Goal: Task Accomplishment & Management: Manage account settings

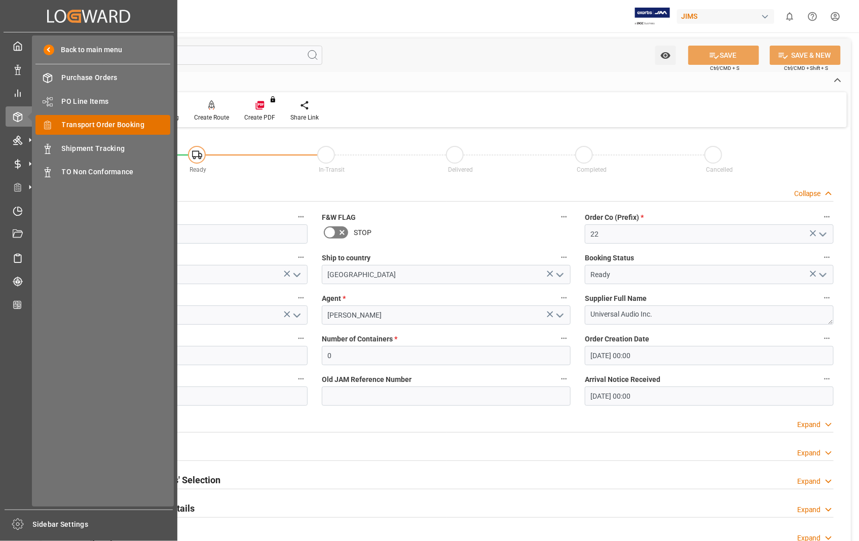
click at [114, 122] on span "Transport Order Booking" at bounding box center [116, 125] width 109 height 11
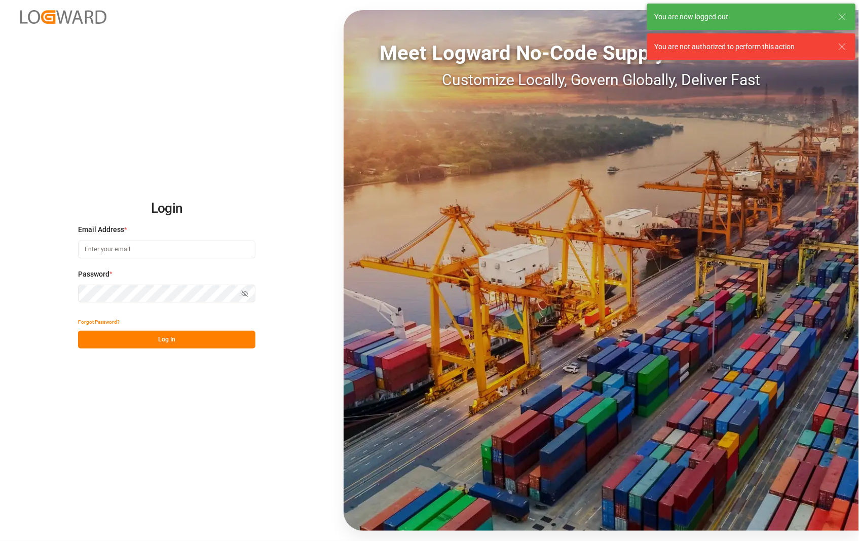
type input "sophia.zhang@jamindustries.com"
click at [156, 333] on button "Log In" at bounding box center [166, 340] width 177 height 18
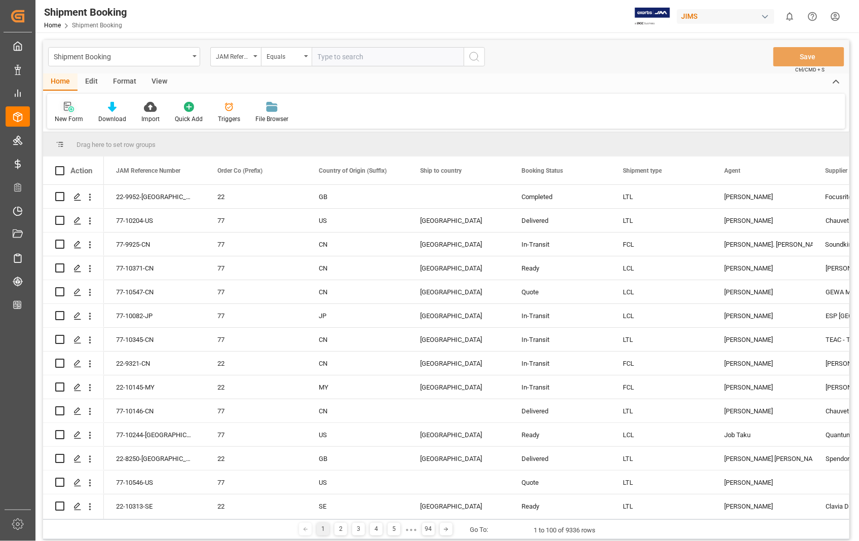
click at [72, 110] on icon at bounding box center [71, 109] width 6 height 6
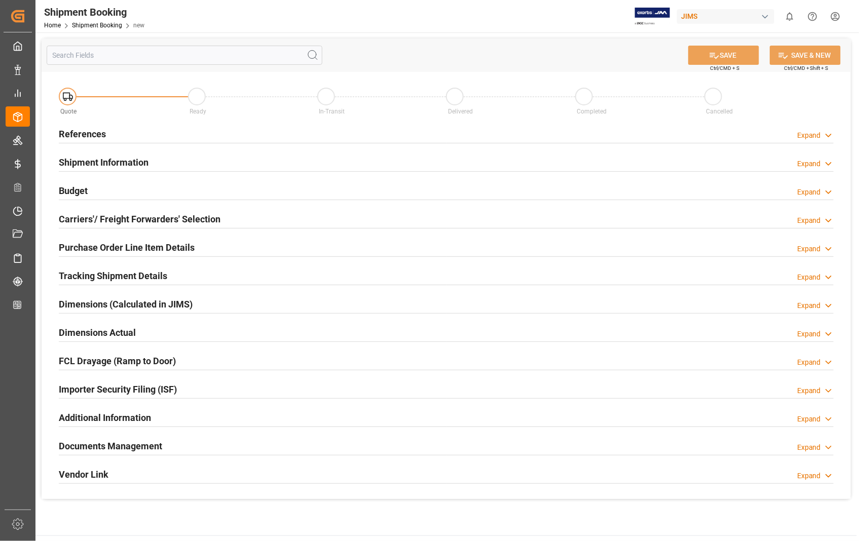
click at [95, 137] on h2 "References" at bounding box center [82, 134] width 47 height 14
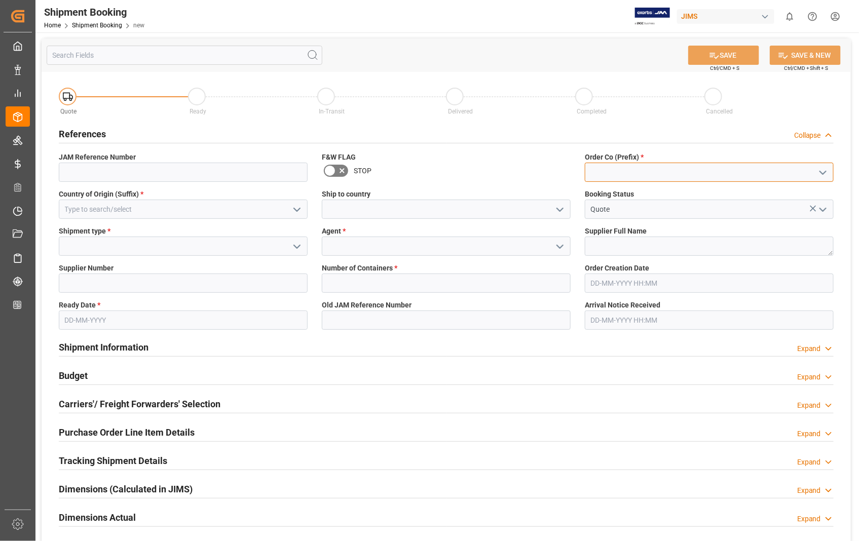
click at [664, 175] on input at bounding box center [709, 172] width 249 height 19
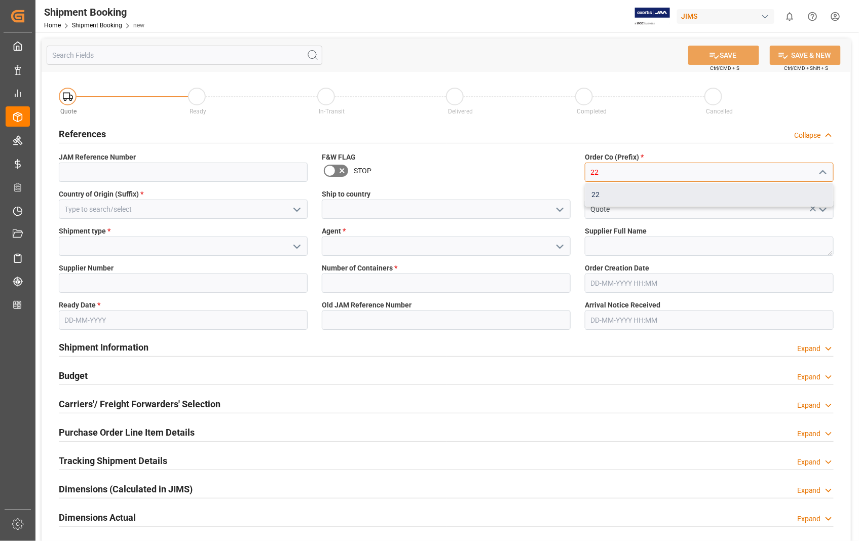
click at [620, 192] on div "22" at bounding box center [709, 194] width 248 height 23
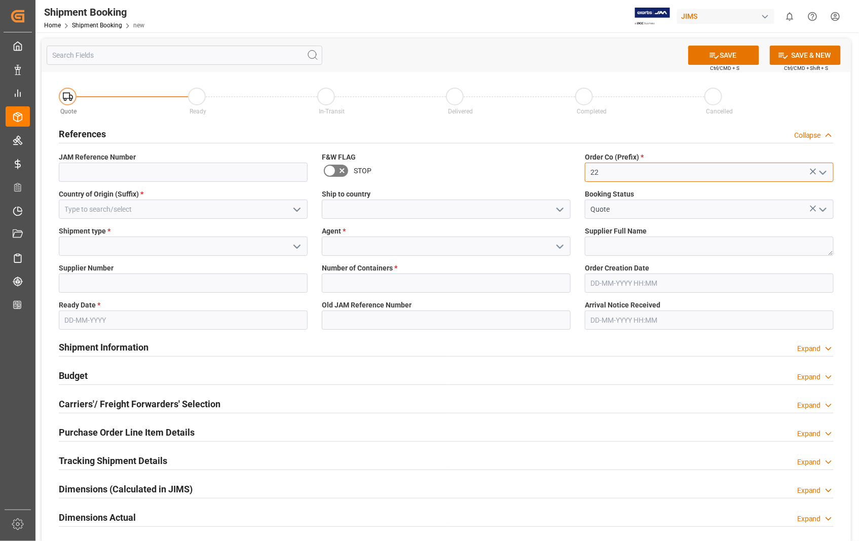
type input "22"
click at [232, 213] on input at bounding box center [183, 209] width 249 height 19
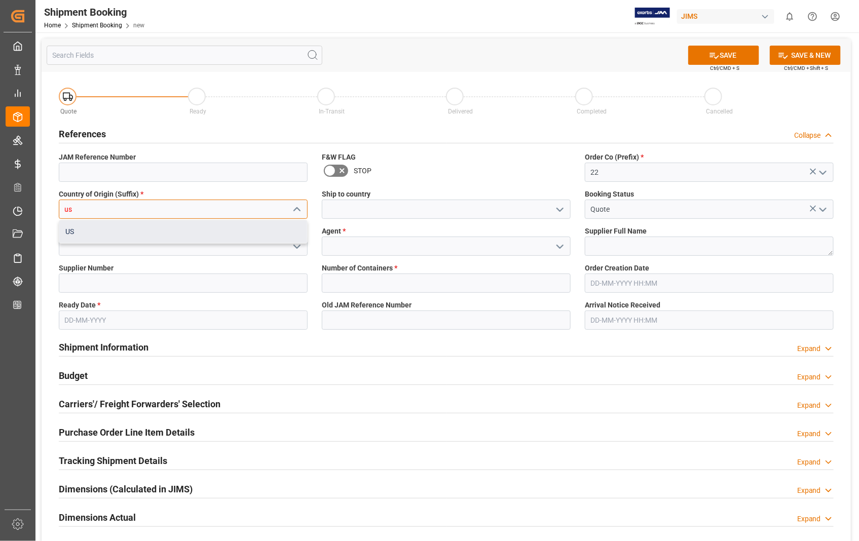
click at [185, 234] on div "US" at bounding box center [183, 231] width 248 height 23
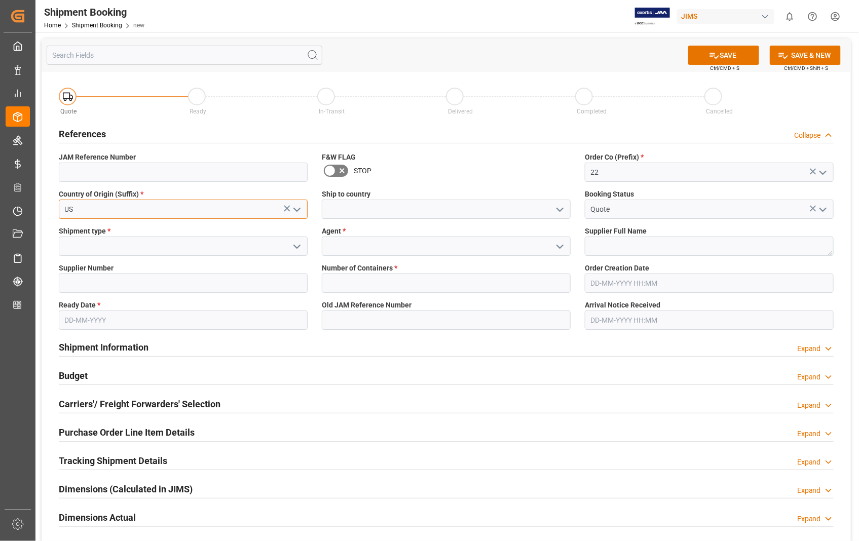
type input "US"
click at [357, 210] on input at bounding box center [446, 209] width 249 height 19
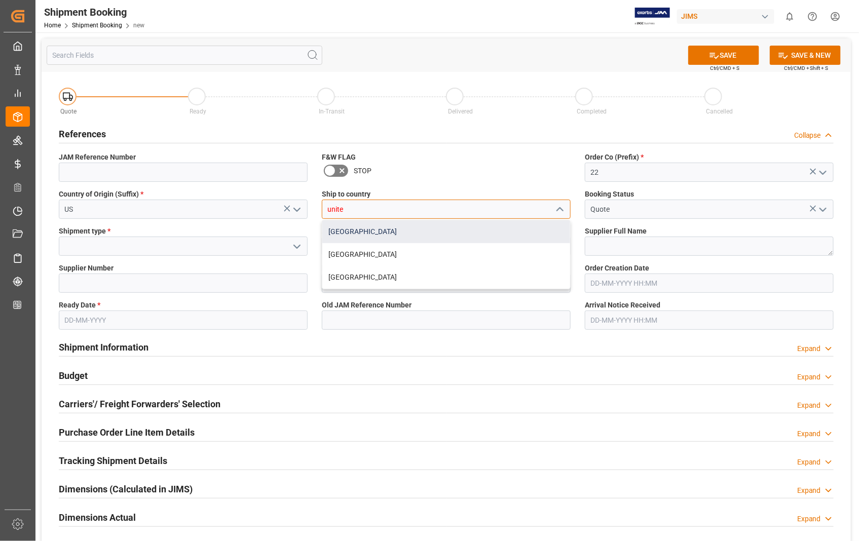
click at [355, 232] on div "[GEOGRAPHIC_DATA]" at bounding box center [446, 231] width 248 height 23
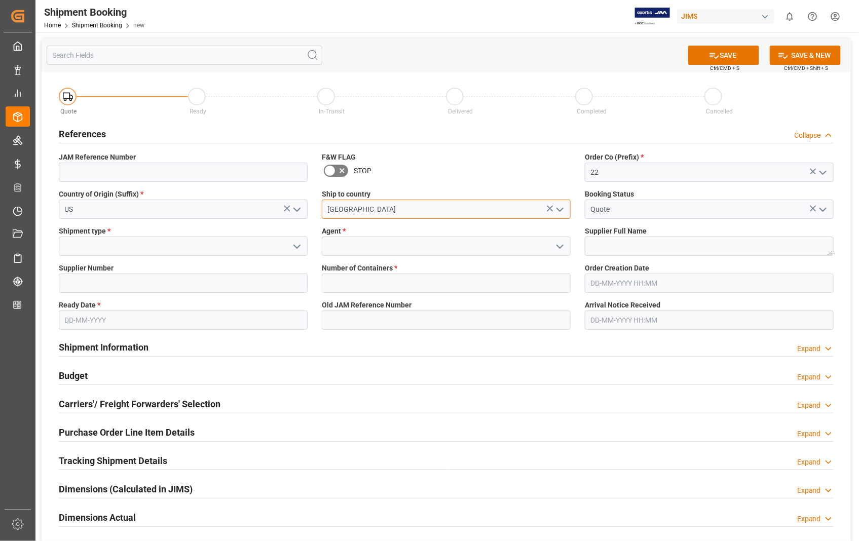
type input "[GEOGRAPHIC_DATA]"
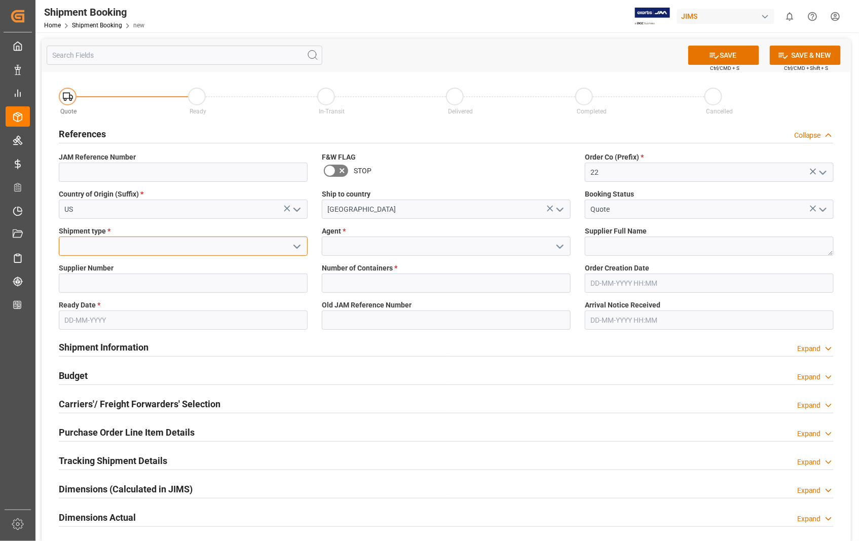
click at [183, 247] on input at bounding box center [183, 246] width 249 height 19
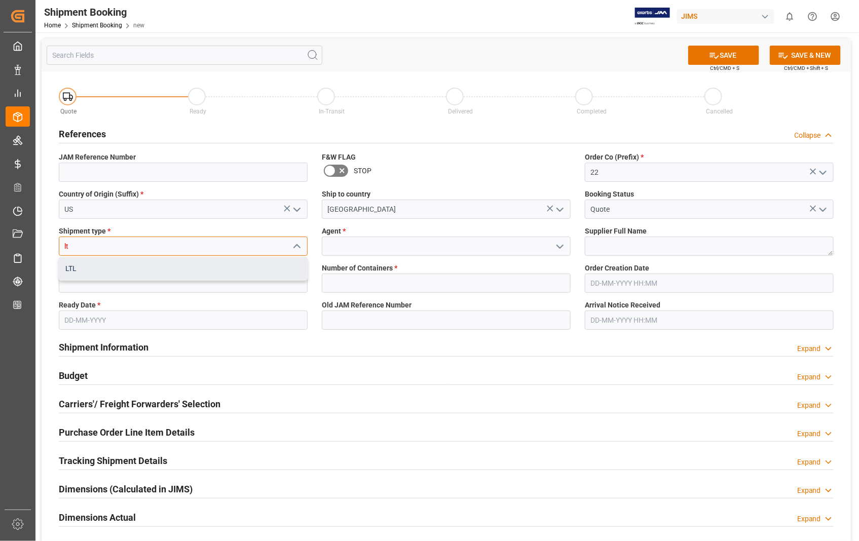
click at [107, 271] on div "LTL" at bounding box center [183, 268] width 248 height 23
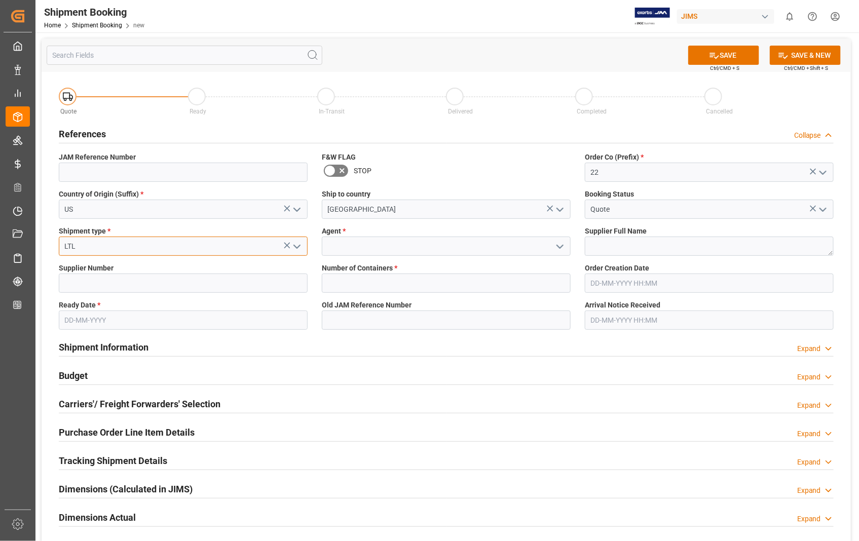
type input "LTL"
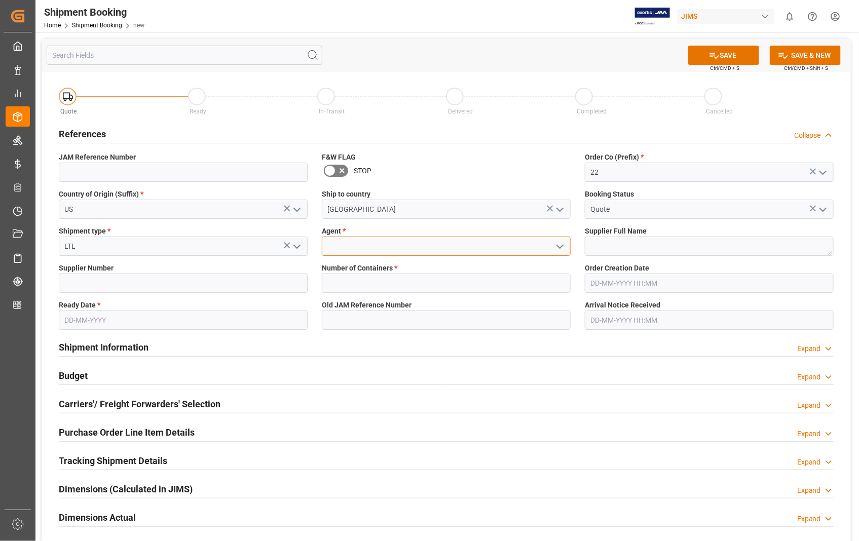
click at [360, 246] on input at bounding box center [446, 246] width 249 height 19
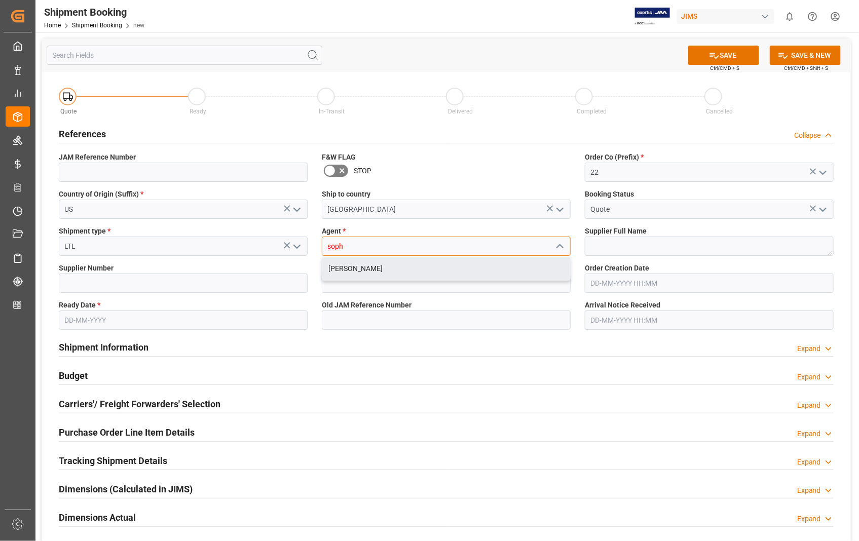
click at [338, 269] on div "[PERSON_NAME]" at bounding box center [446, 268] width 248 height 23
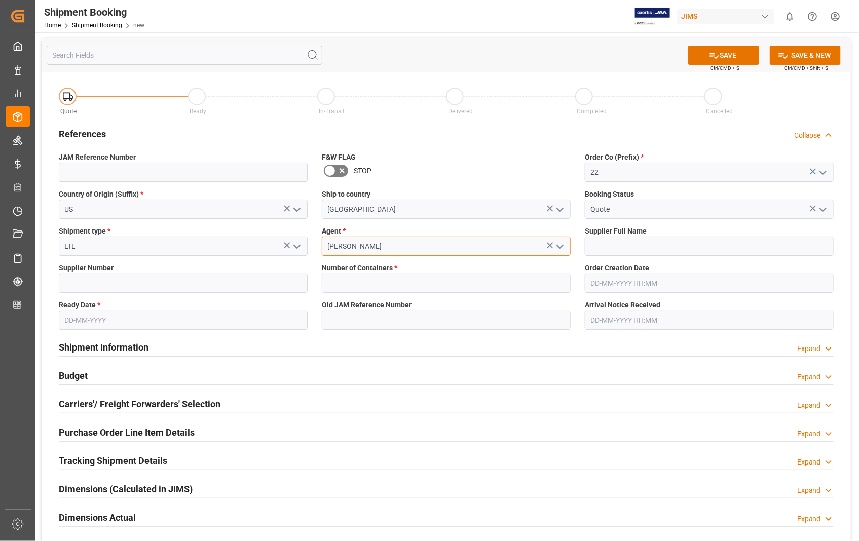
type input "[PERSON_NAME]"
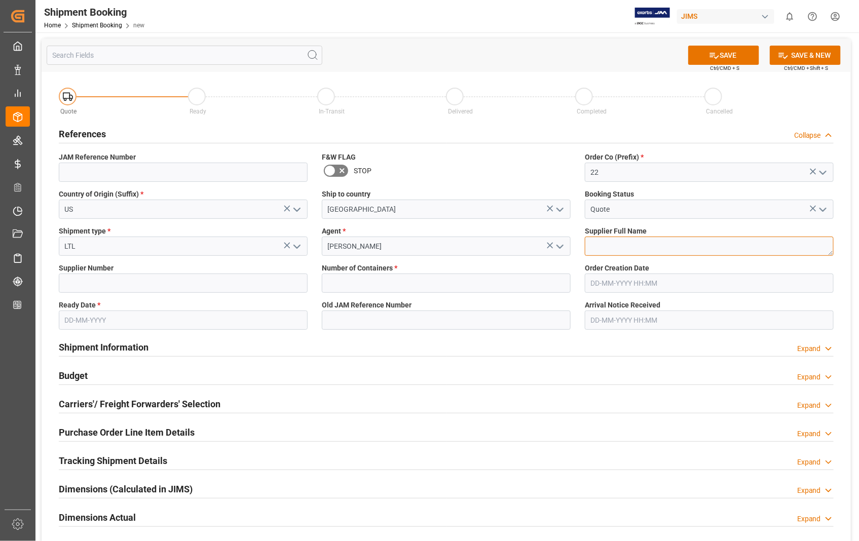
click at [622, 244] on textarea at bounding box center [709, 246] width 249 height 19
paste textarea "Sennheiser Electronic Corporat"
type textarea "Sennheiser Electronic Corporat"
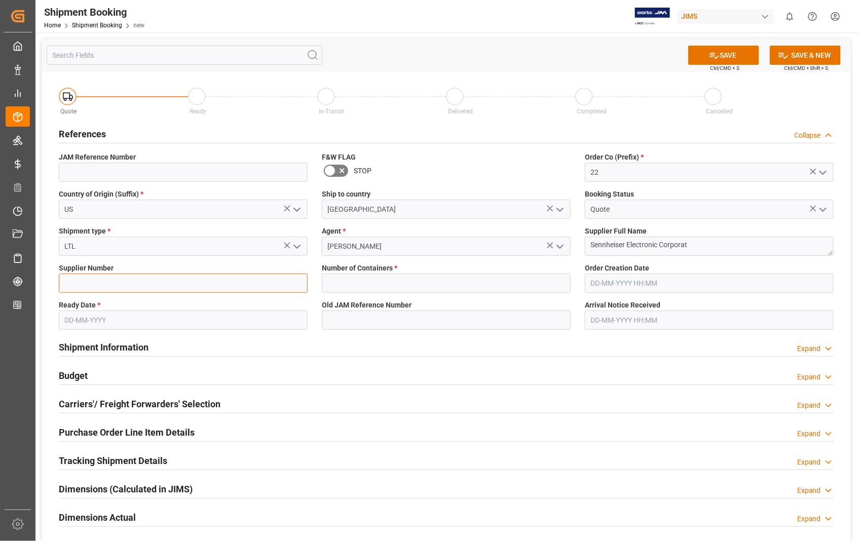
click at [122, 283] on input at bounding box center [183, 283] width 249 height 19
type input "404679"
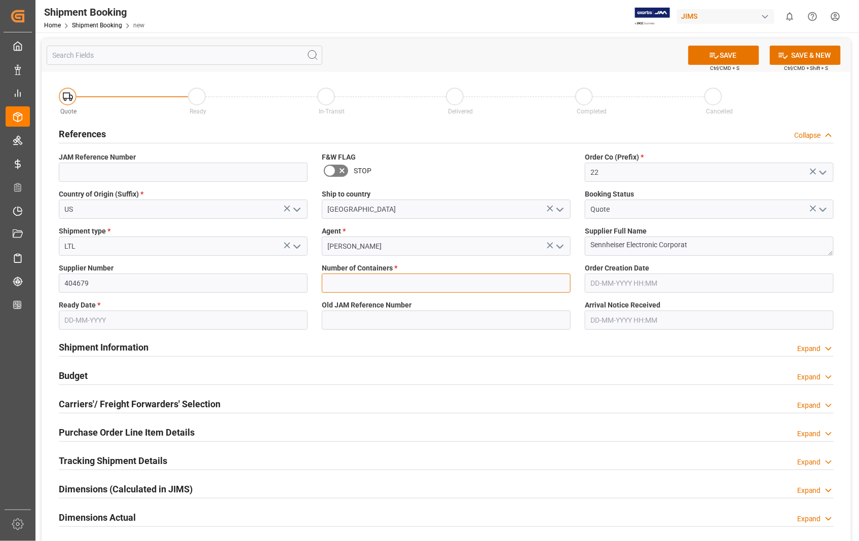
click at [326, 279] on input "text" at bounding box center [446, 283] width 249 height 19
type input "0"
type input "12-08-2025 00:00"
type input "[DATE]"
type input "12-08-2025 00:00"
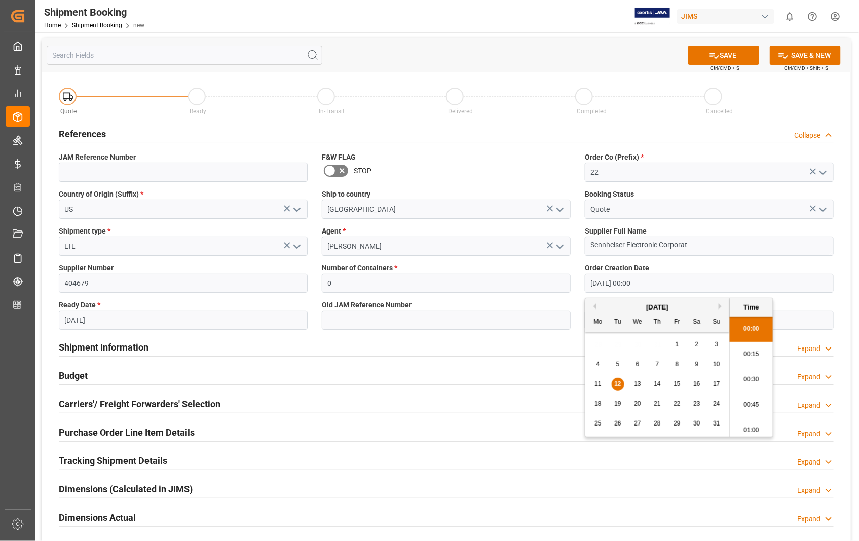
click at [672, 282] on input "12-08-2025 00:00" at bounding box center [709, 283] width 249 height 19
click at [595, 306] on button "Previous Month" at bounding box center [593, 306] width 6 height 6
click at [618, 423] on span "29" at bounding box center [617, 423] width 7 height 7
type input "29-07-2025 00:00"
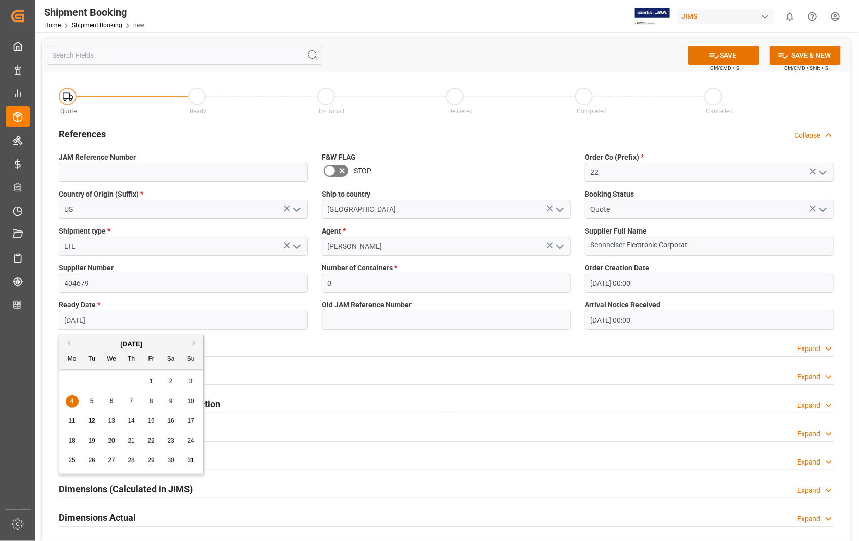
click at [201, 322] on input "[DATE]" at bounding box center [183, 320] width 249 height 19
click at [71, 422] on span "11" at bounding box center [71, 420] width 7 height 7
type input "[DATE]"
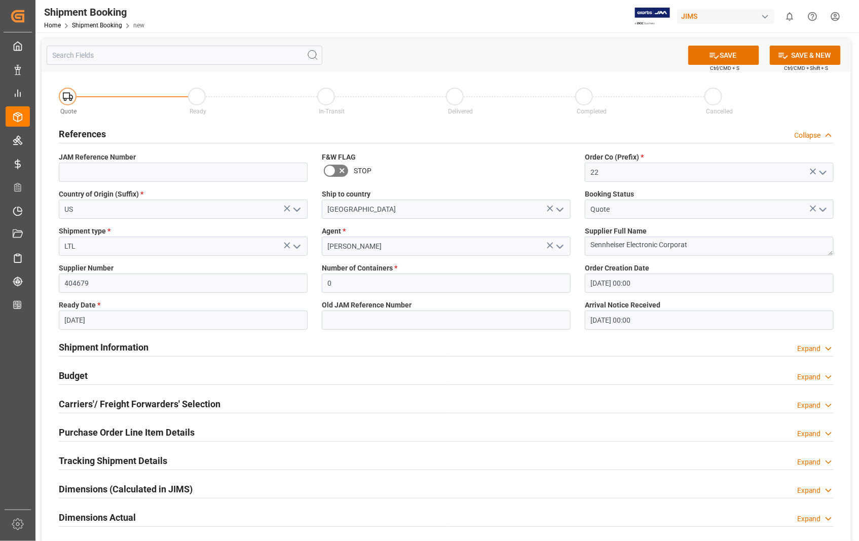
click at [694, 330] on div "Arrival Notice Received 12-08-2025 00:00" at bounding box center [708, 314] width 263 height 37
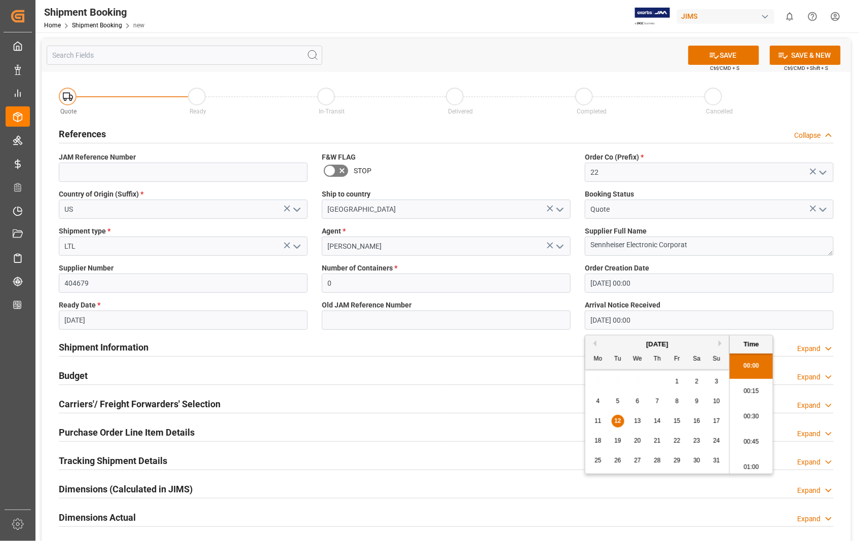
click at [659, 320] on input "12-08-2025 00:00" at bounding box center [709, 320] width 249 height 19
click at [678, 423] on span "15" at bounding box center [676, 420] width 7 height 7
type input "[DATE] 00:00"
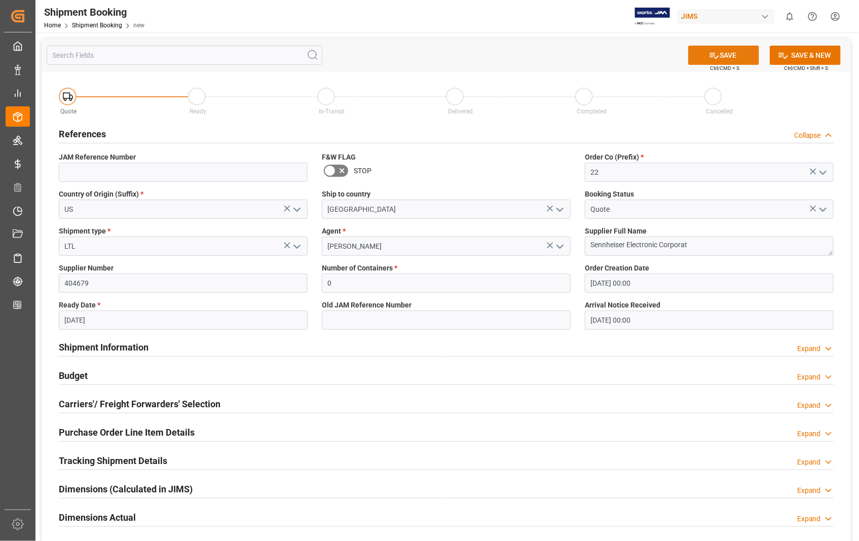
click at [725, 56] on button "SAVE" at bounding box center [723, 55] width 71 height 19
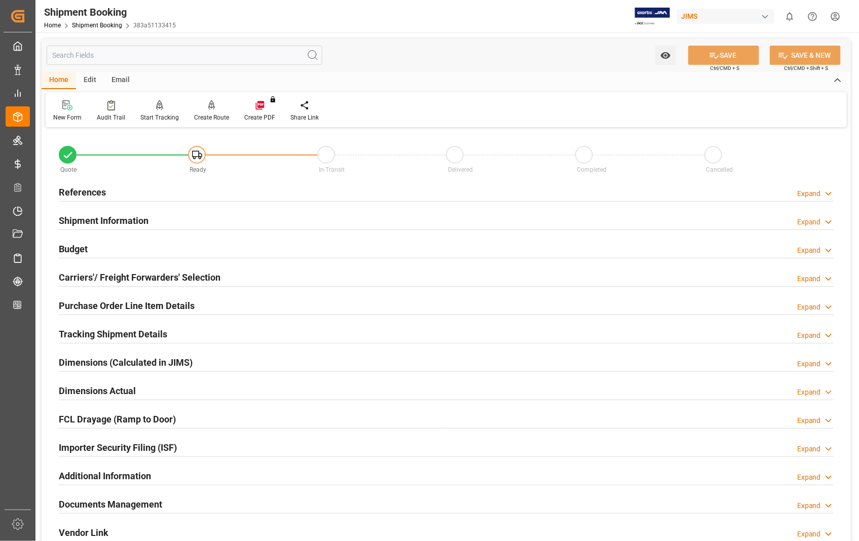
click at [92, 278] on h2 "Carriers'/ Freight Forwarders' Selection" at bounding box center [140, 277] width 162 height 14
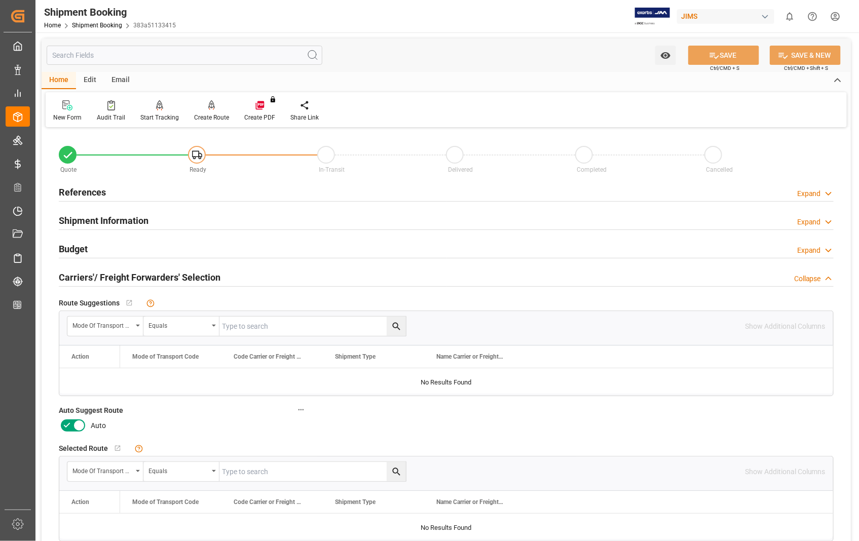
click at [75, 427] on icon at bounding box center [79, 425] width 12 height 12
click at [0, 0] on input "checkbox" at bounding box center [0, 0] width 0 height 0
click at [733, 56] on button "SAVE" at bounding box center [723, 55] width 71 height 19
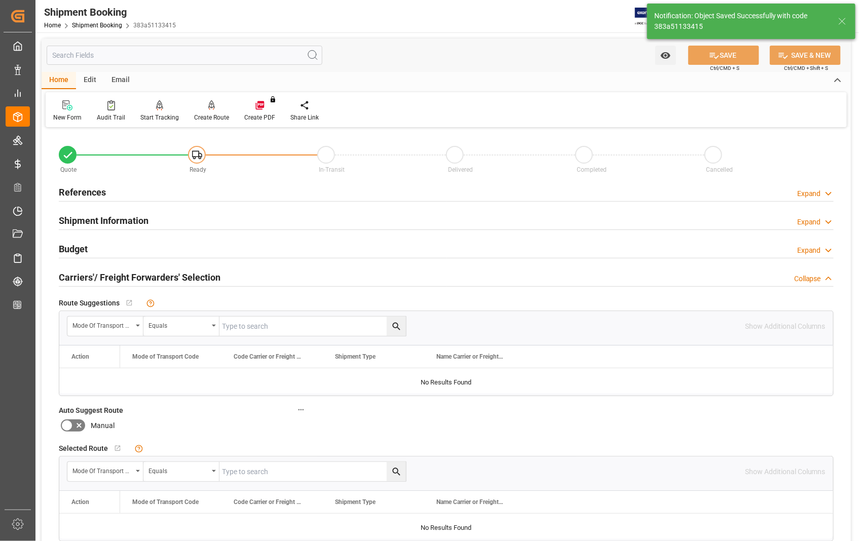
type input "Ready"
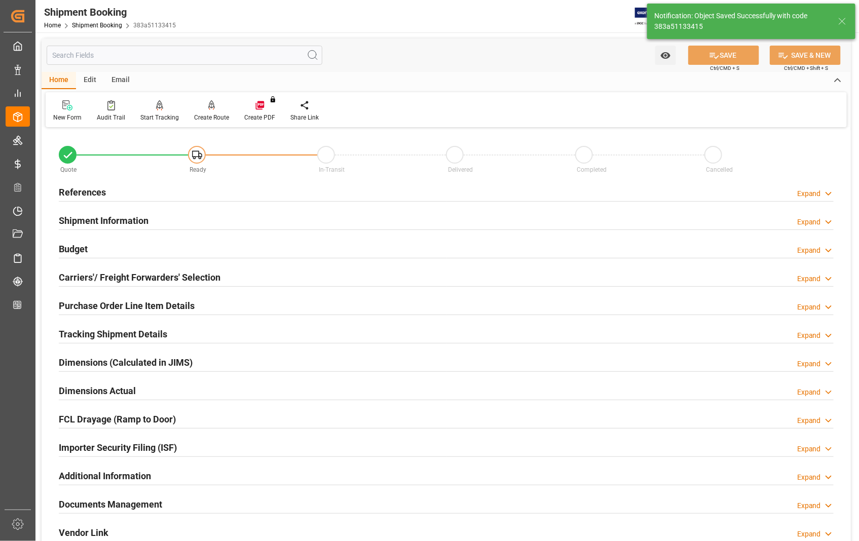
click at [100, 189] on h2 "References" at bounding box center [82, 192] width 47 height 14
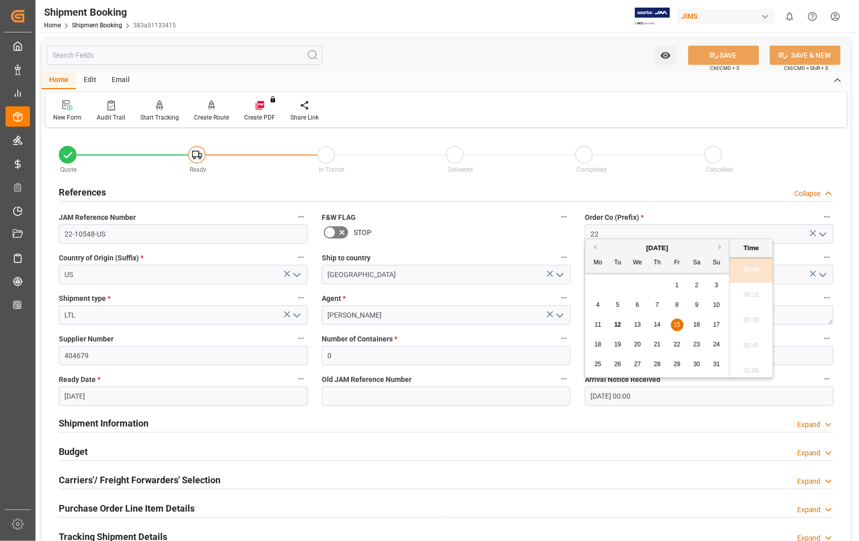
click at [675, 397] on input "[DATE] 00:00" at bounding box center [709, 395] width 249 height 19
click at [636, 326] on span "13" at bounding box center [637, 324] width 7 height 7
type input "[DATE] 00:00"
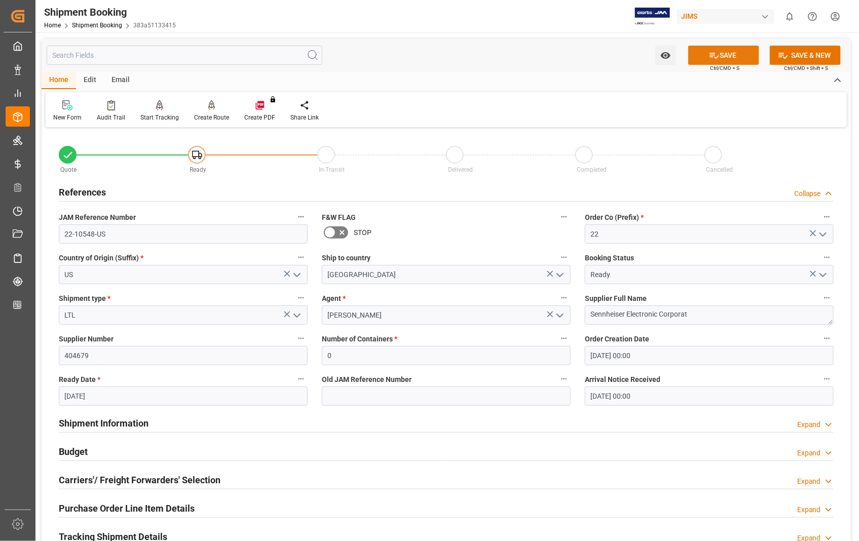
click at [726, 57] on button "SAVE" at bounding box center [723, 55] width 71 height 19
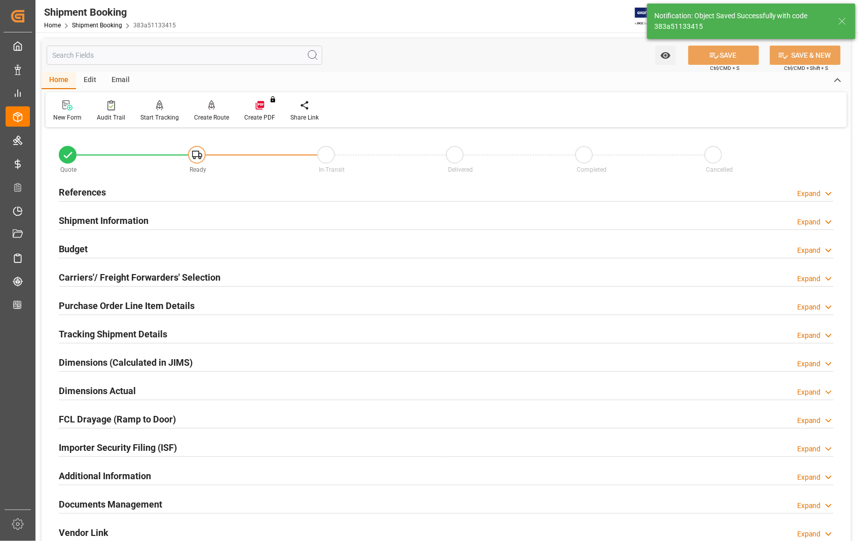
click at [93, 190] on h2 "References" at bounding box center [82, 192] width 47 height 14
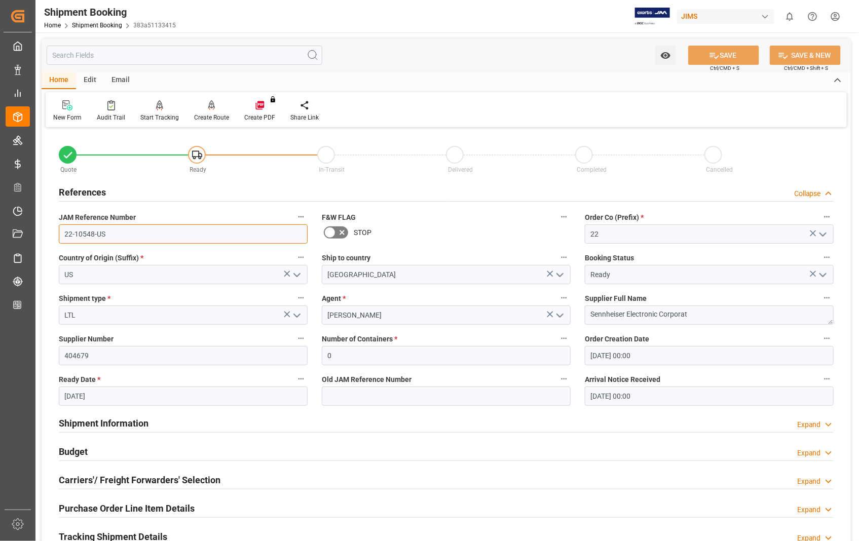
drag, startPoint x: 117, startPoint y: 237, endPoint x: 61, endPoint y: 231, distance: 56.5
click at [61, 231] on input "22-10548-US" at bounding box center [183, 233] width 249 height 19
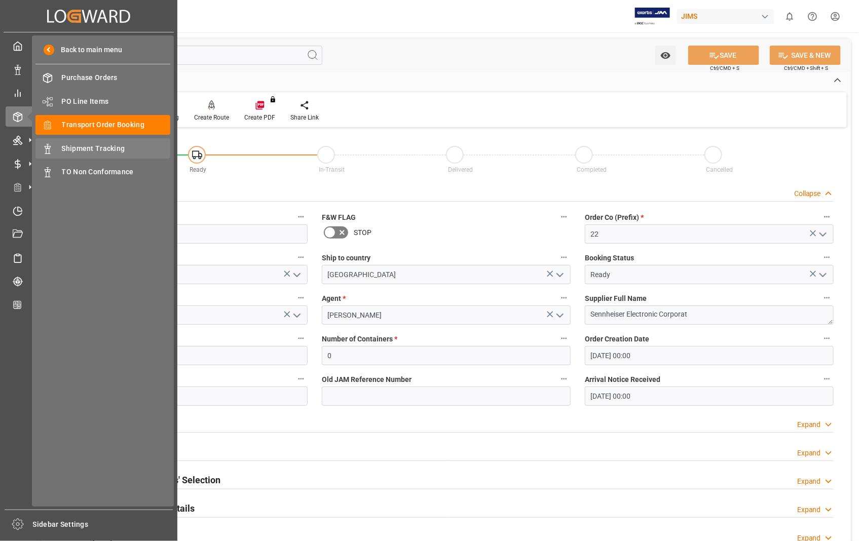
click at [97, 146] on span "Shipment Tracking" at bounding box center [116, 148] width 109 height 11
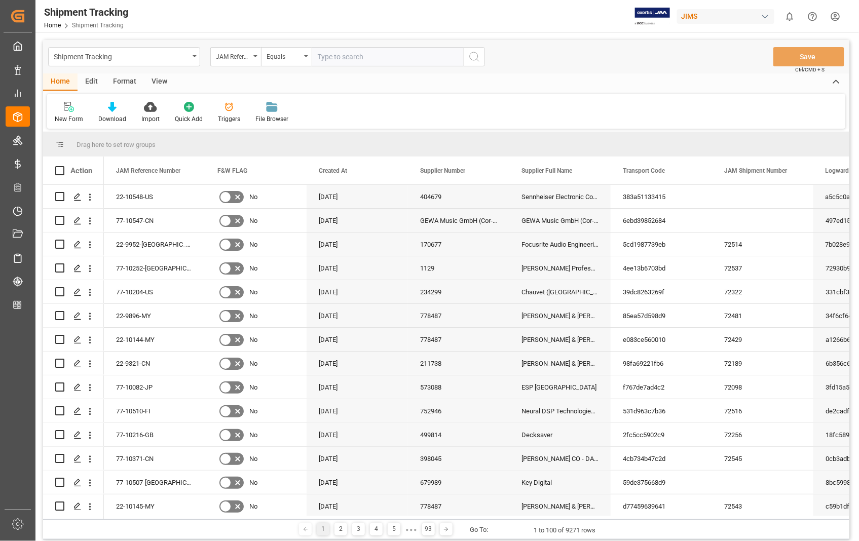
click at [386, 56] on input "text" at bounding box center [388, 56] width 152 height 19
type input "22-10548-US"
click at [75, 197] on icon "Press SPACE to select this row." at bounding box center [77, 197] width 8 height 8
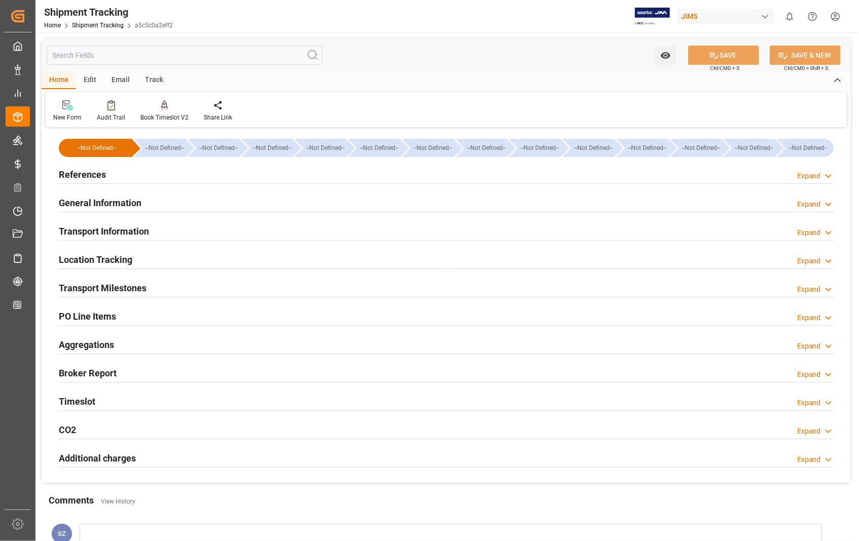
type input "[DATE]"
click at [93, 176] on h2 "References" at bounding box center [82, 175] width 47 height 14
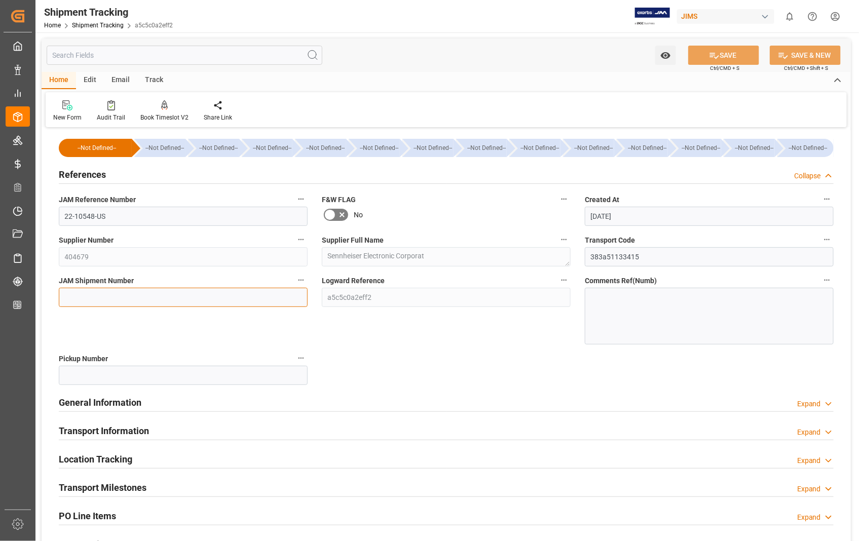
click at [122, 295] on input at bounding box center [183, 297] width 249 height 19
paste input "72546"
type input "72546"
click at [741, 49] on button "SAVE" at bounding box center [723, 55] width 71 height 19
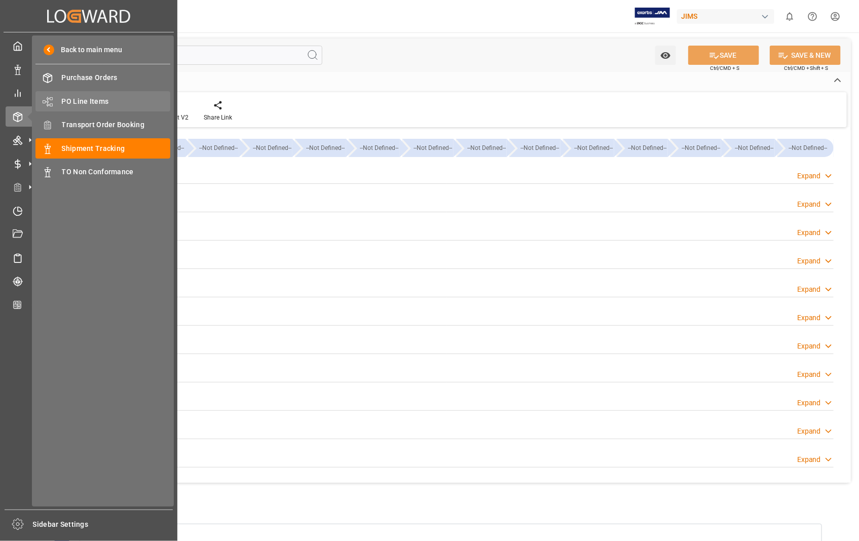
click at [95, 100] on span "PO Line Items" at bounding box center [116, 101] width 109 height 11
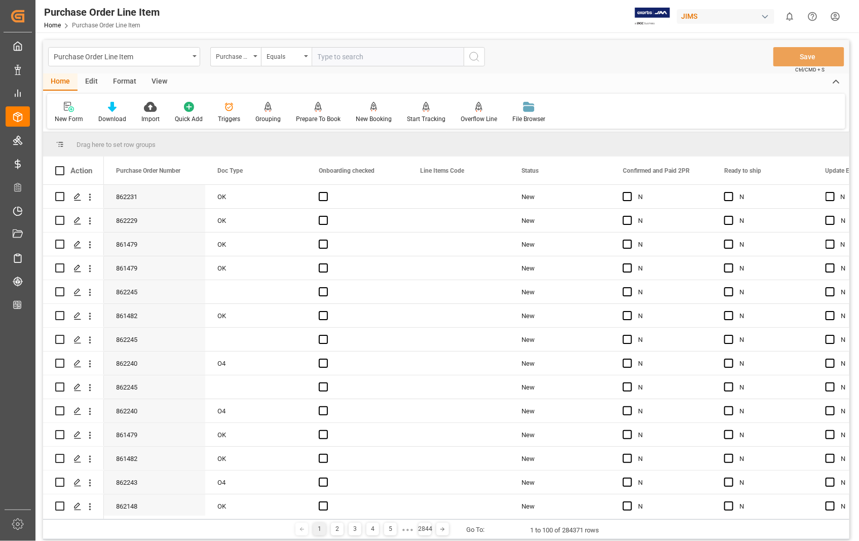
click at [393, 62] on input "text" at bounding box center [388, 56] width 152 height 19
type input "860294"
click at [473, 56] on icon "search button" at bounding box center [474, 57] width 12 height 12
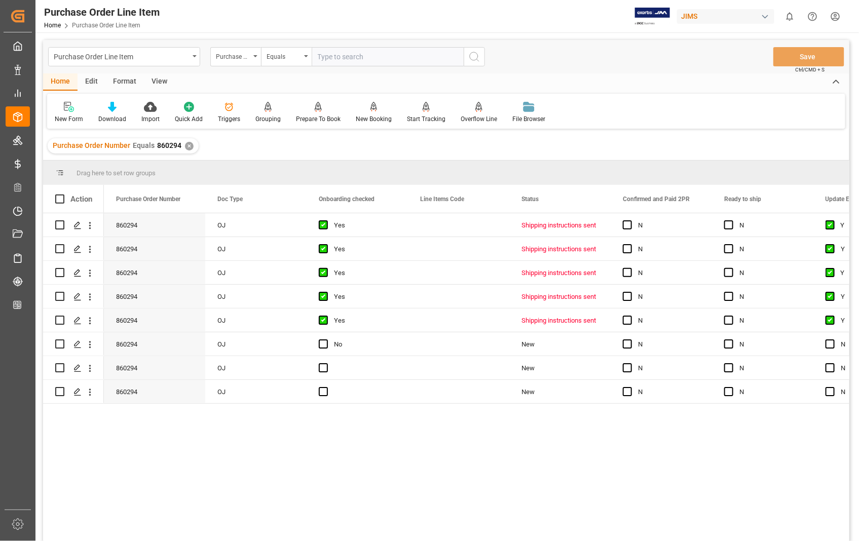
click at [158, 84] on div "View" at bounding box center [159, 81] width 31 height 17
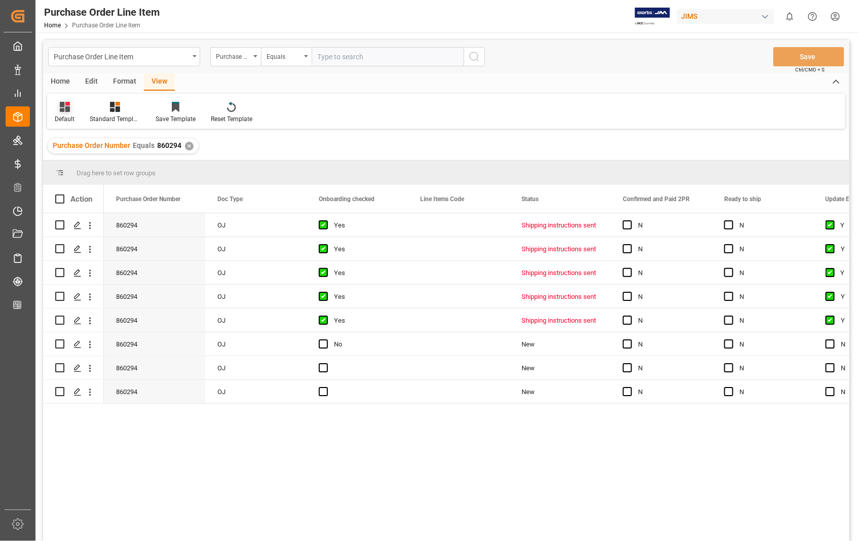
click at [61, 110] on icon at bounding box center [65, 107] width 10 height 10
click at [83, 166] on div "Sophia setting." at bounding box center [104, 164] width 89 height 11
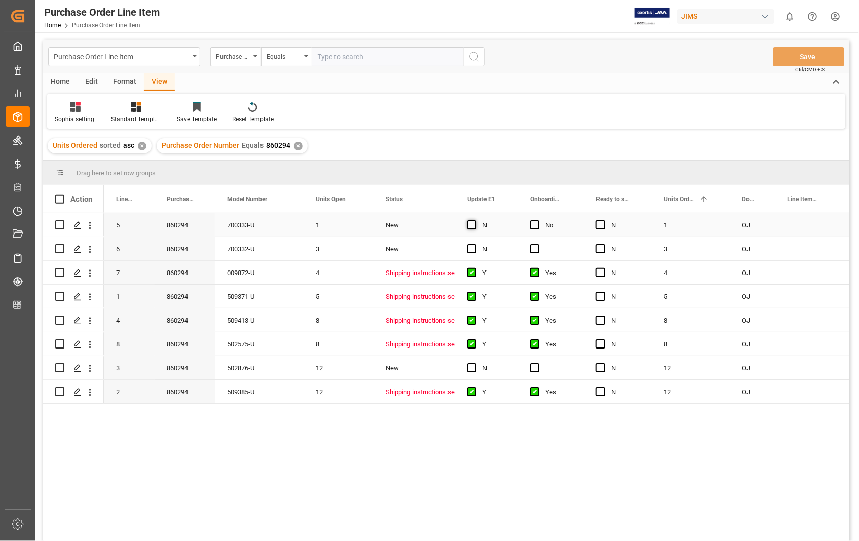
click at [471, 225] on span "Press SPACE to select this row." at bounding box center [471, 224] width 9 height 9
click at [475, 220] on input "Press SPACE to select this row." at bounding box center [475, 220] width 0 height 0
click at [475, 247] on span "Press SPACE to select this row." at bounding box center [471, 248] width 9 height 9
click at [475, 244] on input "Press SPACE to select this row." at bounding box center [475, 244] width 0 height 0
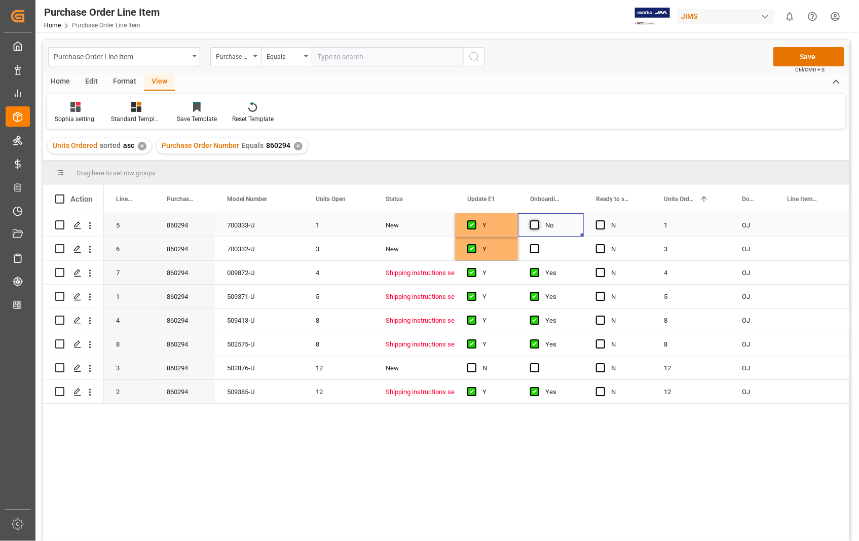
click at [535, 228] on span "Press SPACE to select this row." at bounding box center [534, 224] width 9 height 9
click at [537, 220] on input "Press SPACE to select this row." at bounding box center [537, 220] width 0 height 0
click at [532, 247] on span "Press SPACE to select this row." at bounding box center [534, 248] width 9 height 9
click at [537, 244] on input "Press SPACE to select this row." at bounding box center [537, 244] width 0 height 0
click at [807, 60] on button "Save" at bounding box center [808, 56] width 71 height 19
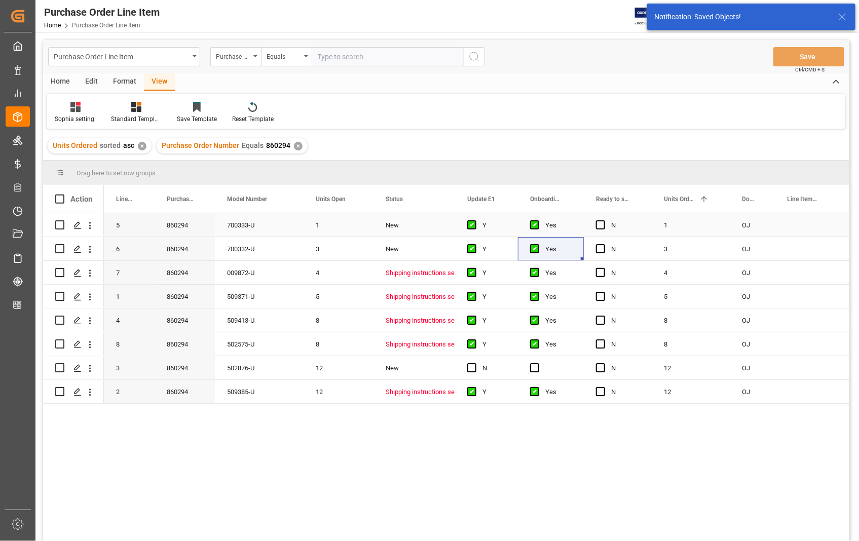
click at [56, 225] on input "Press Space to toggle row selection (unchecked)" at bounding box center [59, 224] width 9 height 9
checkbox input "true"
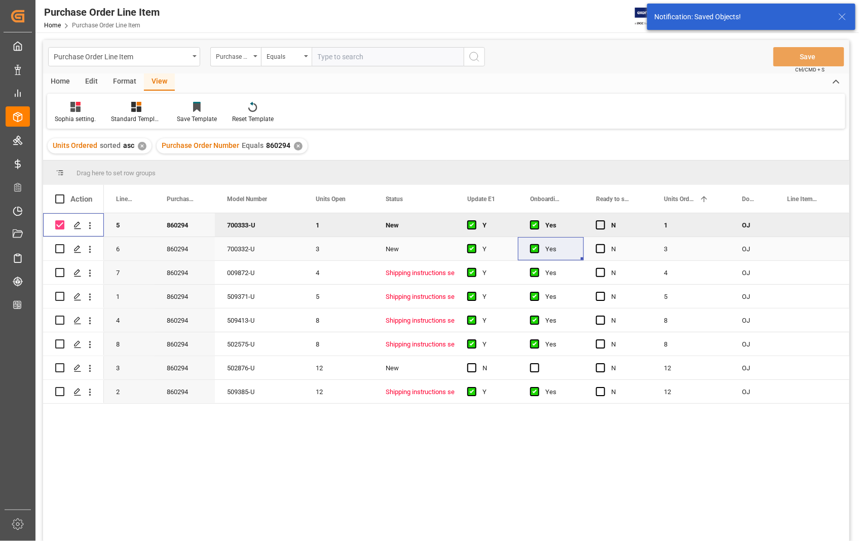
click at [58, 247] on input "Press Space to toggle row selection (unchecked)" at bounding box center [59, 248] width 9 height 9
checkbox input "true"
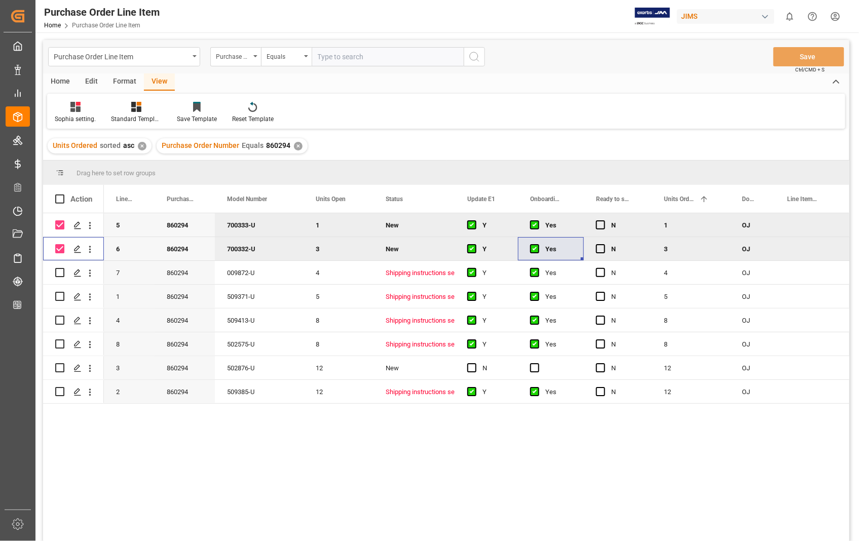
click at [54, 78] on div "Home" at bounding box center [60, 81] width 34 height 17
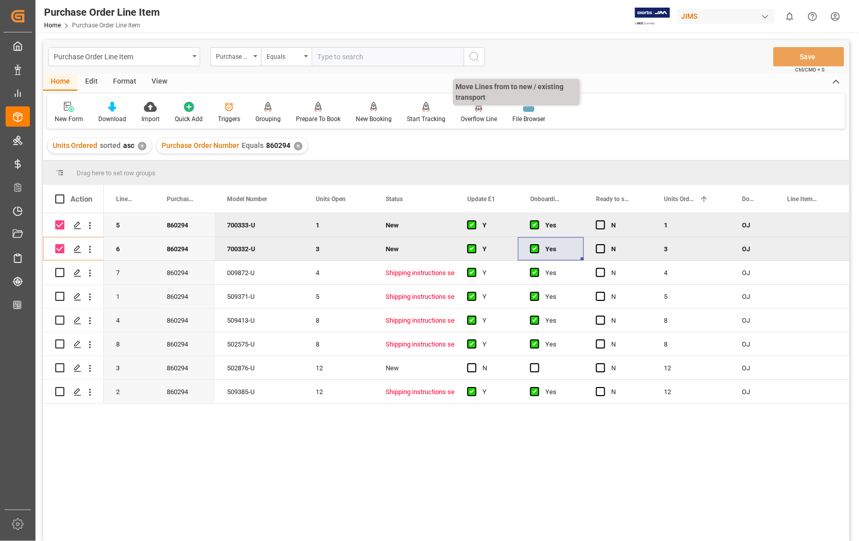
click at [464, 111] on div at bounding box center [478, 106] width 36 height 11
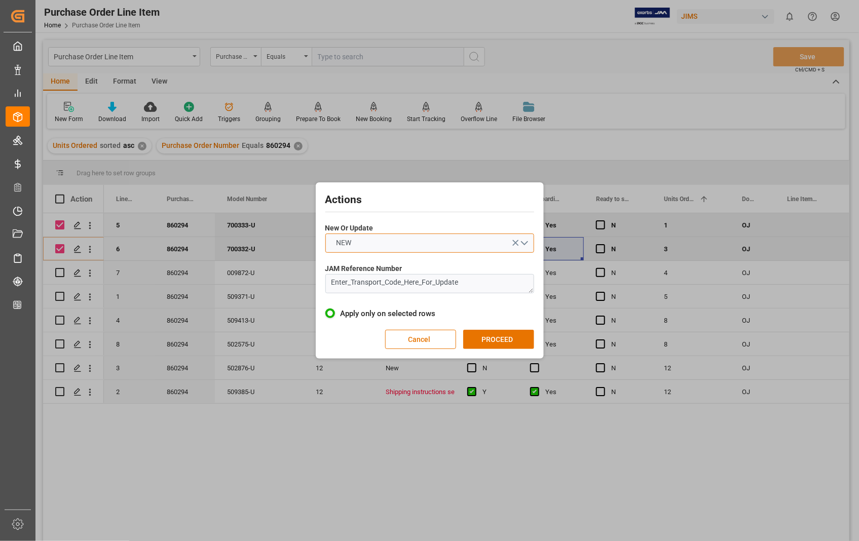
click at [527, 242] on button "NEW" at bounding box center [429, 243] width 209 height 19
click at [442, 265] on div "UPDATE" at bounding box center [430, 266] width 208 height 21
drag, startPoint x: 493, startPoint y: 288, endPoint x: 306, endPoint y: 292, distance: 187.0
click at [306, 292] on div "Actions New Or Update UPDATE JAM Reference Number Enter_Transport_Code_Here_For…" at bounding box center [429, 270] width 859 height 541
paste textarea "22-10548-US"
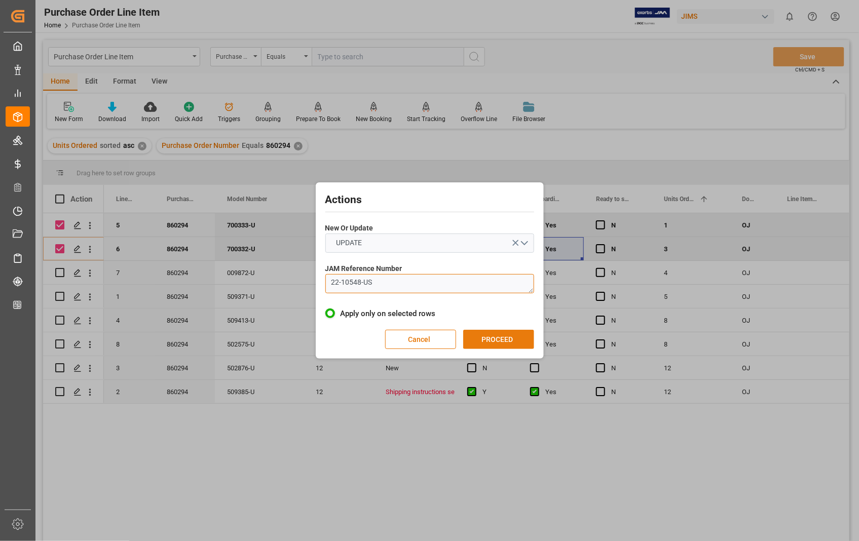
type textarea "22-10548-US"
click at [509, 333] on button "PROCEED" at bounding box center [498, 339] width 71 height 19
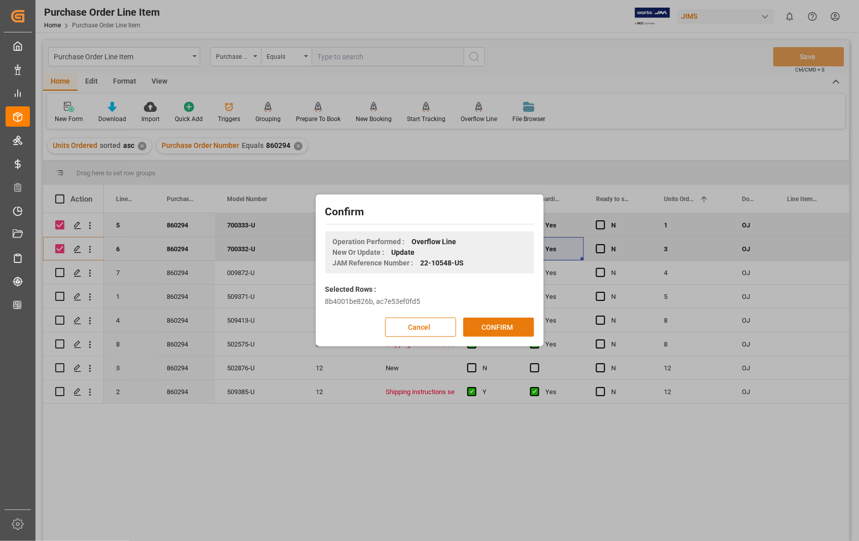
click at [500, 328] on button "CONFIRM" at bounding box center [498, 327] width 71 height 19
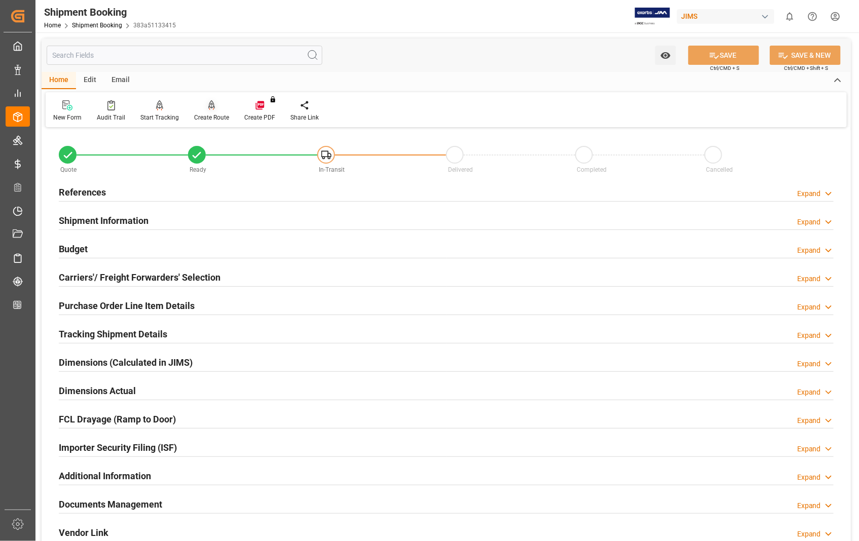
click at [210, 109] on icon at bounding box center [211, 105] width 7 height 10
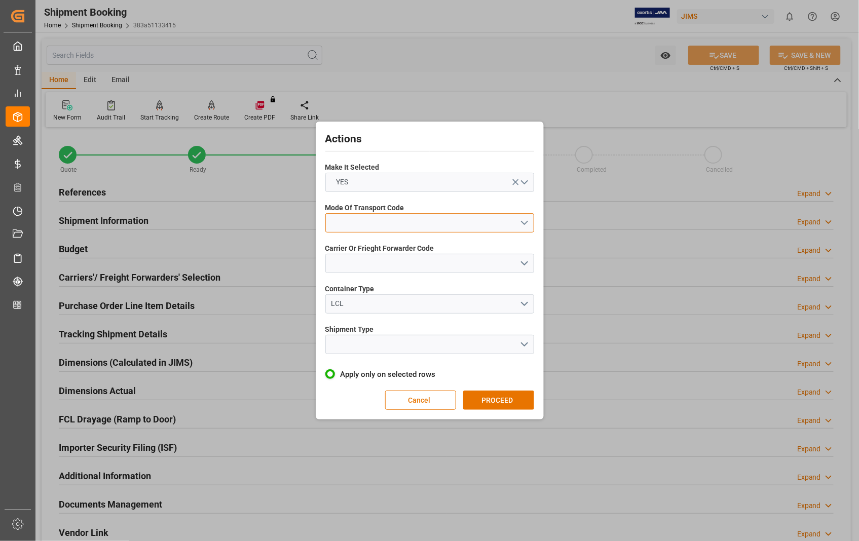
click at [524, 225] on button "open menu" at bounding box center [429, 222] width 209 height 19
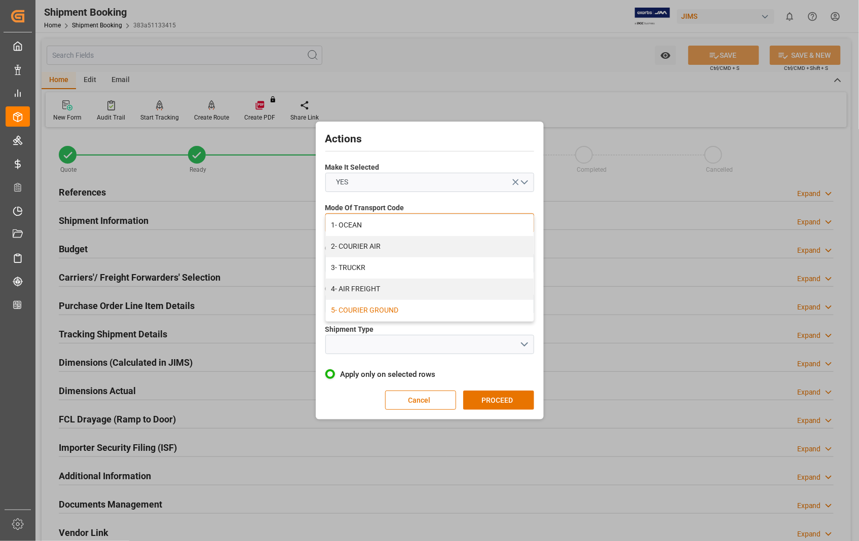
click at [412, 307] on div "5- COURIER GROUND" at bounding box center [430, 310] width 208 height 21
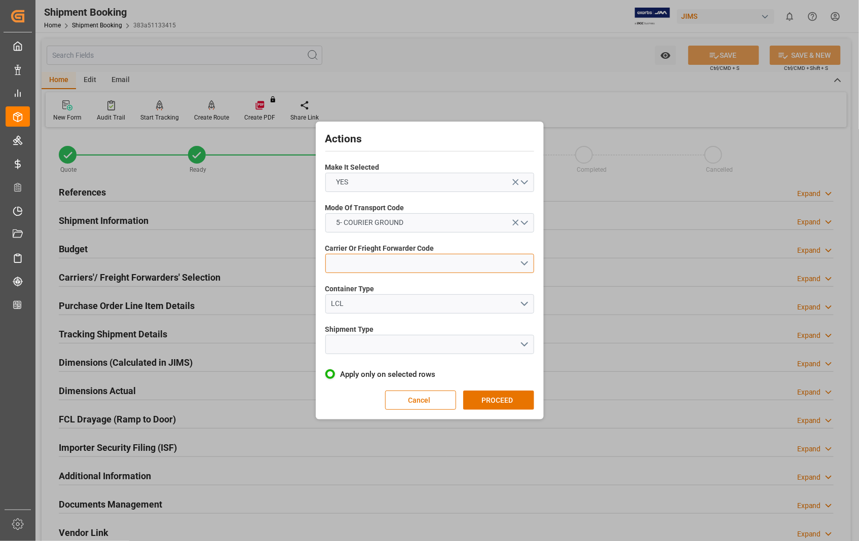
click at [529, 264] on button "open menu" at bounding box center [429, 263] width 209 height 19
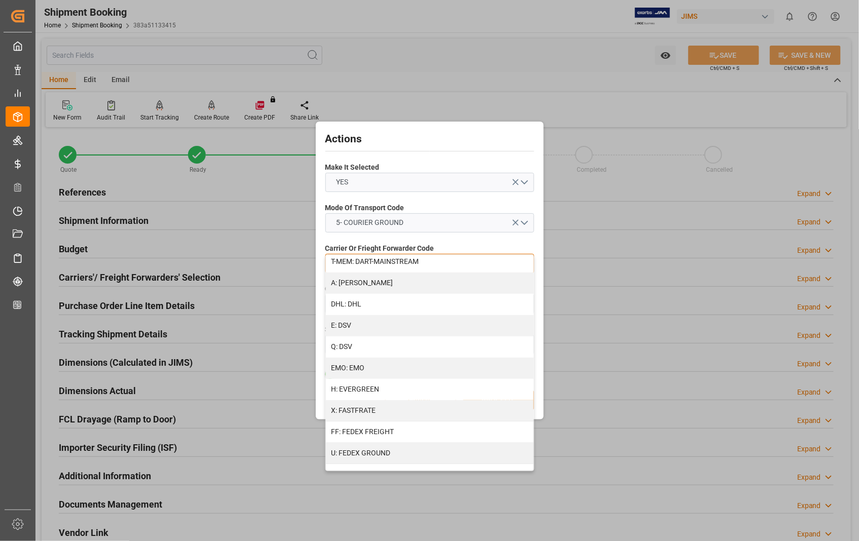
scroll to position [225, 0]
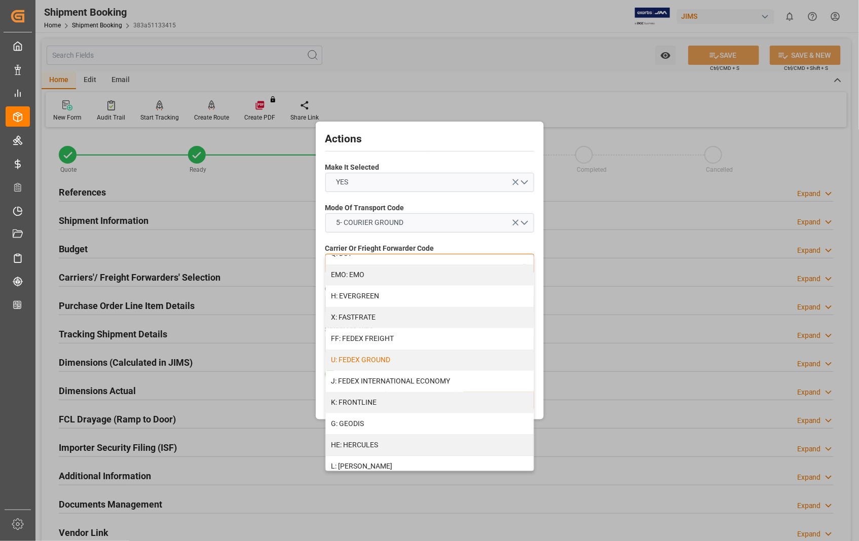
click at [395, 363] on div "U: FEDEX GROUND" at bounding box center [430, 360] width 208 height 21
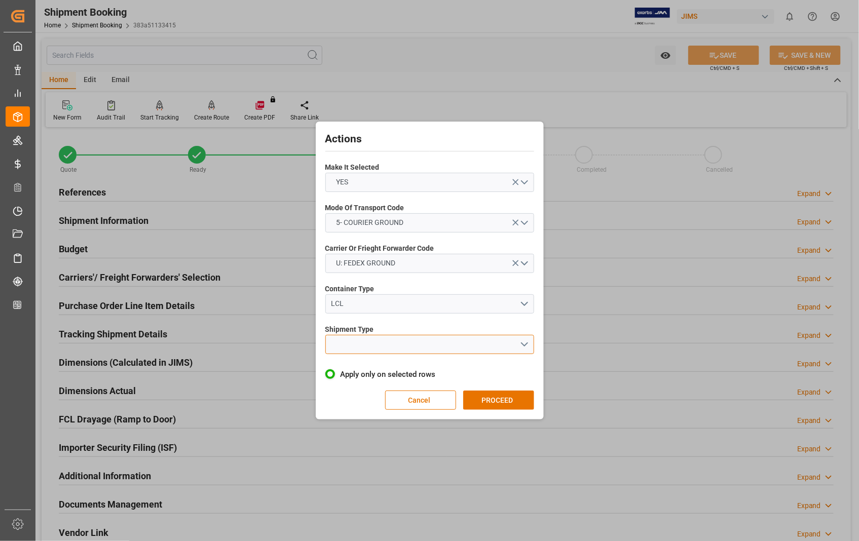
click at [522, 342] on button "open menu" at bounding box center [429, 344] width 209 height 19
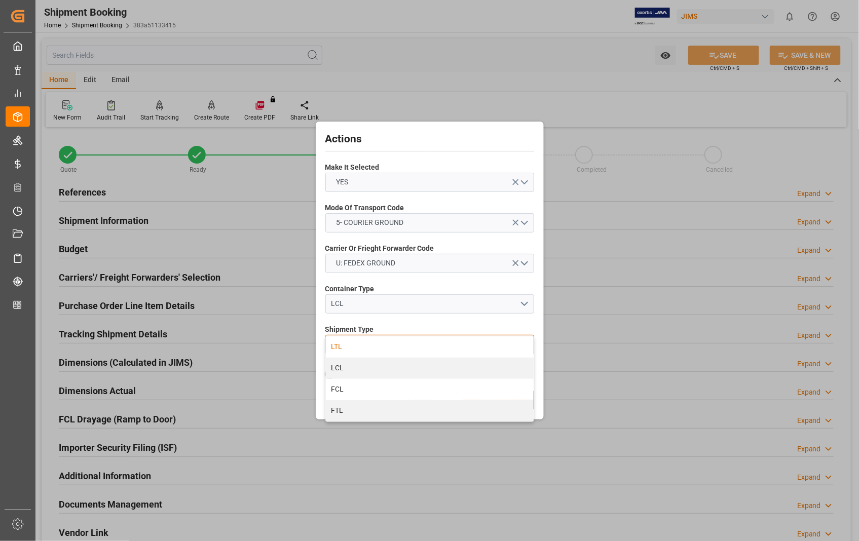
click at [335, 346] on div "LTL" at bounding box center [430, 346] width 208 height 21
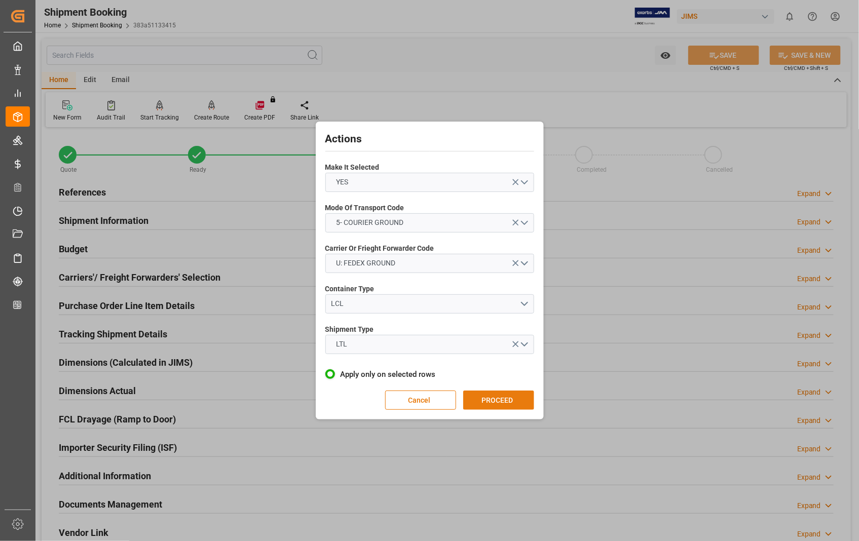
click at [499, 398] on button "PROCEED" at bounding box center [498, 400] width 71 height 19
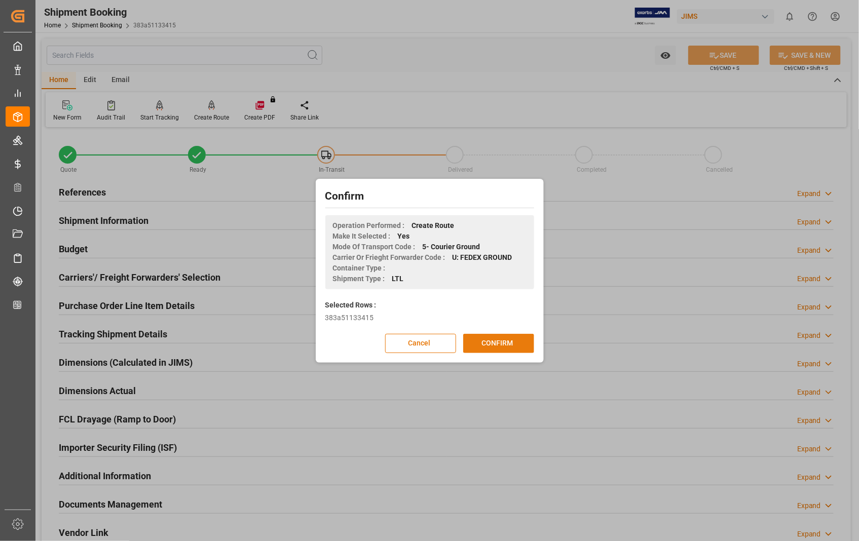
click at [487, 340] on button "CONFIRM" at bounding box center [498, 343] width 71 height 19
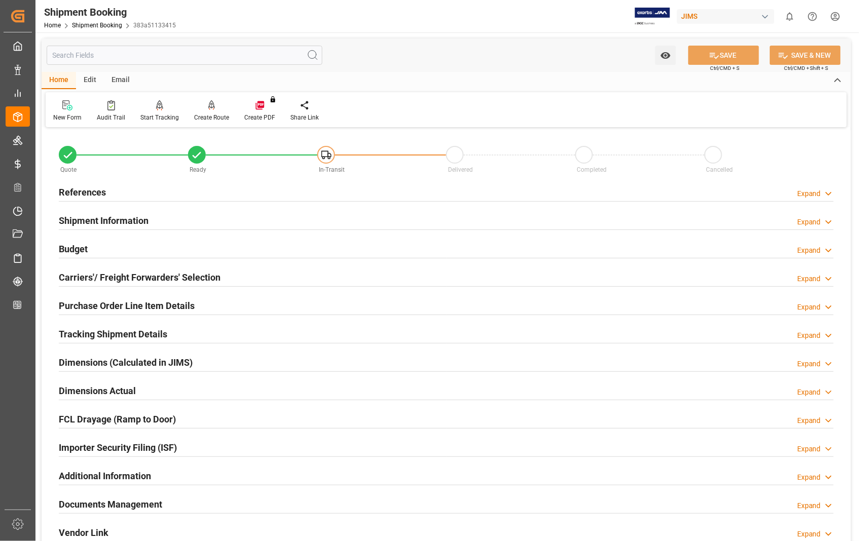
click at [119, 275] on h2 "Carriers'/ Freight Forwarders' Selection" at bounding box center [140, 277] width 162 height 14
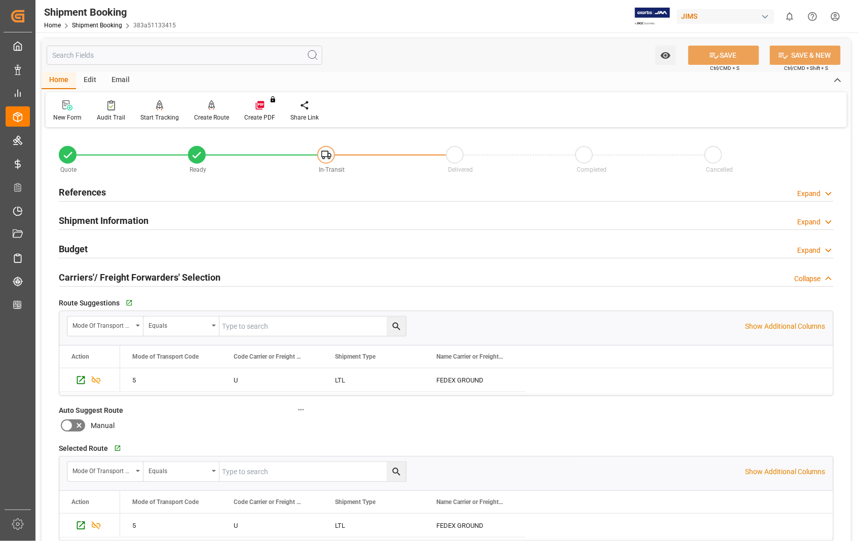
click at [119, 275] on h2 "Carriers'/ Freight Forwarders' Selection" at bounding box center [140, 277] width 162 height 14
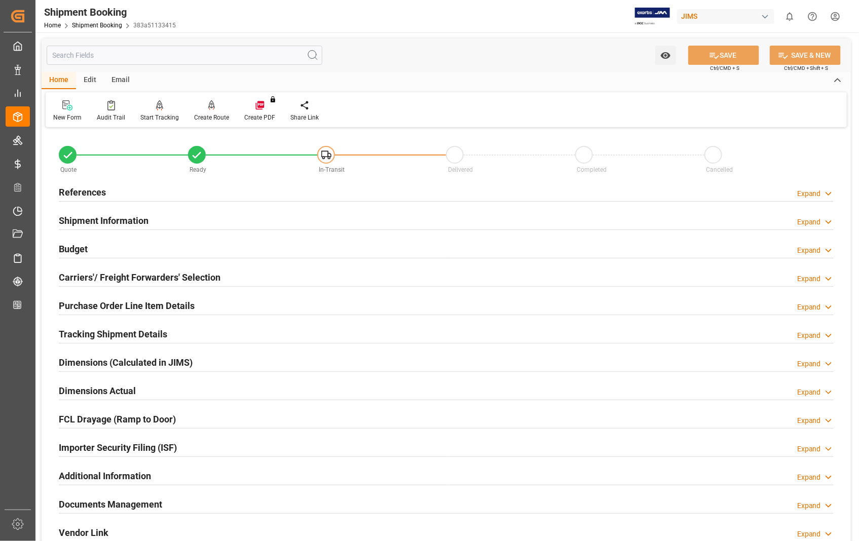
click at [102, 393] on h2 "Dimensions Actual" at bounding box center [97, 391] width 77 height 14
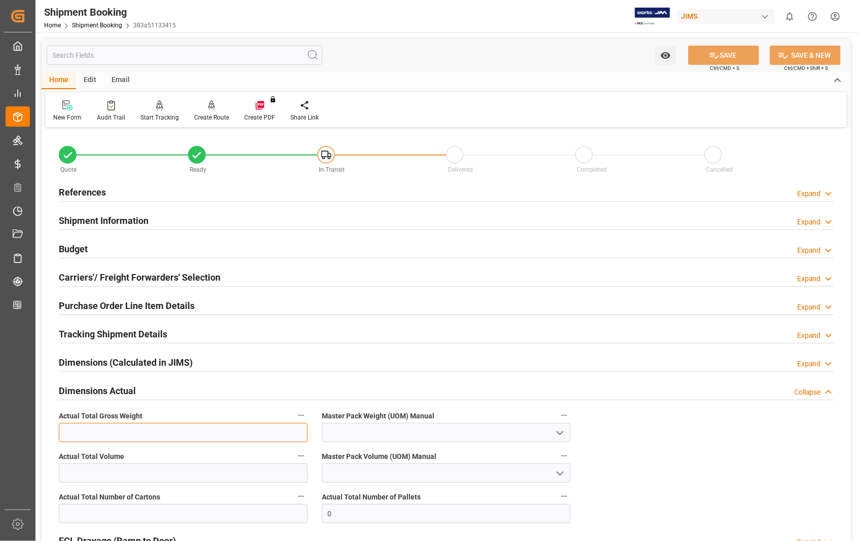
click at [185, 434] on input "text" at bounding box center [183, 432] width 249 height 19
type input "11.9"
click at [559, 432] on icon "open menu" at bounding box center [560, 433] width 12 height 12
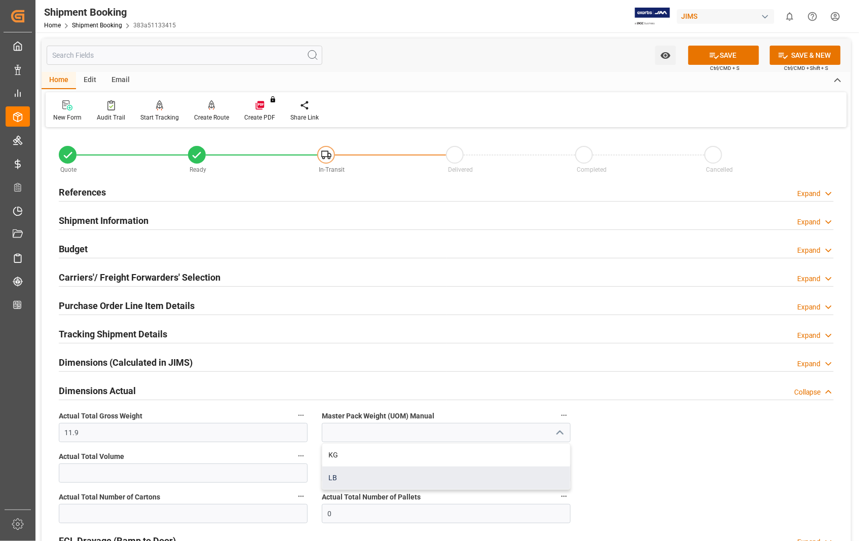
click at [343, 475] on div "LB" at bounding box center [446, 478] width 248 height 23
type input "LB"
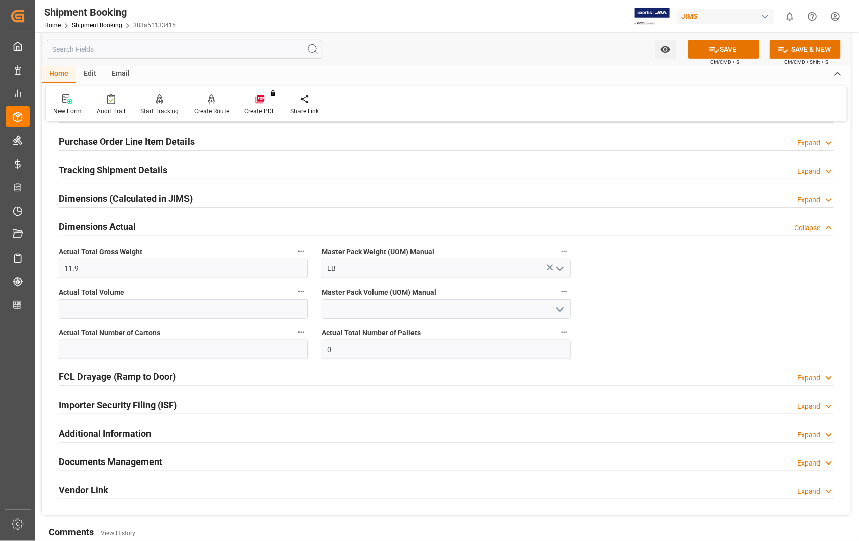
scroll to position [169, 0]
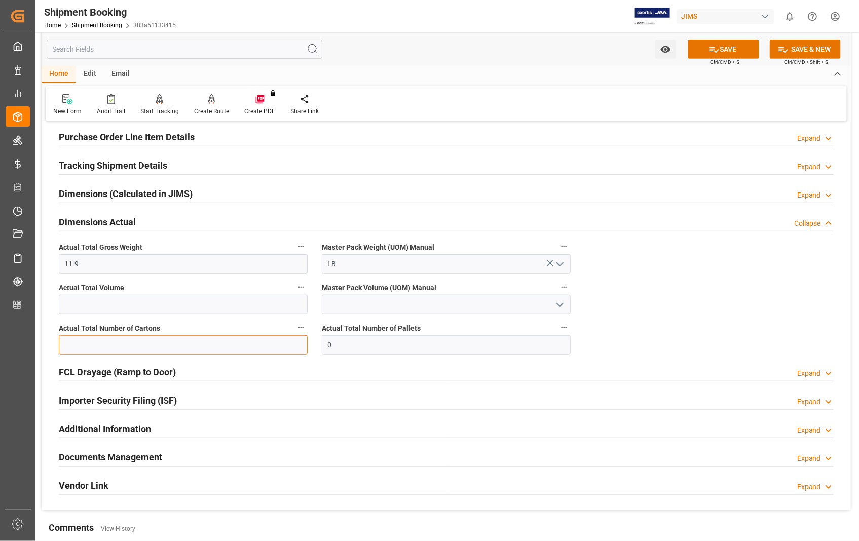
click at [143, 346] on input "text" at bounding box center [183, 344] width 249 height 19
type input "1"
click at [736, 46] on button "SAVE" at bounding box center [723, 49] width 71 height 19
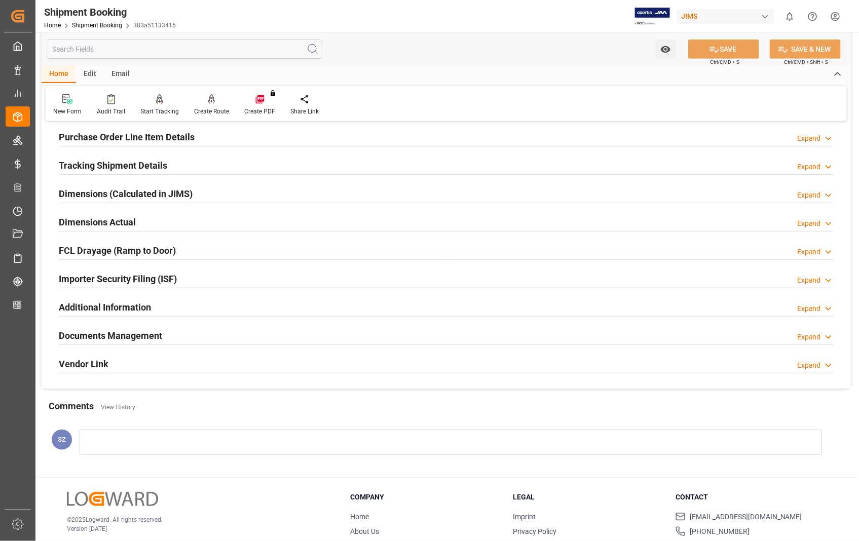
click at [120, 339] on h2 "Documents Management" at bounding box center [110, 336] width 103 height 14
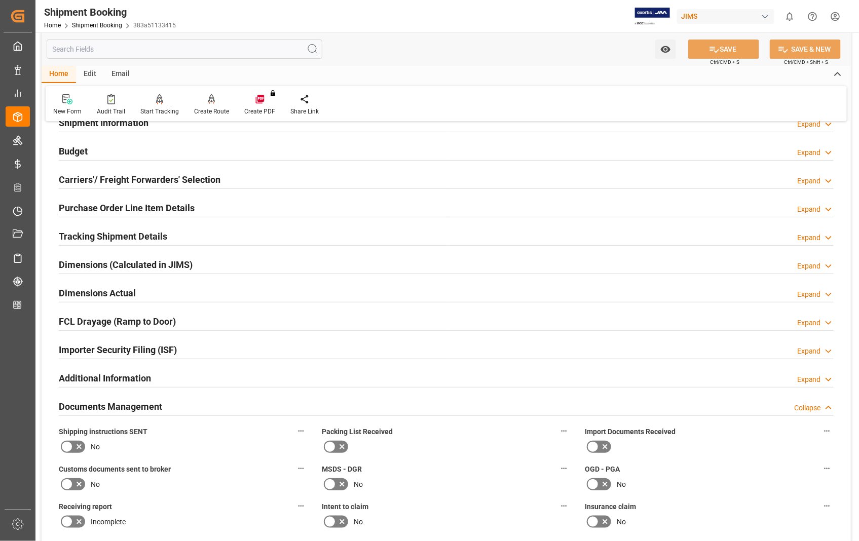
scroll to position [0, 0]
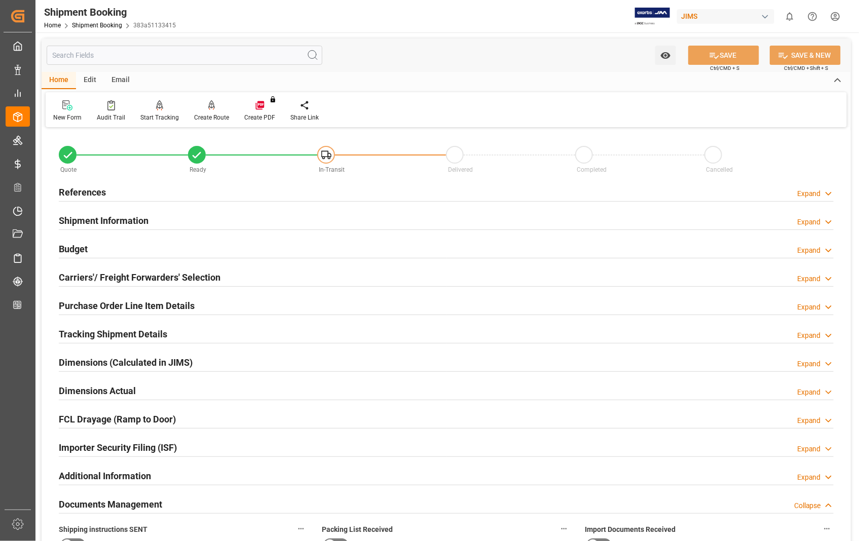
click at [83, 193] on h2 "References" at bounding box center [82, 192] width 47 height 14
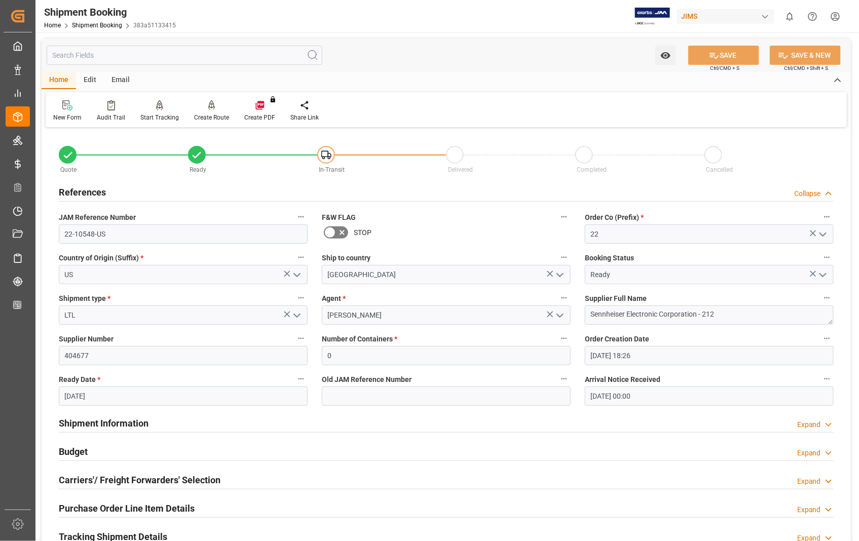
click at [83, 194] on h2 "References" at bounding box center [82, 192] width 47 height 14
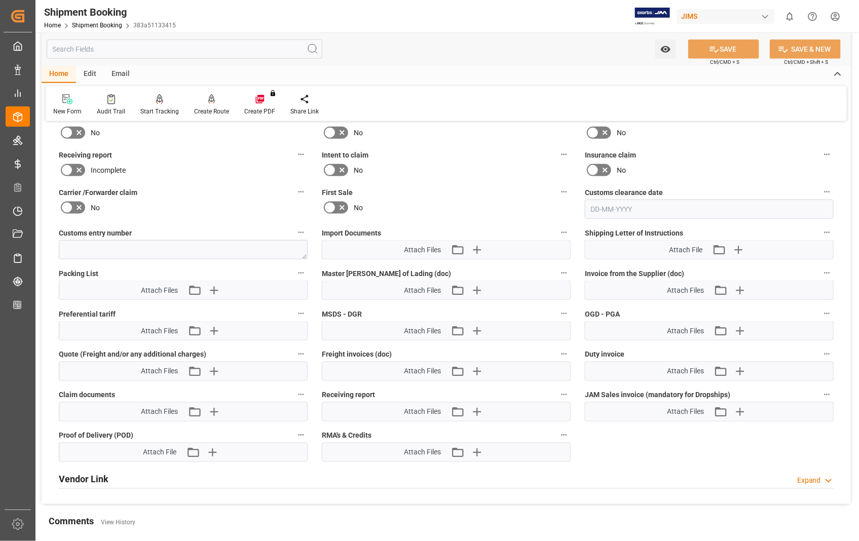
scroll to position [450, 0]
click at [738, 289] on icon "button" at bounding box center [739, 290] width 16 height 16
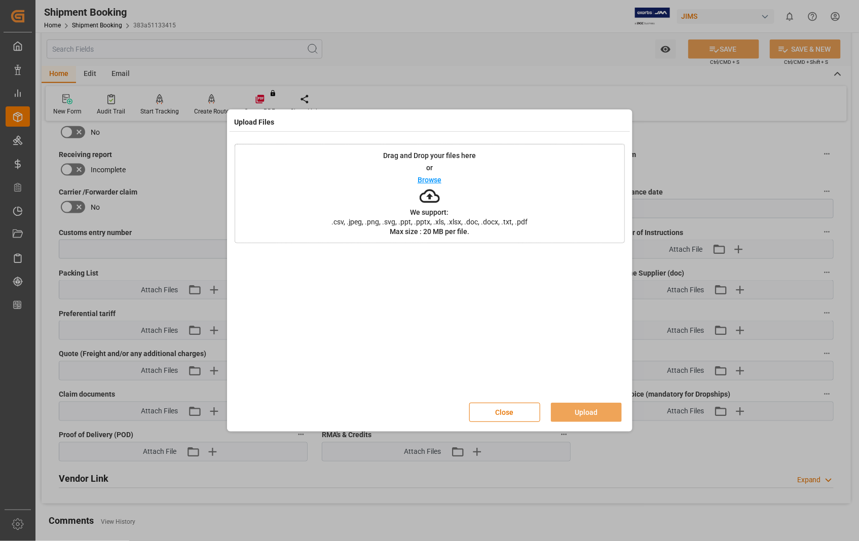
click at [433, 181] on p "Browse" at bounding box center [429, 179] width 24 height 7
click at [576, 411] on button "Upload" at bounding box center [586, 412] width 71 height 19
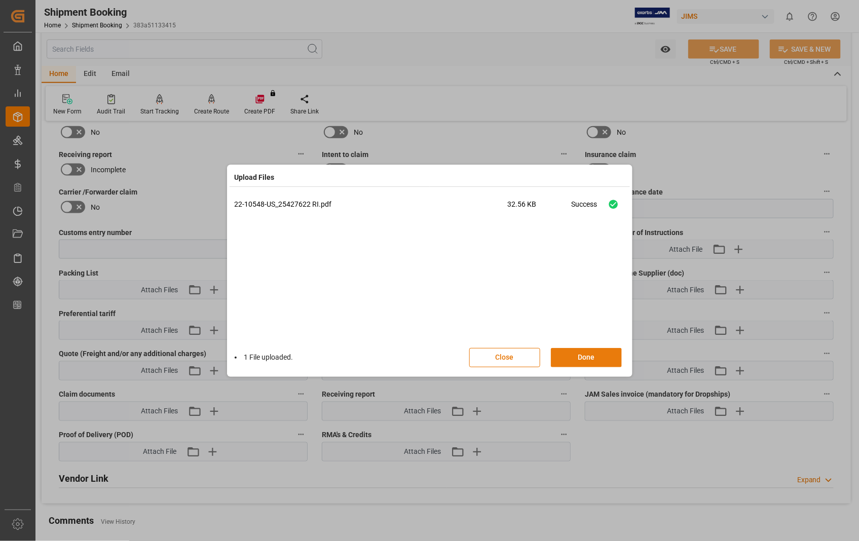
click at [583, 359] on button "Done" at bounding box center [586, 357] width 71 height 19
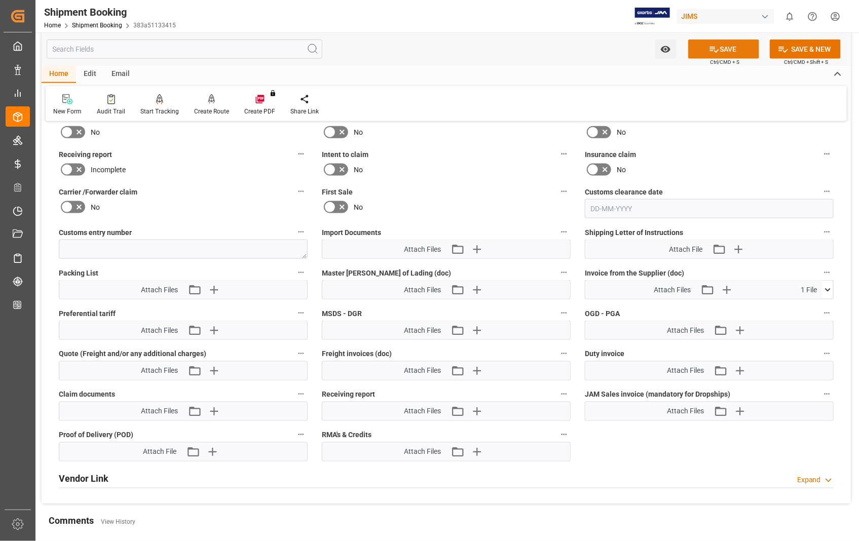
click at [722, 50] on button "SAVE" at bounding box center [723, 49] width 71 height 19
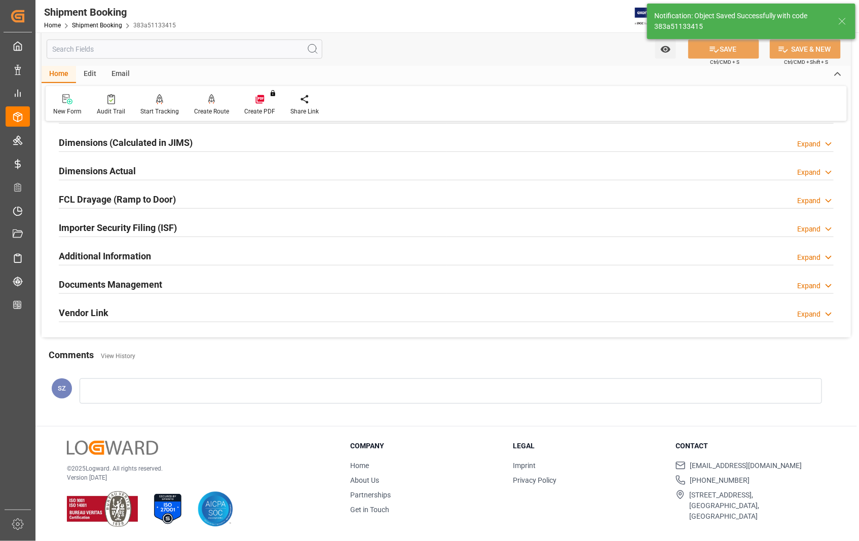
scroll to position [220, 0]
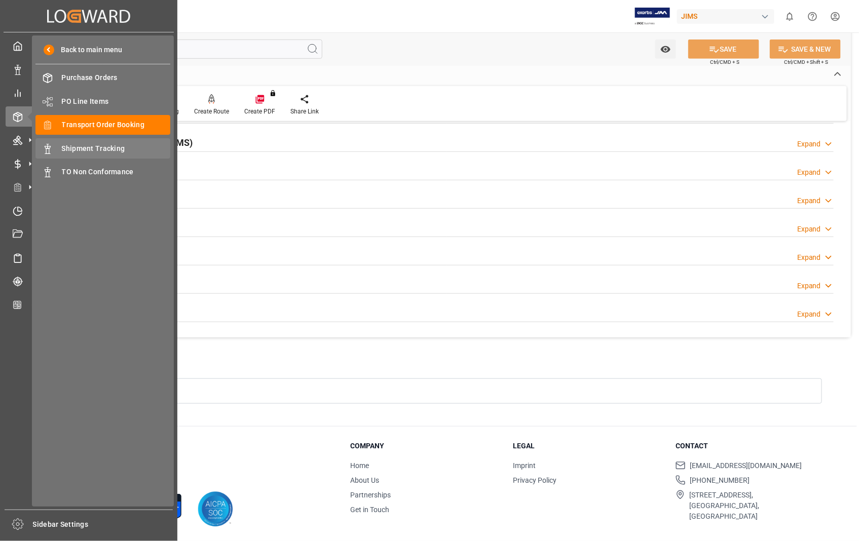
click at [109, 149] on span "Shipment Tracking" at bounding box center [116, 148] width 109 height 11
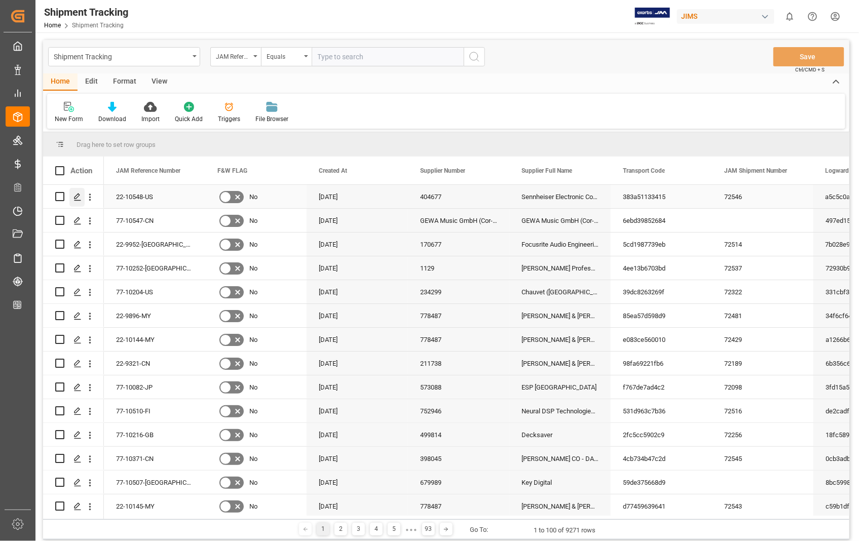
click at [74, 196] on icon "Press SPACE to select this row." at bounding box center [77, 197] width 8 height 8
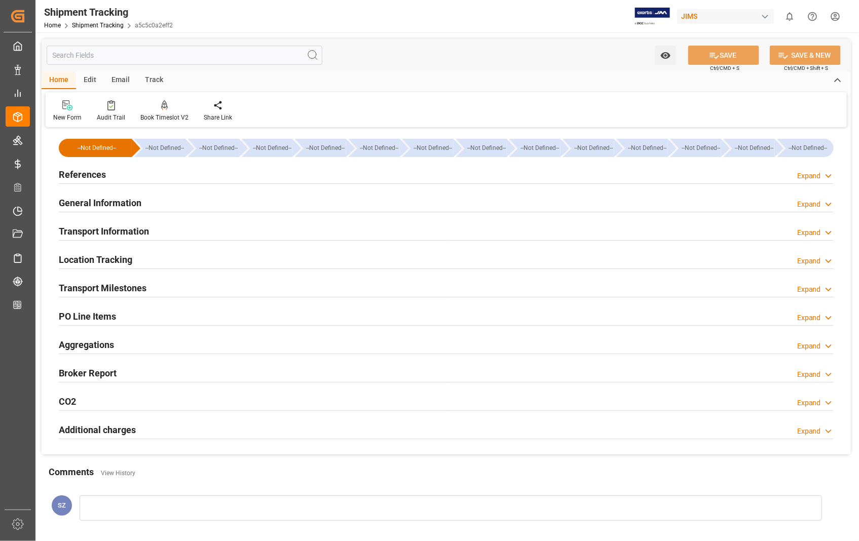
click at [103, 231] on h2 "Transport Information" at bounding box center [104, 231] width 90 height 14
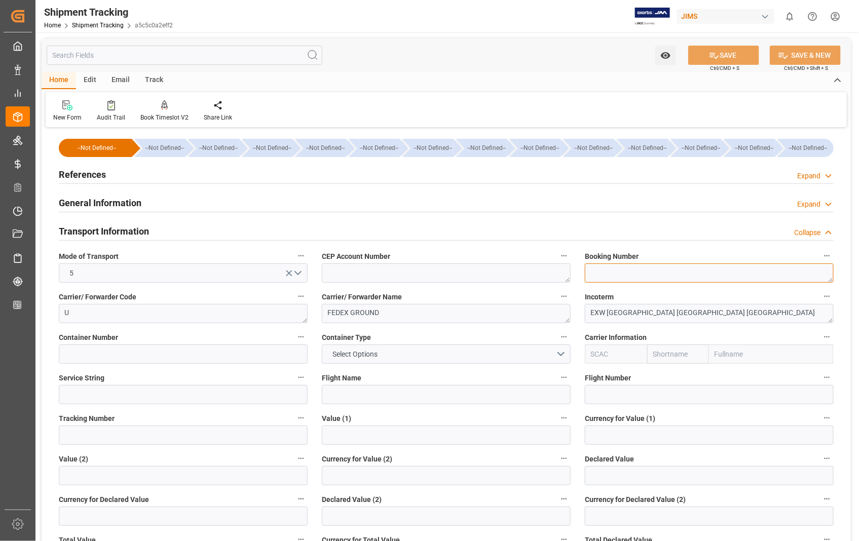
click at [646, 277] on textarea at bounding box center [709, 272] width 249 height 19
paste textarea "1ZA384A60364182245"
type textarea "1ZA384A60364182245"
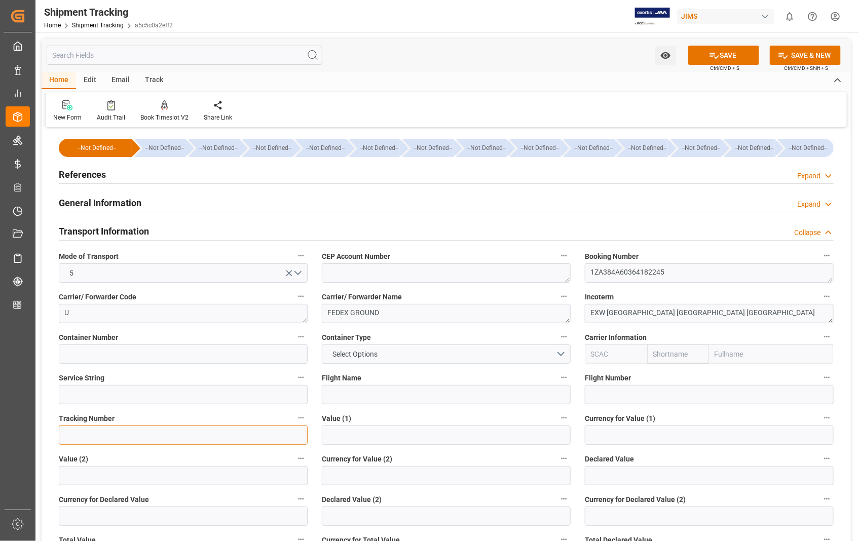
click at [123, 439] on input at bounding box center [183, 434] width 249 height 19
paste input "1ZA384A60364182245"
type input "1ZA384A60364182245"
click at [737, 54] on button "SAVE" at bounding box center [723, 55] width 71 height 19
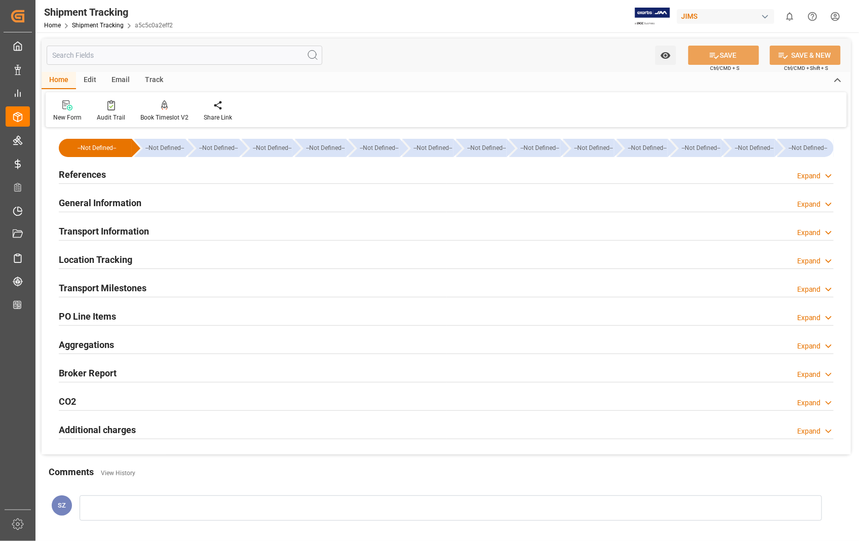
click at [107, 290] on h2 "Transport Milestones" at bounding box center [103, 288] width 88 height 14
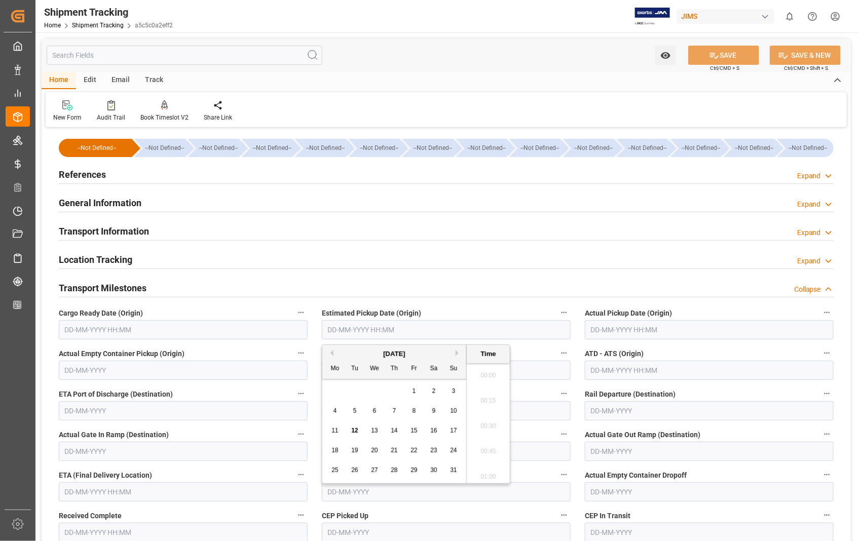
click at [480, 332] on input "text" at bounding box center [446, 329] width 249 height 19
click at [332, 430] on span "11" at bounding box center [334, 430] width 7 height 7
type input "[DATE] 00:00"
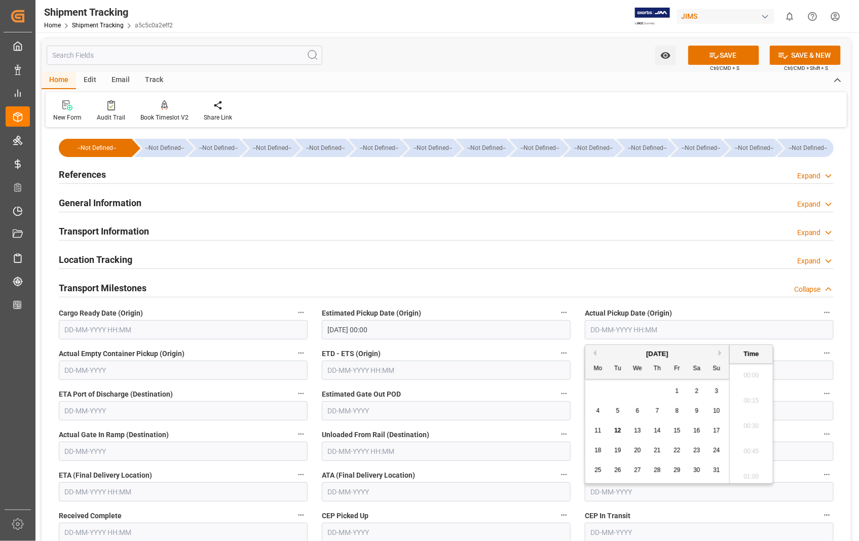
click at [661, 330] on input "text" at bounding box center [709, 329] width 249 height 19
click at [599, 434] on span "11" at bounding box center [597, 430] width 7 height 7
type input "[DATE] 00:00"
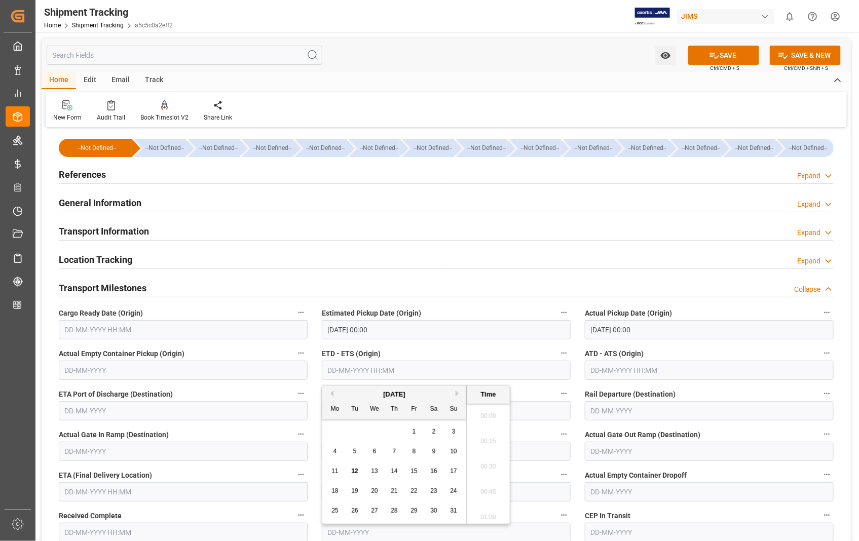
click at [406, 368] on input "text" at bounding box center [446, 370] width 249 height 19
click at [335, 475] on div "11" at bounding box center [335, 472] width 13 height 12
type input "[DATE] 00:00"
click at [657, 366] on input "text" at bounding box center [709, 370] width 249 height 19
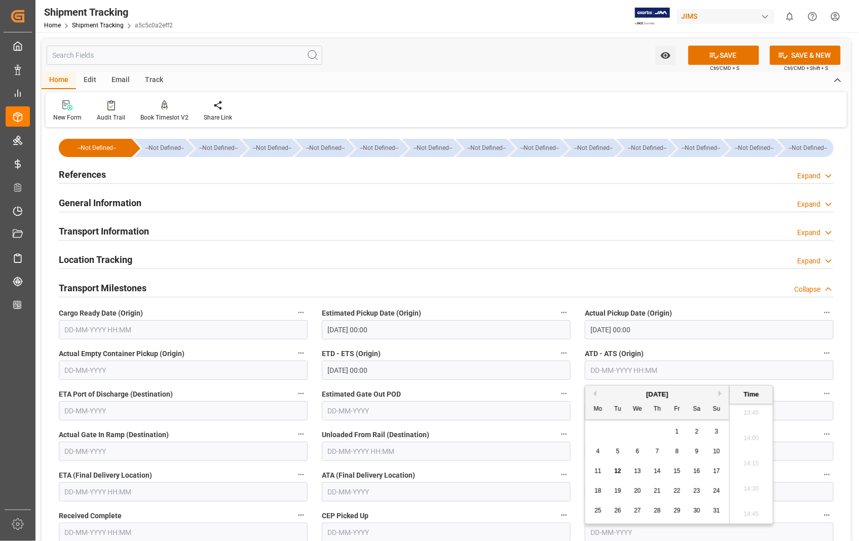
click at [596, 472] on span "11" at bounding box center [597, 471] width 7 height 7
type input "[DATE] 00:00"
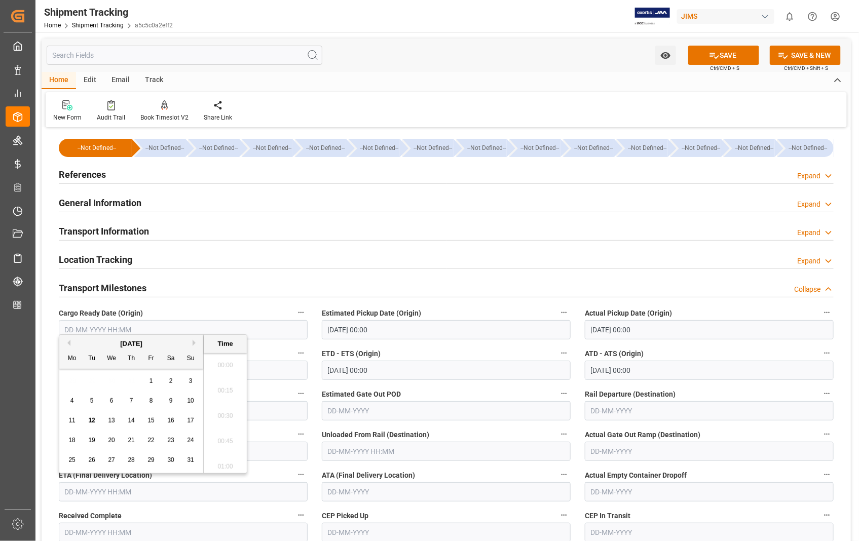
click at [143, 497] on input "text" at bounding box center [183, 491] width 249 height 19
click at [110, 418] on span "13" at bounding box center [111, 420] width 7 height 7
type input "13-08-2025 00:00"
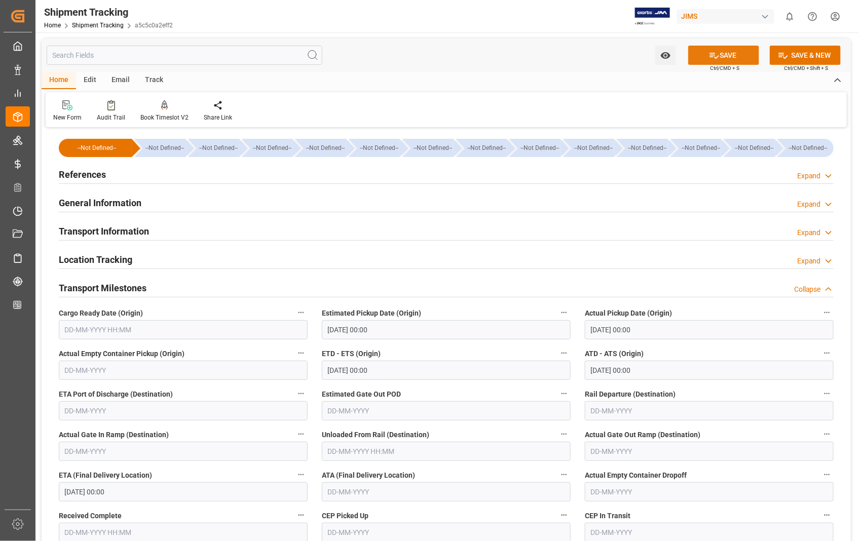
click at [742, 57] on button "SAVE" at bounding box center [723, 55] width 71 height 19
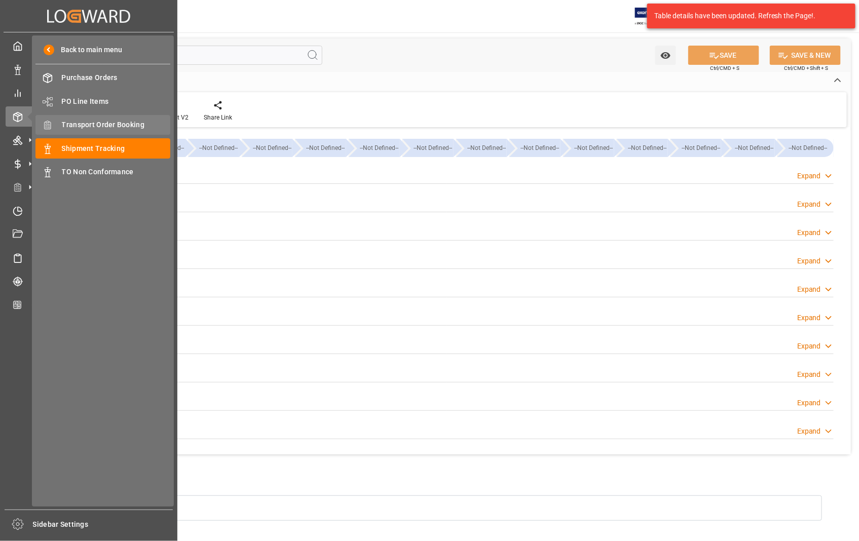
click at [112, 125] on span "Transport Order Booking" at bounding box center [116, 125] width 109 height 11
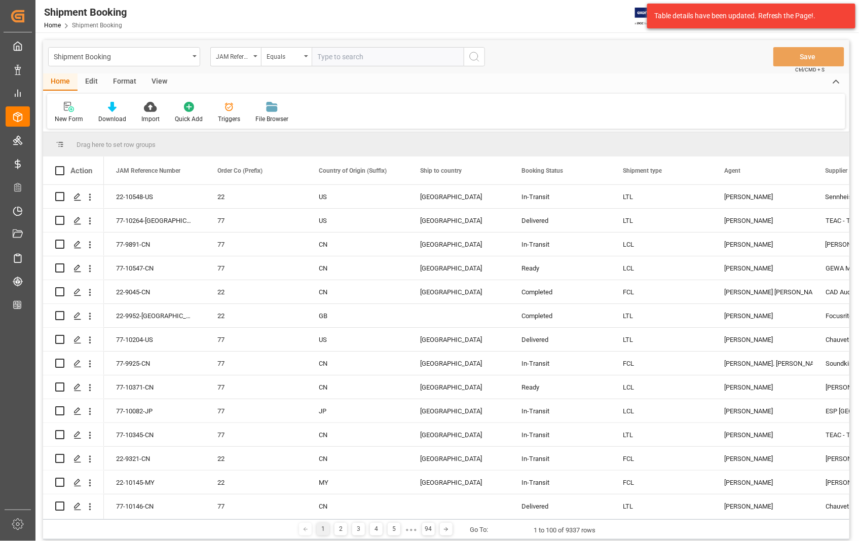
click at [69, 100] on div "New Form Download Import Quick Add Triggers File Browser" at bounding box center [446, 111] width 798 height 35
click at [69, 112] on div "New Form" at bounding box center [69, 112] width 44 height 22
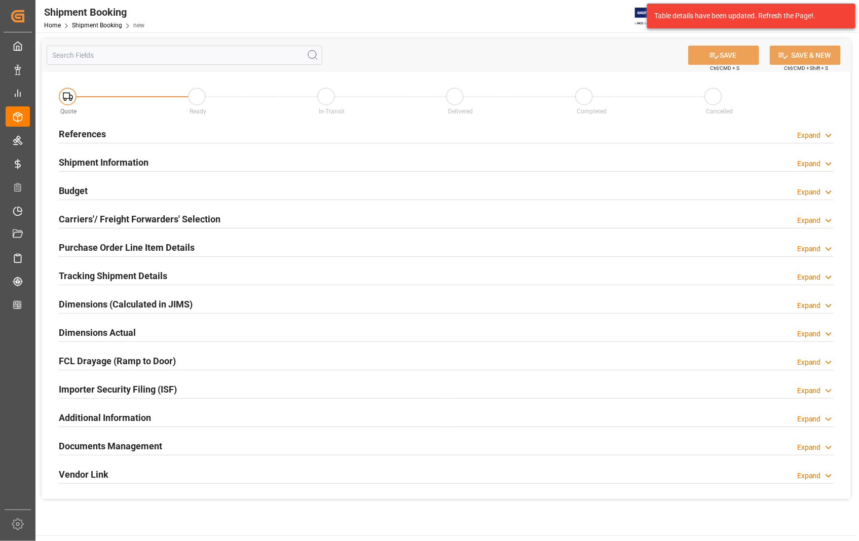
click at [96, 136] on h2 "References" at bounding box center [82, 134] width 47 height 14
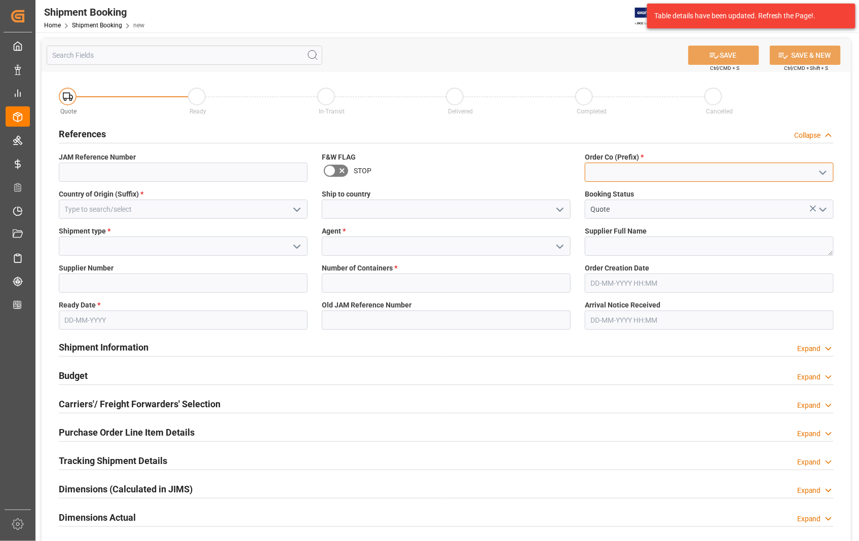
click at [589, 166] on input at bounding box center [709, 172] width 249 height 19
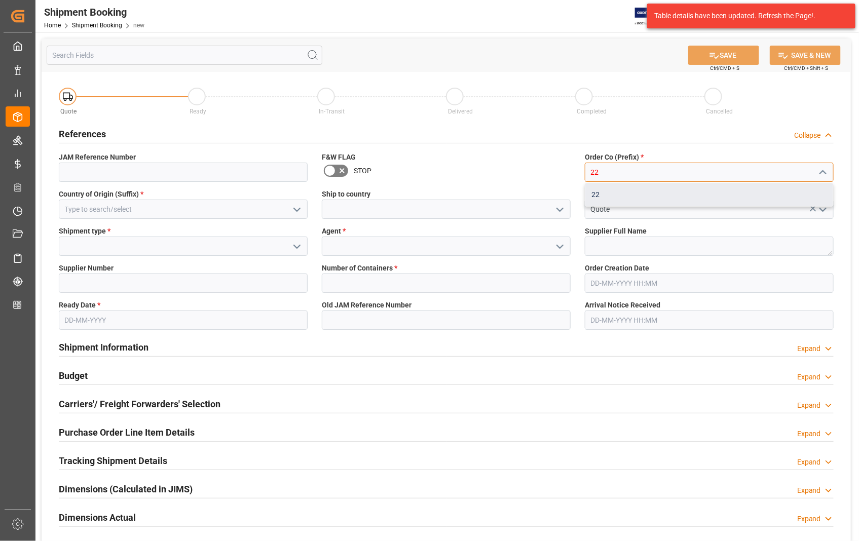
click at [602, 198] on div "22" at bounding box center [709, 194] width 248 height 23
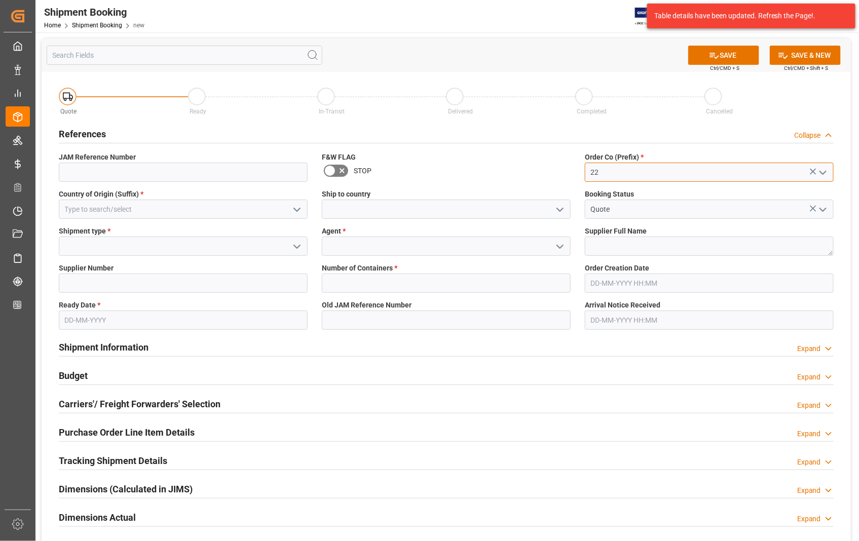
type input "22"
click at [102, 208] on input at bounding box center [183, 209] width 249 height 19
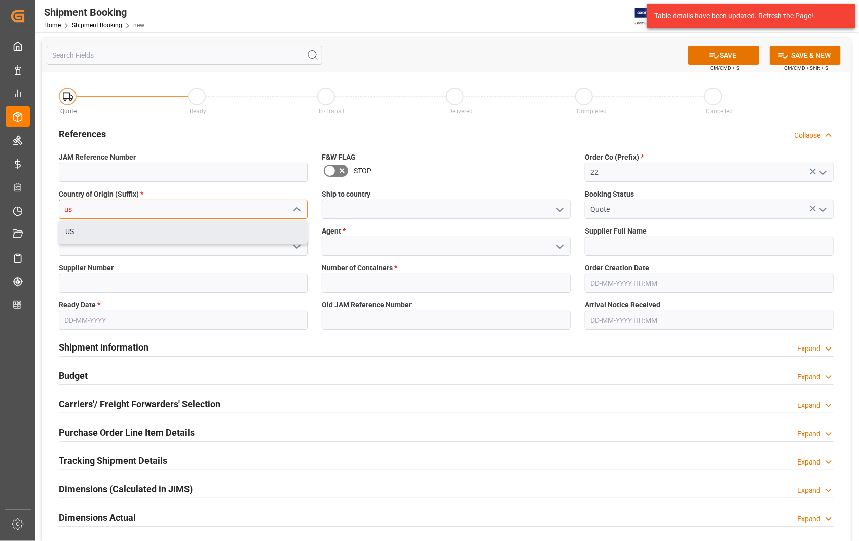
click at [84, 232] on div "US" at bounding box center [183, 231] width 248 height 23
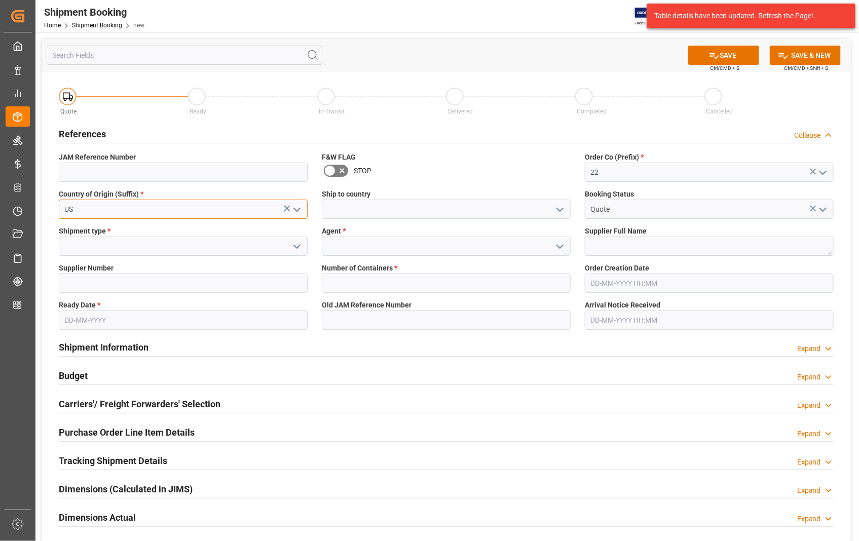
type input "US"
click at [362, 210] on input at bounding box center [446, 209] width 249 height 19
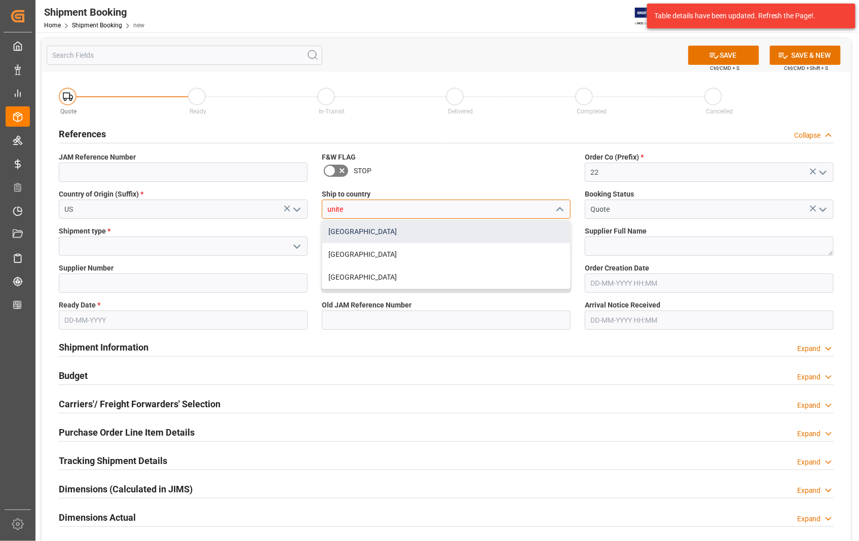
click at [357, 231] on div "[GEOGRAPHIC_DATA]" at bounding box center [446, 231] width 248 height 23
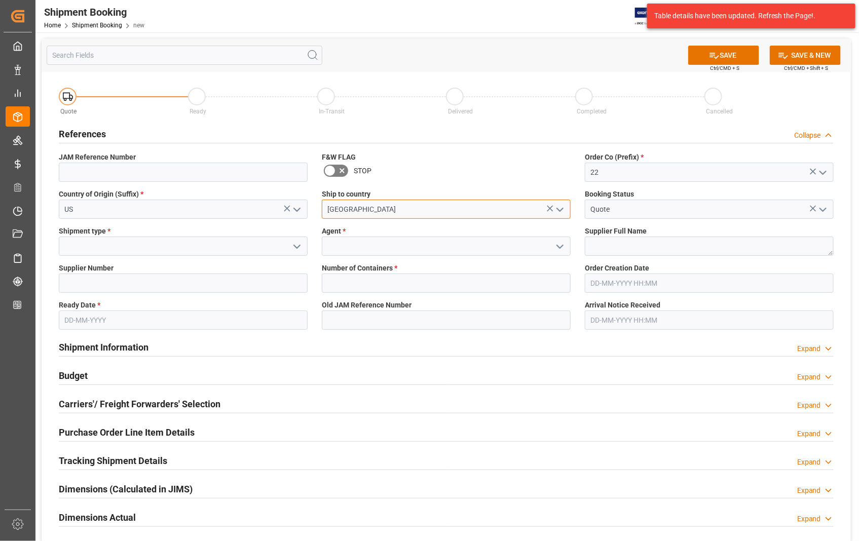
type input "[GEOGRAPHIC_DATA]"
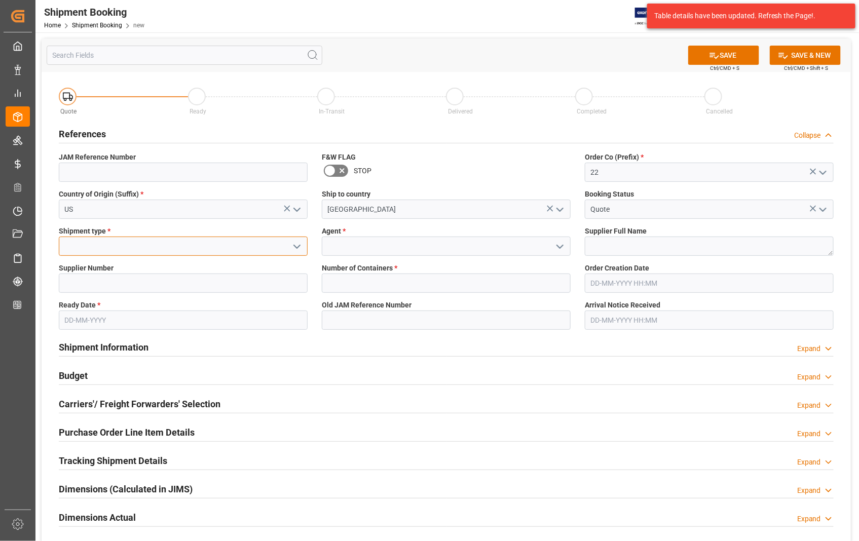
click at [190, 252] on input at bounding box center [183, 246] width 249 height 19
click at [69, 312] on div "LTL" at bounding box center [183, 314] width 248 height 23
type input "LTL"
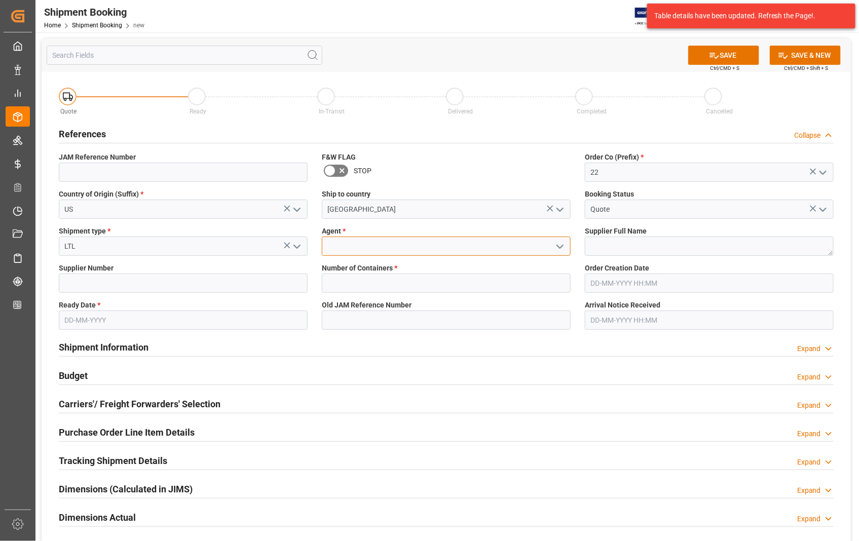
click at [388, 242] on input at bounding box center [446, 246] width 249 height 19
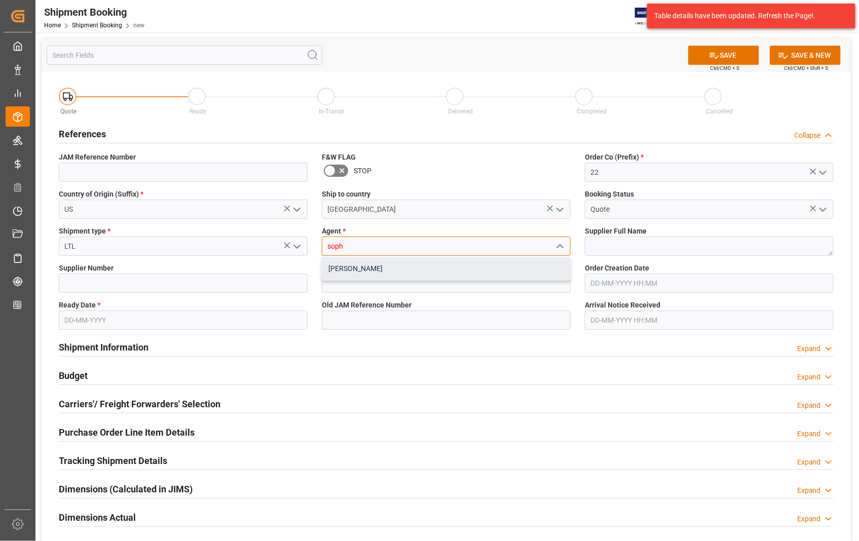
click at [372, 269] on div "[PERSON_NAME]" at bounding box center [446, 268] width 248 height 23
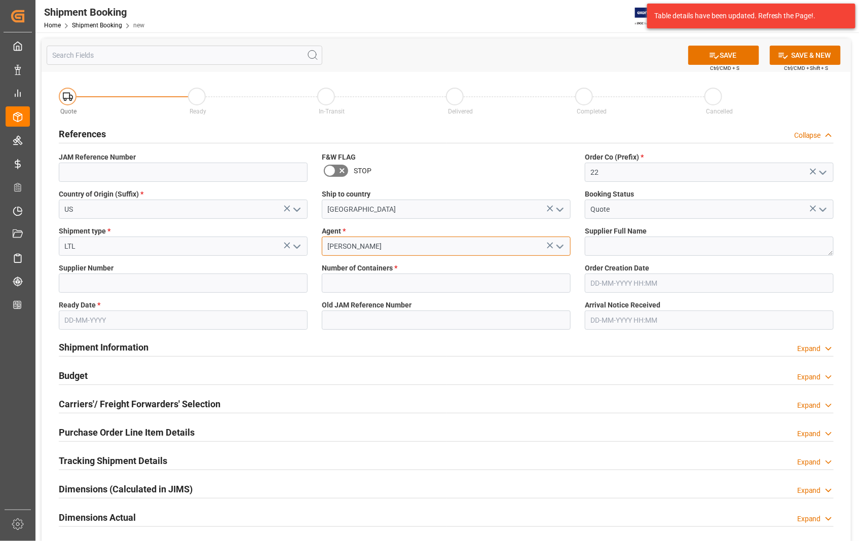
type input "[PERSON_NAME]"
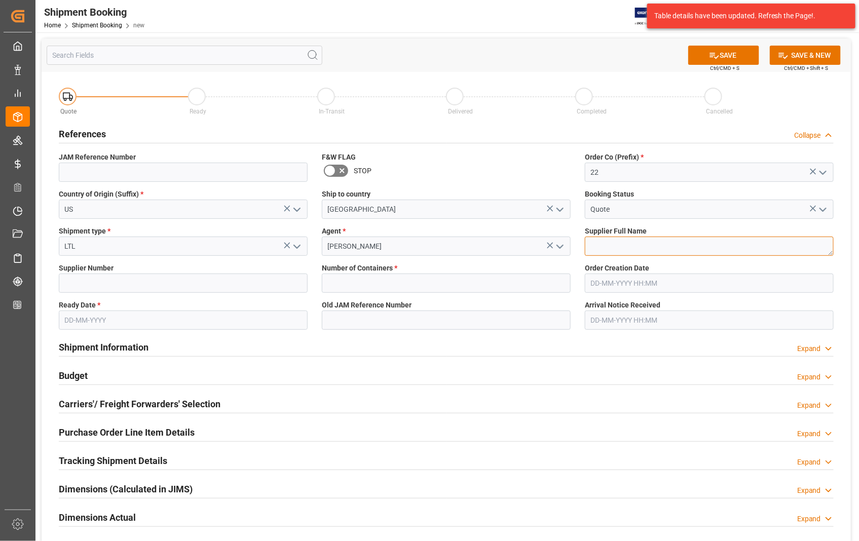
click at [613, 248] on textarea at bounding box center [709, 246] width 249 height 19
paste textarea "Universal Audio Inc."
type textarea "Universal Audio Inc."
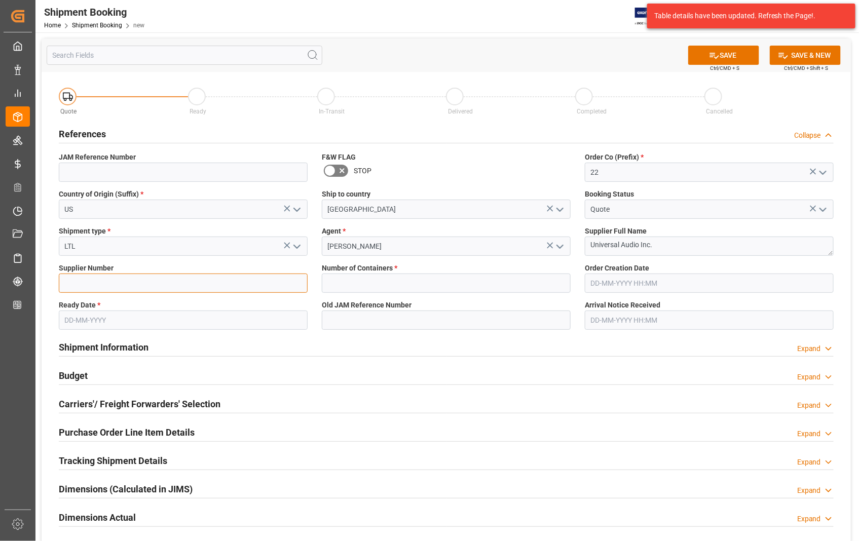
click at [134, 284] on input at bounding box center [183, 283] width 249 height 19
type input "734315"
click at [662, 283] on input "text" at bounding box center [709, 283] width 249 height 19
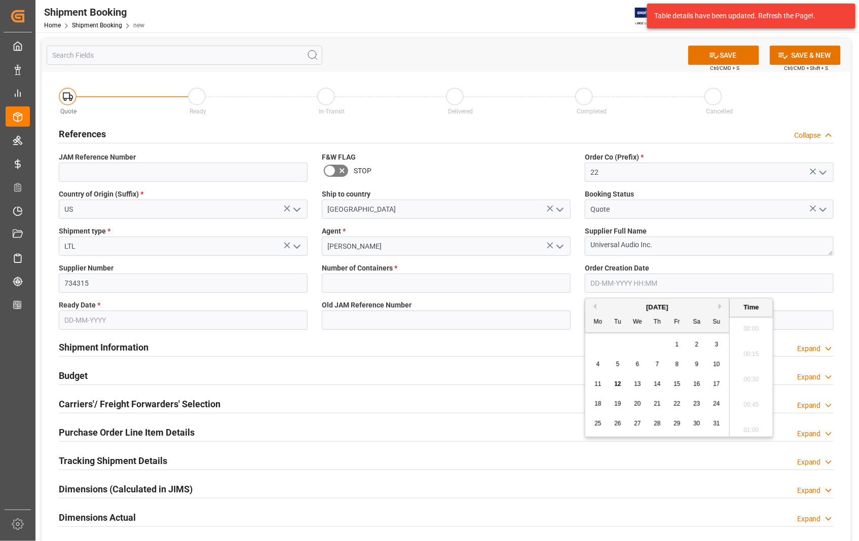
scroll to position [1421, 0]
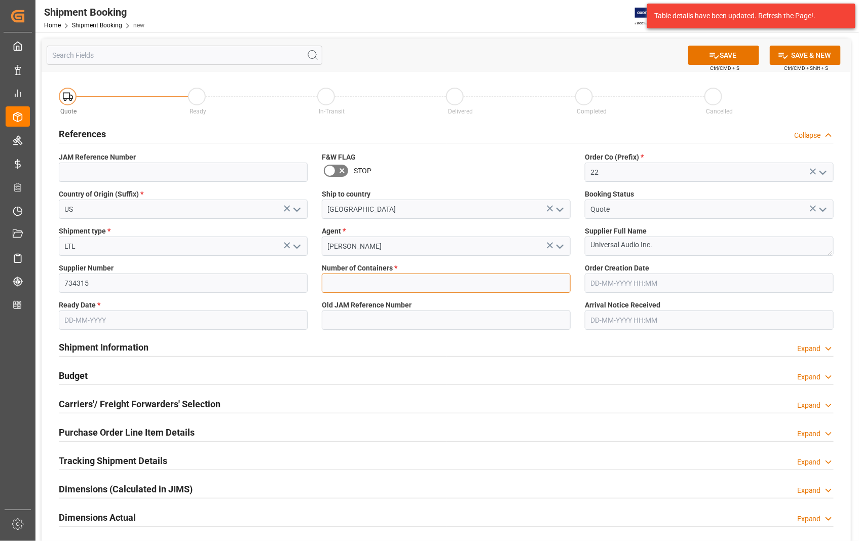
click at [457, 292] on input "text" at bounding box center [446, 283] width 249 height 19
type input "0"
type input "[DATE]"
type input "12-08-2025 00:00"
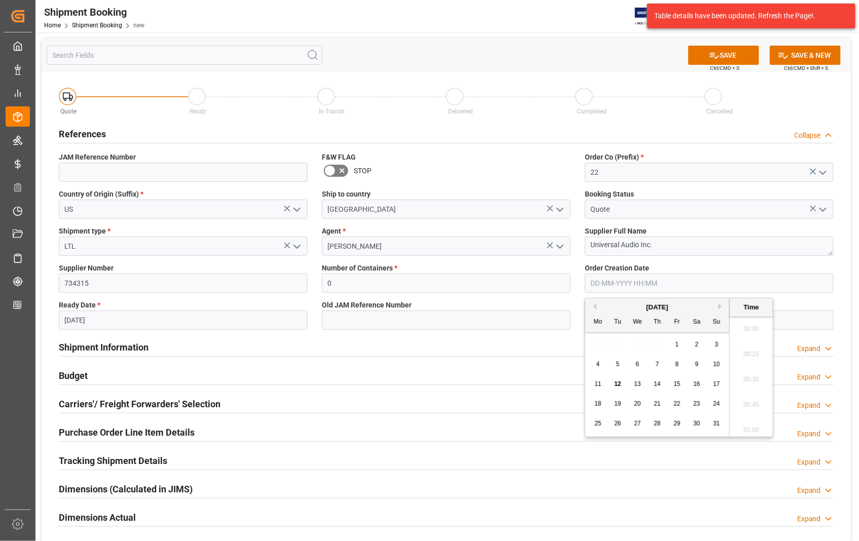
click at [664, 284] on input "text" at bounding box center [709, 283] width 249 height 19
type input "04-04-2025 00:00"
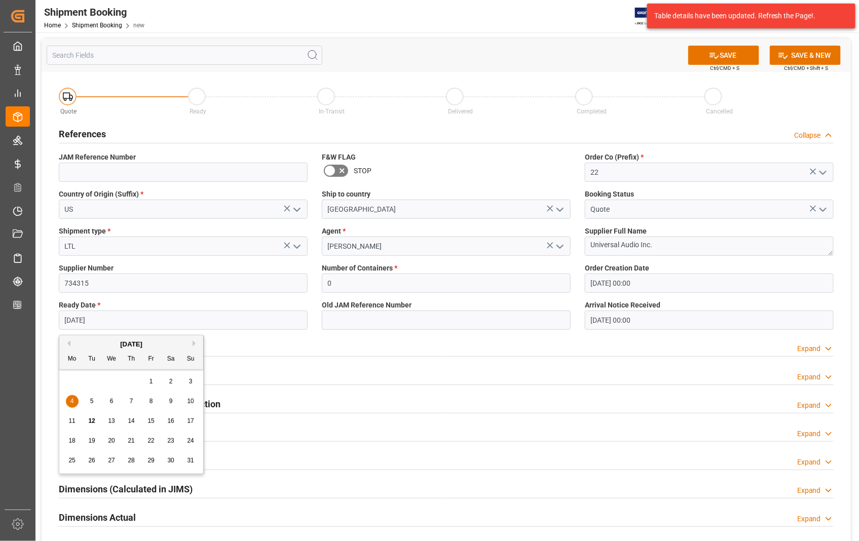
click at [174, 327] on input "[DATE]" at bounding box center [183, 320] width 249 height 19
click at [68, 420] on span "11" at bounding box center [71, 420] width 7 height 7
type input "[DATE]"
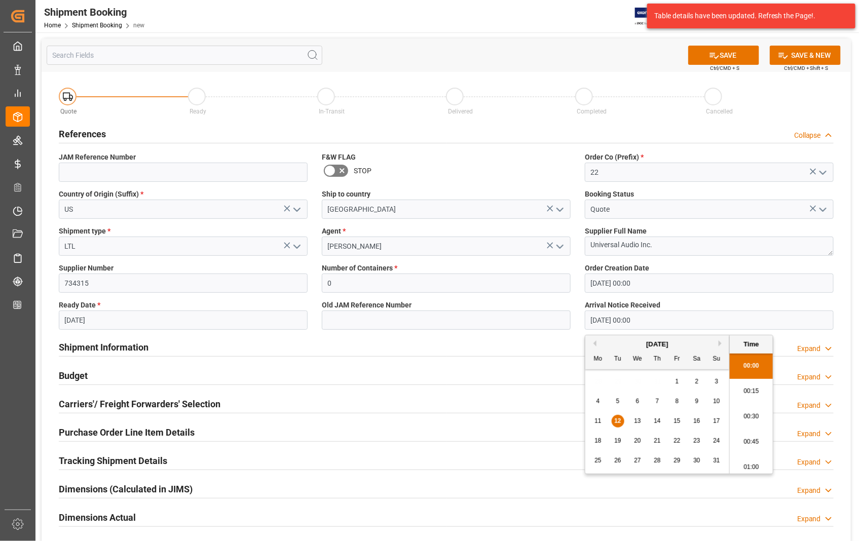
click at [669, 319] on input "12-08-2025 00:00" at bounding box center [709, 320] width 249 height 19
click at [679, 424] on span "15" at bounding box center [676, 420] width 7 height 7
type input "[DATE] 00:00"
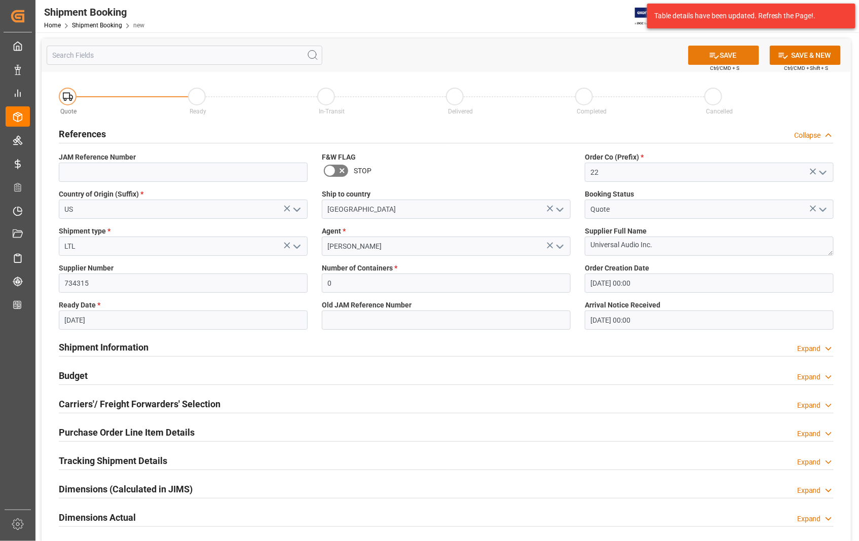
click at [730, 48] on button "SAVE" at bounding box center [723, 55] width 71 height 19
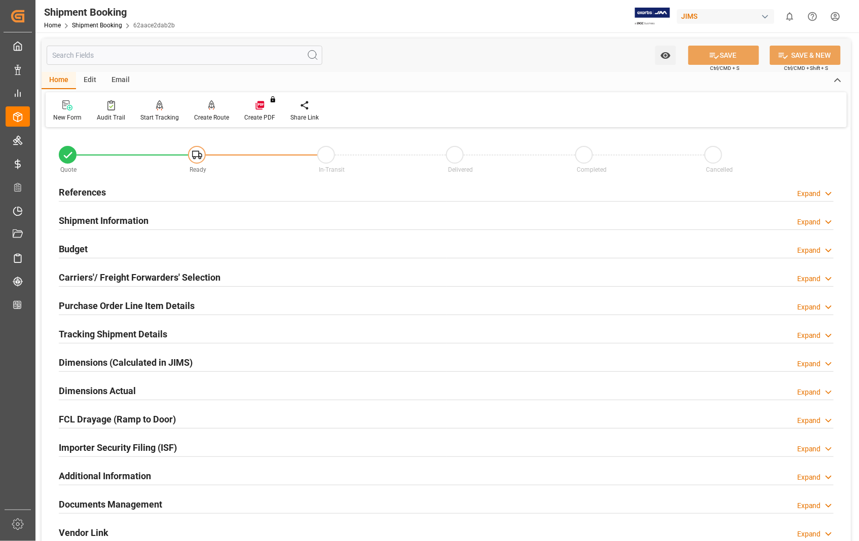
click at [105, 280] on h2 "Carriers'/ Freight Forwarders' Selection" at bounding box center [140, 277] width 162 height 14
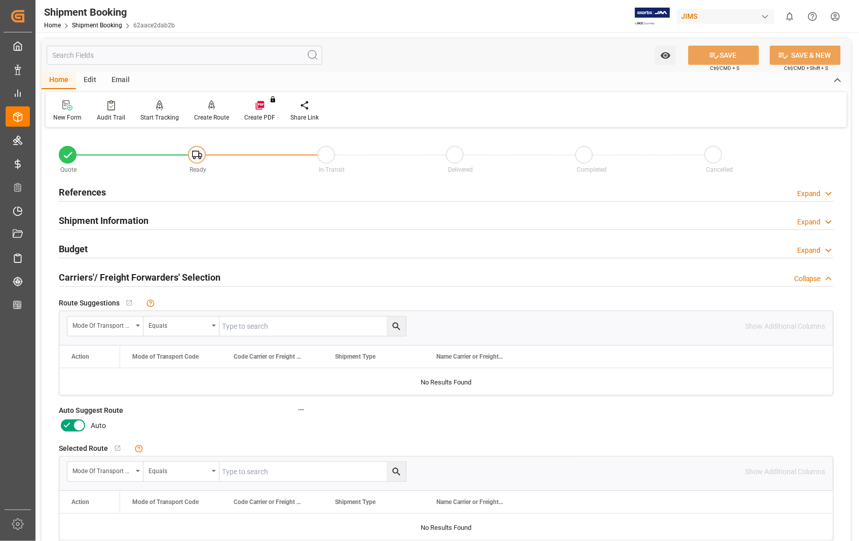
click at [79, 422] on icon at bounding box center [79, 425] width 12 height 12
click at [0, 0] on input "checkbox" at bounding box center [0, 0] width 0 height 0
click at [732, 53] on button "SAVE" at bounding box center [723, 55] width 71 height 19
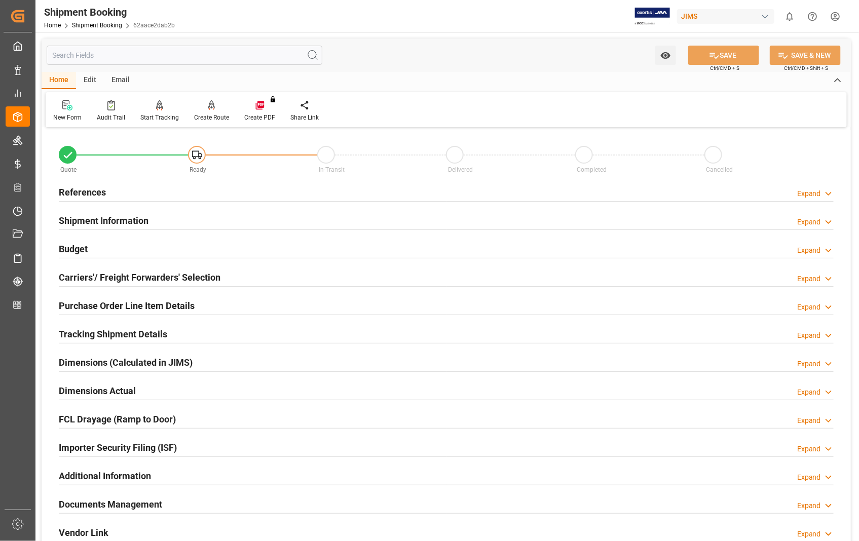
click at [69, 193] on h2 "References" at bounding box center [82, 192] width 47 height 14
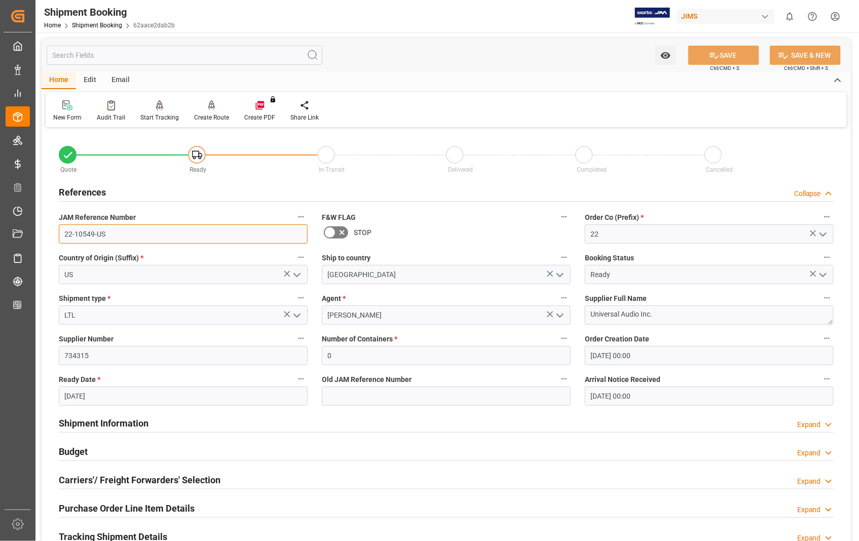
drag, startPoint x: 121, startPoint y: 235, endPoint x: 63, endPoint y: 228, distance: 58.1
click at [63, 228] on input "22-10549-US" at bounding box center [183, 233] width 249 height 19
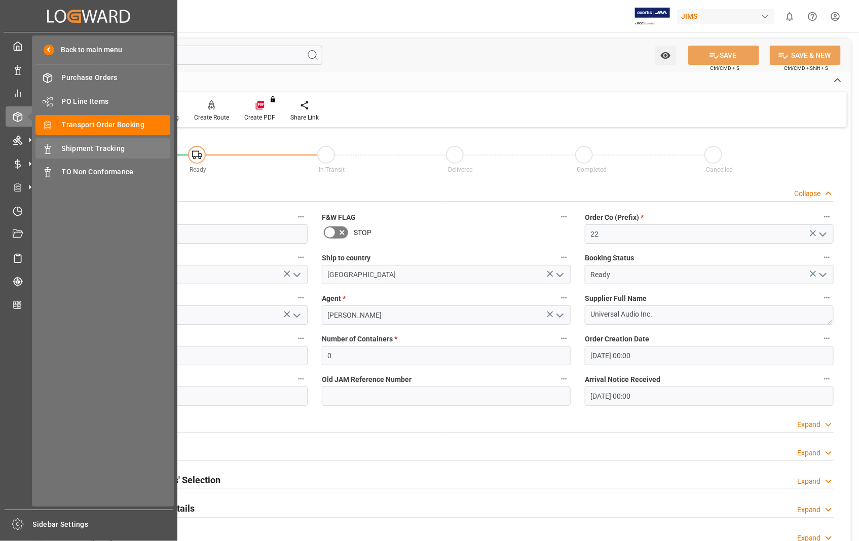
click at [76, 145] on span "Shipment Tracking" at bounding box center [116, 148] width 109 height 11
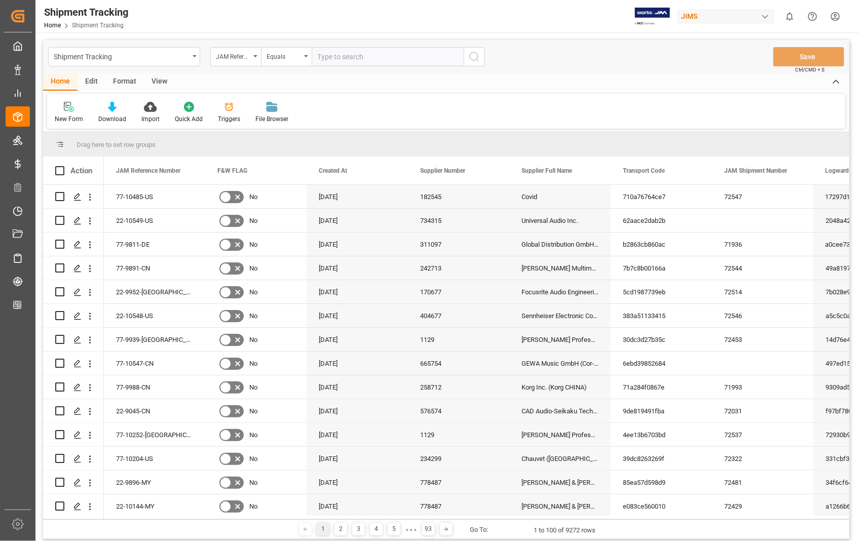
click at [359, 52] on input "text" at bounding box center [388, 56] width 152 height 19
type input "22-10549-US"
click at [75, 220] on polygon "Press SPACE to select this row." at bounding box center [76, 219] width 5 height 5
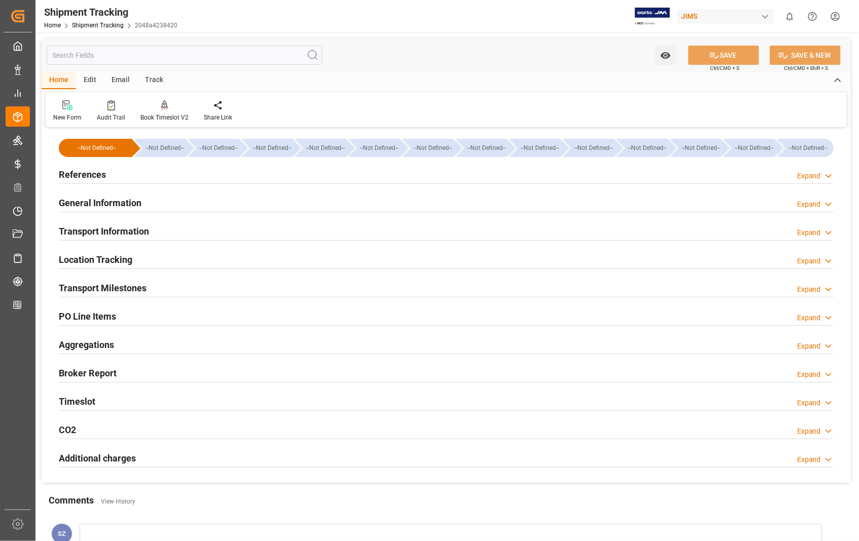
type input "[DATE]"
click at [92, 175] on h2 "References" at bounding box center [82, 175] width 47 height 14
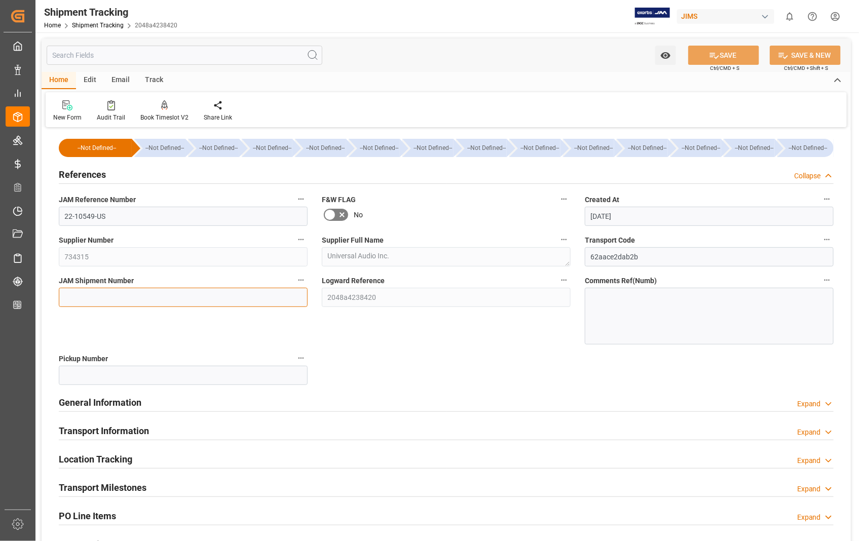
click at [145, 292] on input at bounding box center [183, 297] width 249 height 19
paste input "72548"
type input "72548"
click at [729, 50] on button "SAVE" at bounding box center [723, 55] width 71 height 19
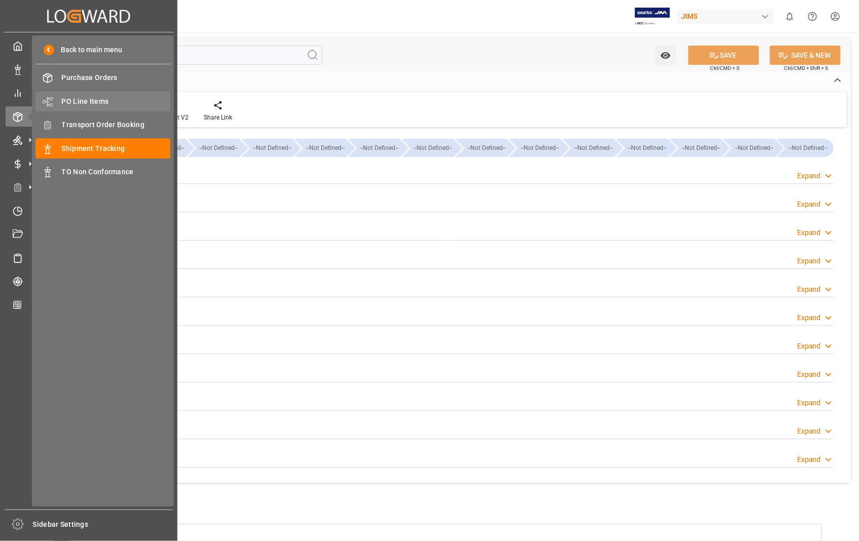
click at [97, 100] on span "PO Line Items" at bounding box center [116, 101] width 109 height 11
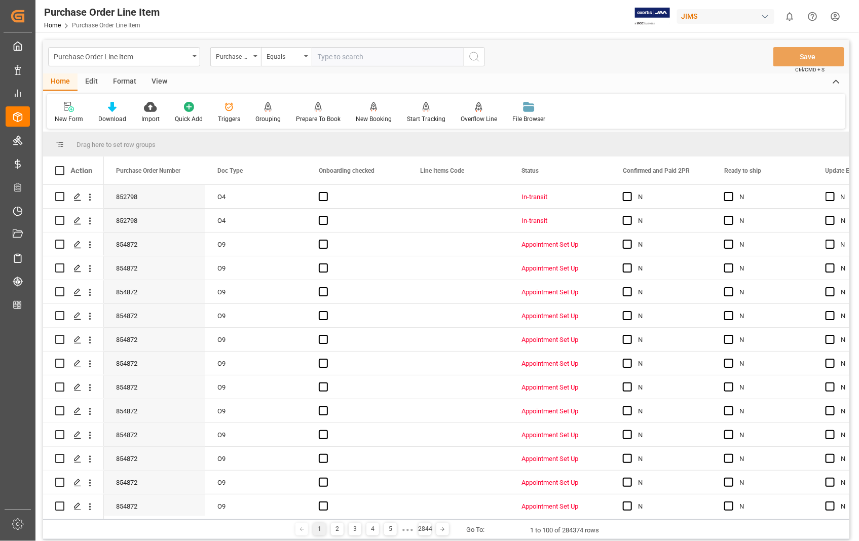
click at [389, 59] on input "text" at bounding box center [388, 56] width 152 height 19
type input "843597"
click at [476, 51] on icon "search button" at bounding box center [474, 57] width 12 height 12
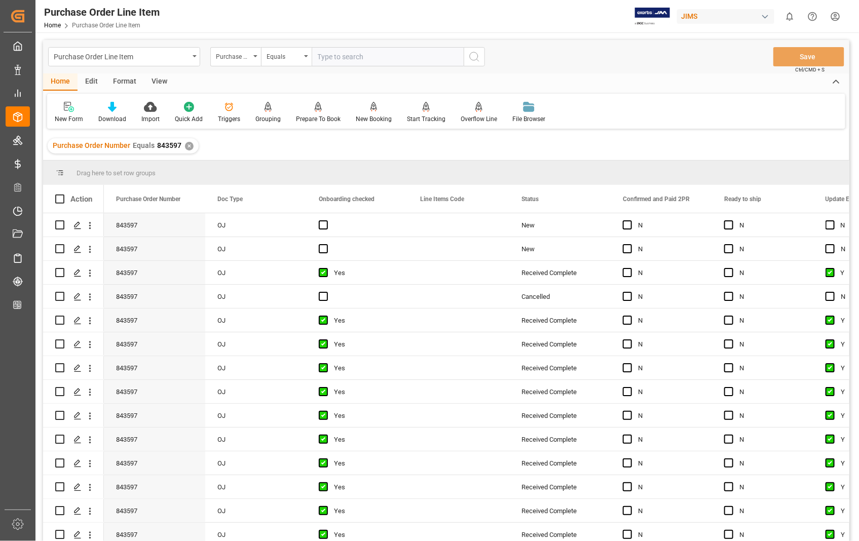
click at [158, 82] on div "View" at bounding box center [159, 81] width 31 height 17
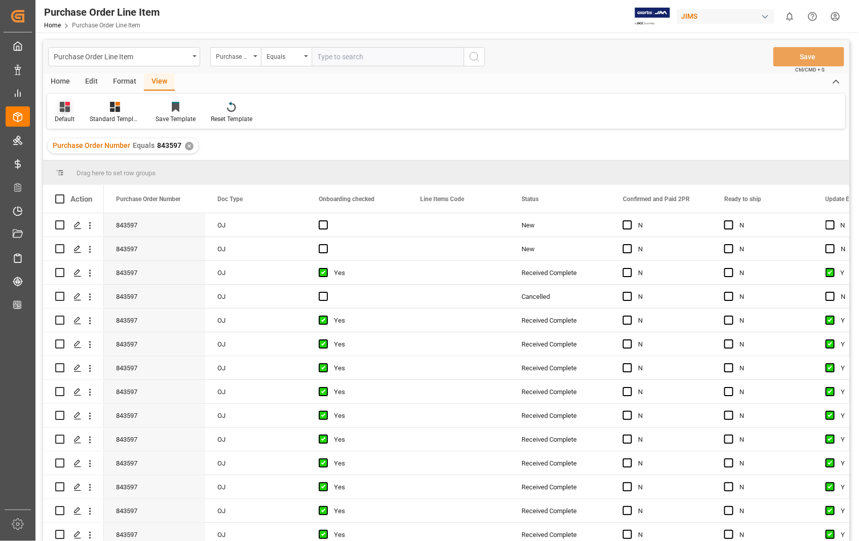
click at [57, 118] on div "Default" at bounding box center [65, 118] width 20 height 9
click at [78, 161] on div "Sophia setting." at bounding box center [104, 164] width 89 height 11
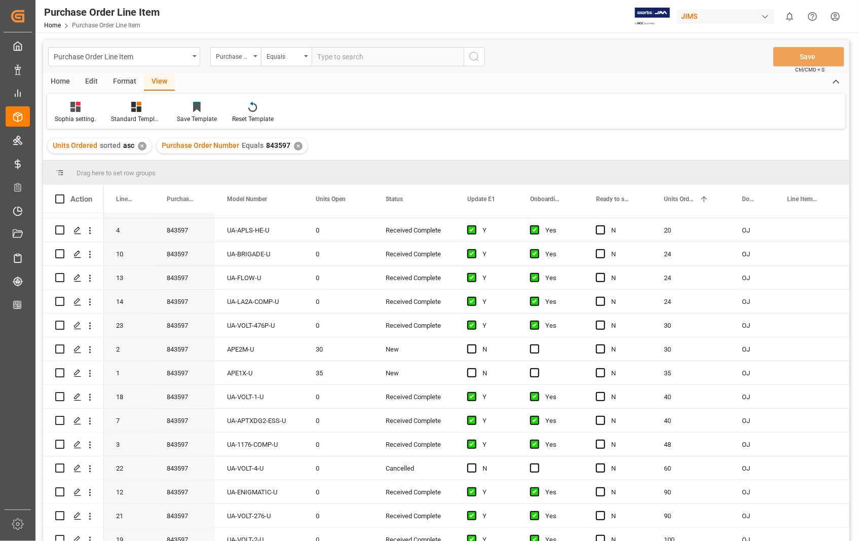
scroll to position [219, 0]
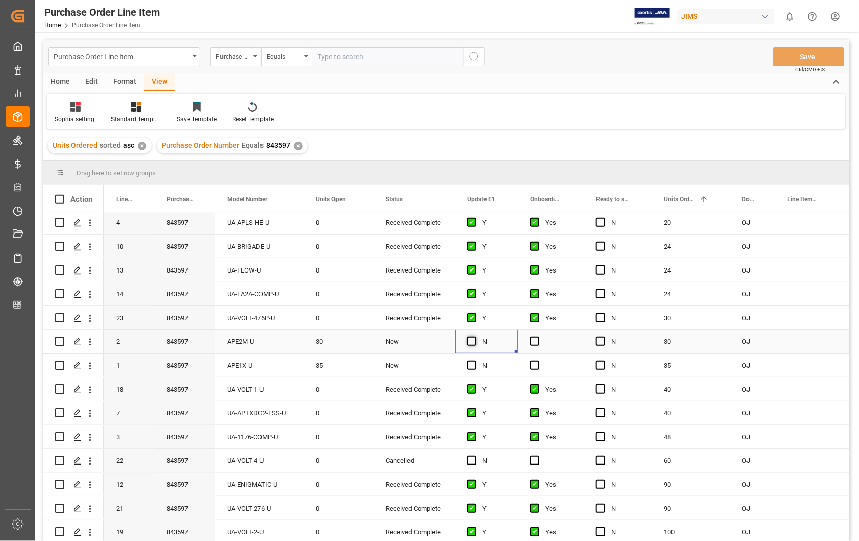
click at [473, 341] on span "Press SPACE to select this row." at bounding box center [471, 341] width 9 height 9
click at [475, 337] on input "Press SPACE to select this row." at bounding box center [475, 337] width 0 height 0
click at [472, 363] on span "Press SPACE to select this row." at bounding box center [471, 365] width 9 height 9
click at [475, 361] on input "Press SPACE to select this row." at bounding box center [475, 361] width 0 height 0
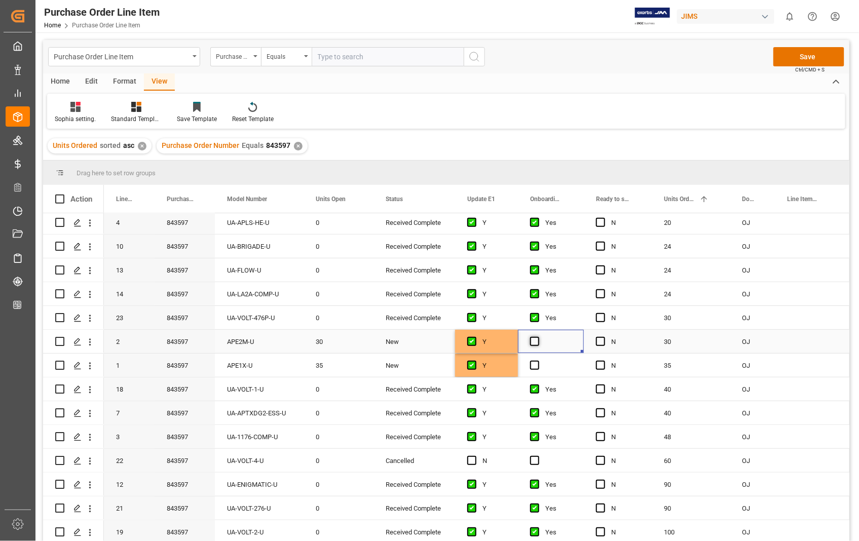
click at [538, 337] on span "Press SPACE to select this row." at bounding box center [534, 341] width 9 height 9
click at [537, 337] on input "Press SPACE to select this row." at bounding box center [537, 337] width 0 height 0
click at [535, 357] on div "Press SPACE to select this row." at bounding box center [551, 365] width 66 height 23
click at [532, 361] on span "Press SPACE to select this row." at bounding box center [534, 365] width 9 height 9
click at [537, 361] on input "Press SPACE to select this row." at bounding box center [537, 361] width 0 height 0
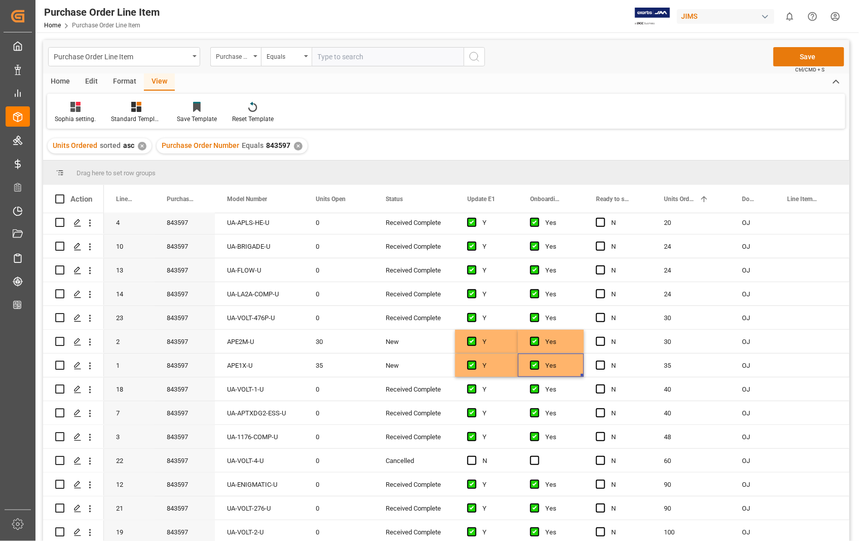
click at [809, 54] on button "Save" at bounding box center [808, 56] width 71 height 19
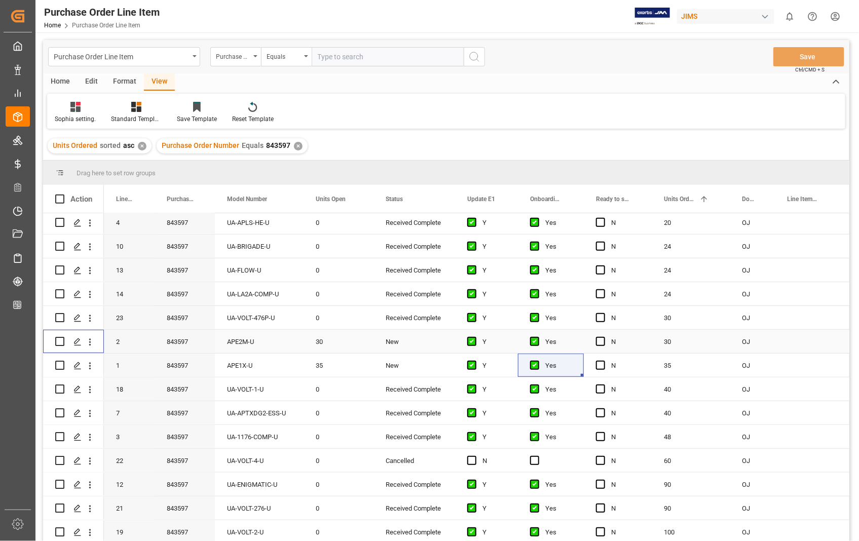
click at [58, 340] on input "Press Space to toggle row selection (unchecked)" at bounding box center [59, 341] width 9 height 9
checkbox input "true"
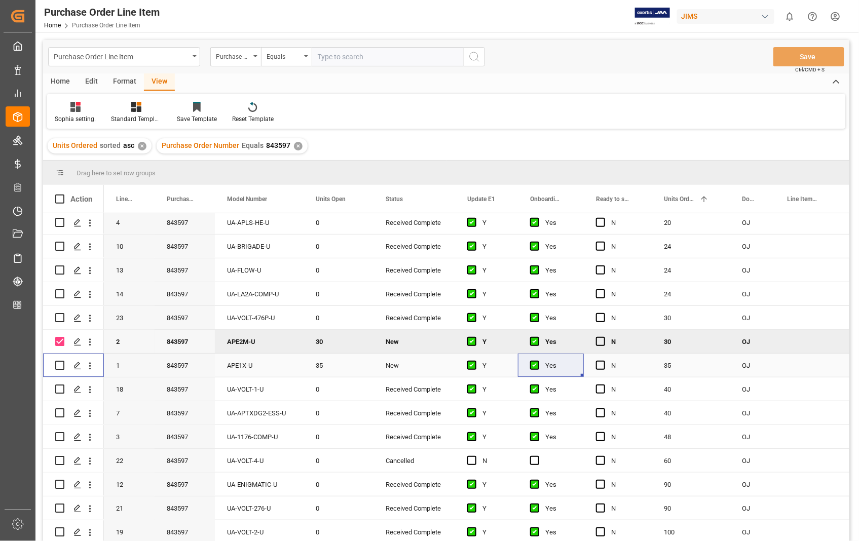
click at [61, 363] on input "Press Space to toggle row selection (unchecked)" at bounding box center [59, 365] width 9 height 9
checkbox input "true"
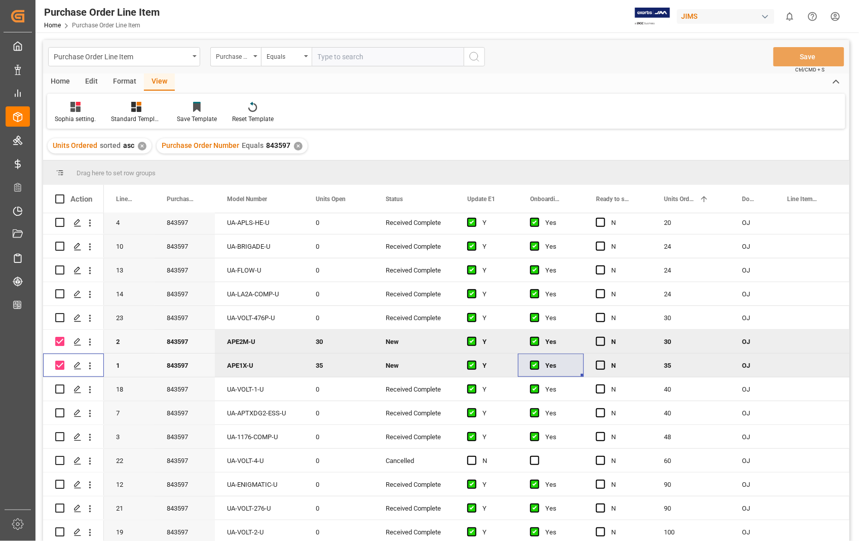
click at [66, 82] on div "Home" at bounding box center [60, 81] width 34 height 17
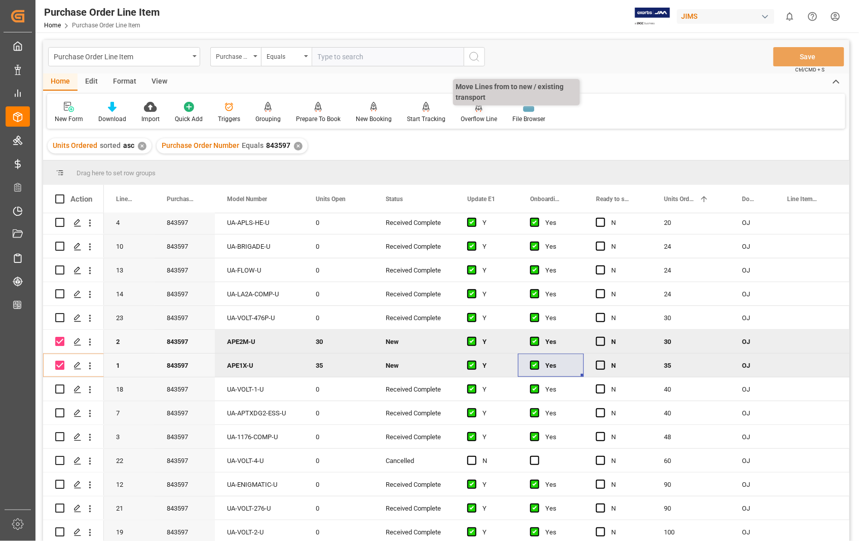
click at [469, 113] on div "Overflow Line" at bounding box center [479, 112] width 52 height 22
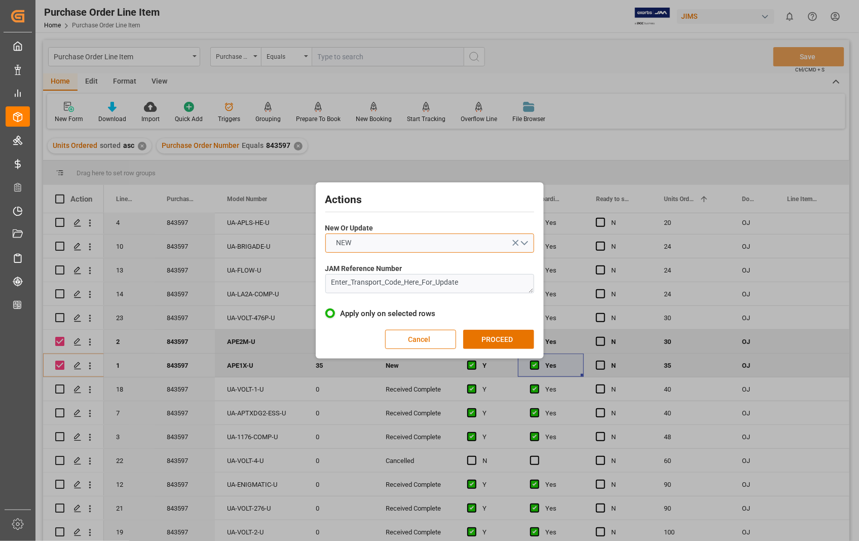
click at [528, 244] on button "NEW" at bounding box center [429, 243] width 209 height 19
click at [372, 264] on div "UPDATE" at bounding box center [430, 266] width 208 height 21
drag, startPoint x: 474, startPoint y: 284, endPoint x: 309, endPoint y: 290, distance: 164.2
click at [309, 290] on div "Actions New Or Update UPDATE JAM Reference Number Enter_Transport_Code_Here_For…" at bounding box center [429, 270] width 859 height 541
paste textarea "22-10549-US"
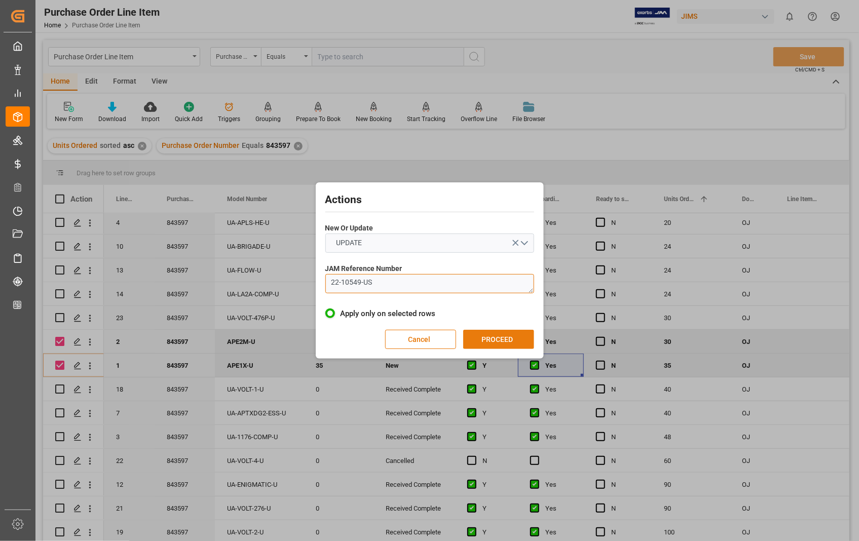
type textarea "22-10549-US"
click at [494, 340] on button "PROCEED" at bounding box center [498, 339] width 71 height 19
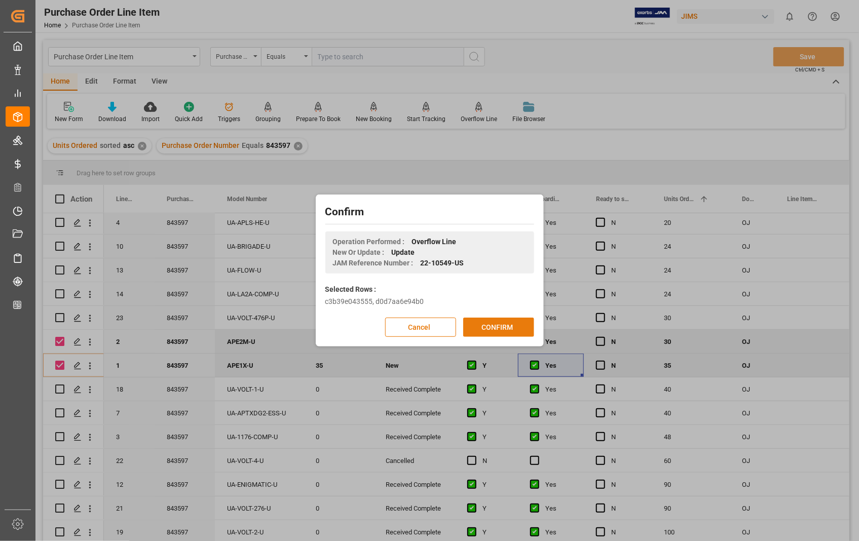
click at [490, 324] on button "CONFIRM" at bounding box center [498, 327] width 71 height 19
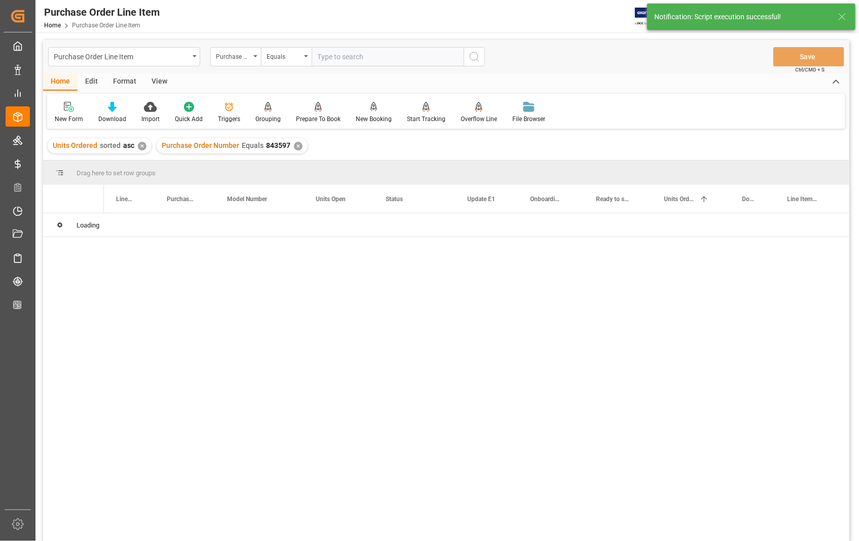
scroll to position [0, 0]
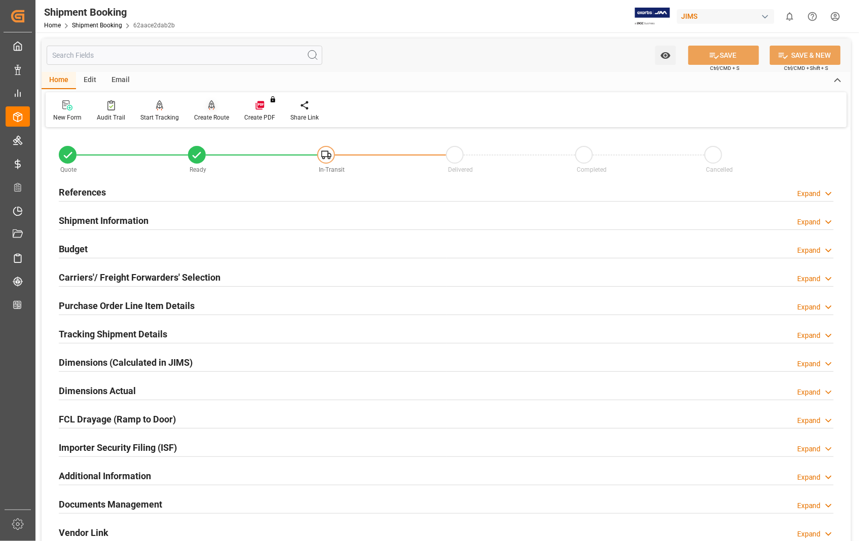
click at [209, 114] on div "Create Route" at bounding box center [211, 117] width 35 height 9
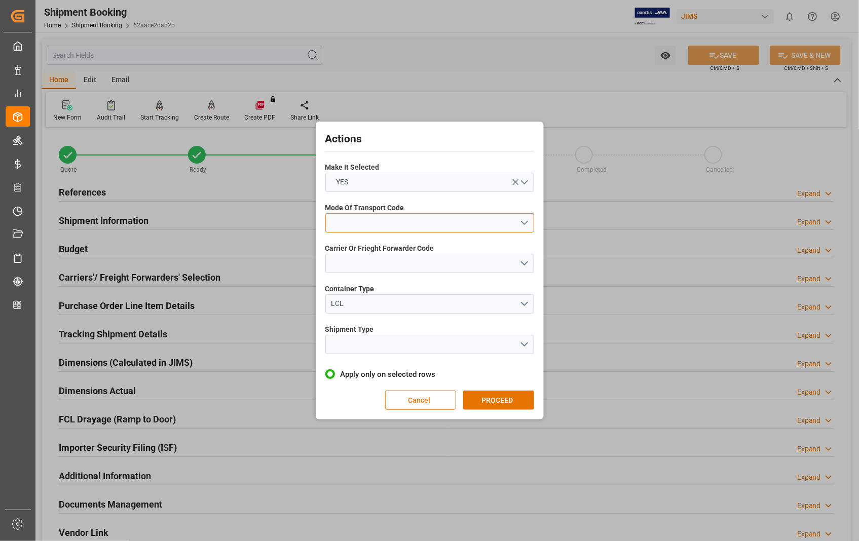
click at [525, 219] on button "open menu" at bounding box center [429, 222] width 209 height 19
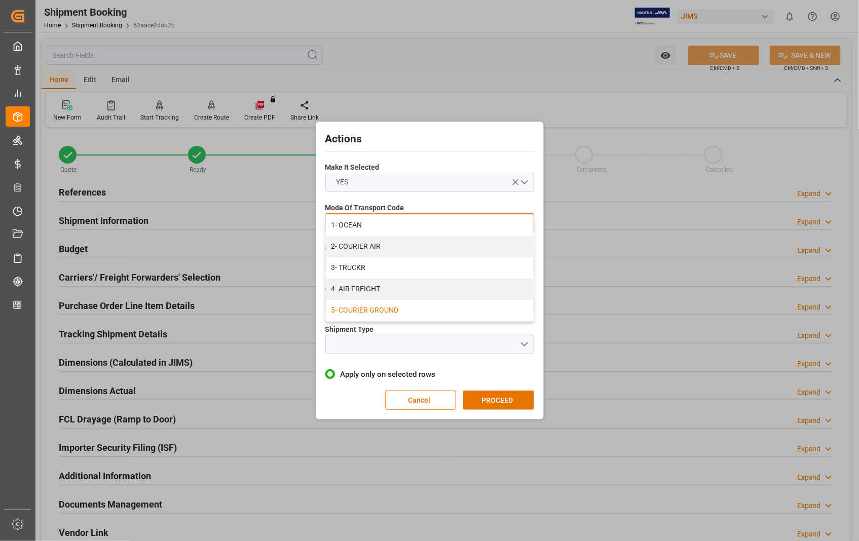
click at [376, 315] on div "5- COURIER GROUND" at bounding box center [430, 310] width 208 height 21
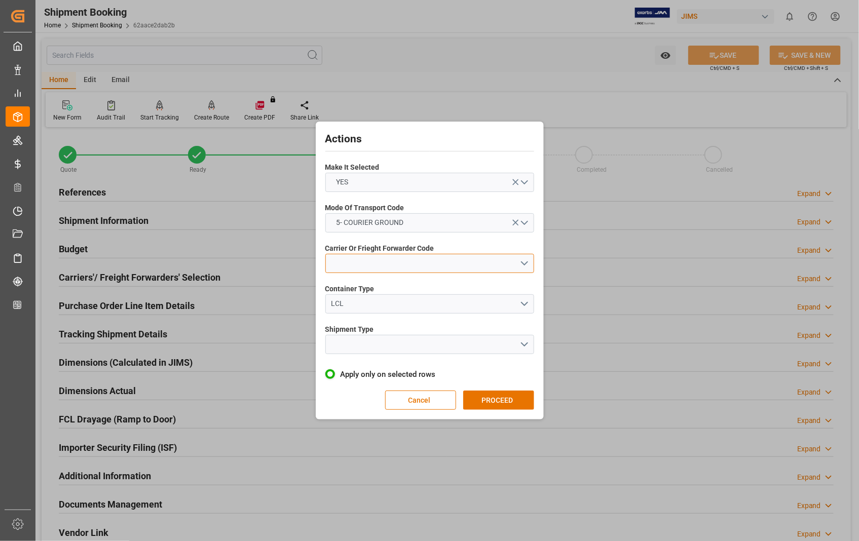
click at [446, 265] on button "open menu" at bounding box center [429, 263] width 209 height 19
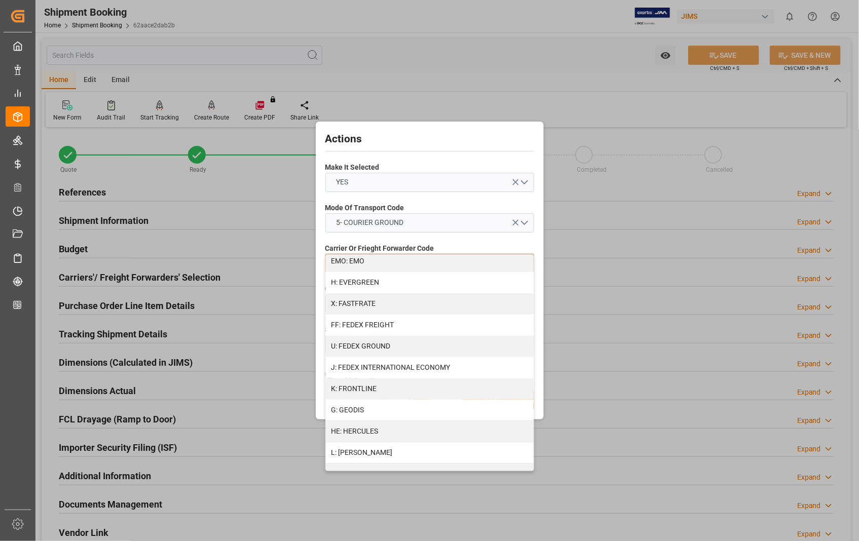
scroll to position [225, 0]
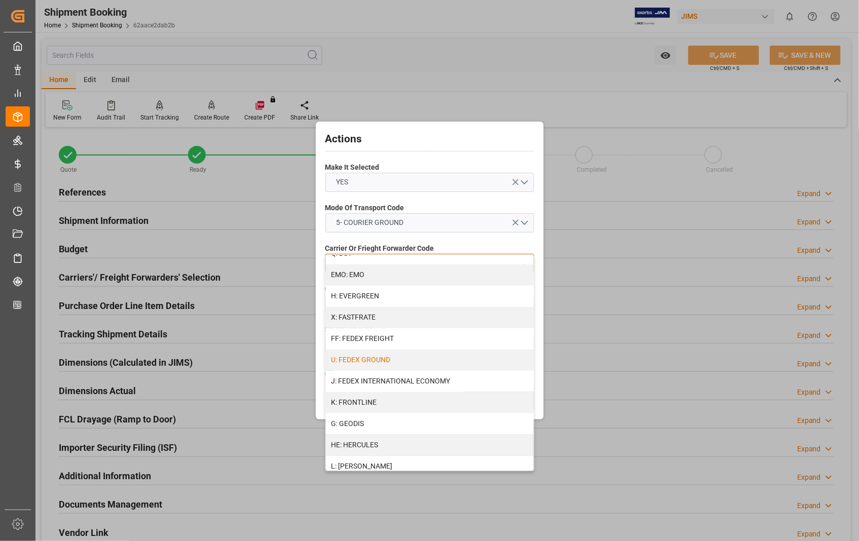
click at [406, 360] on div "U: FEDEX GROUND" at bounding box center [430, 360] width 208 height 21
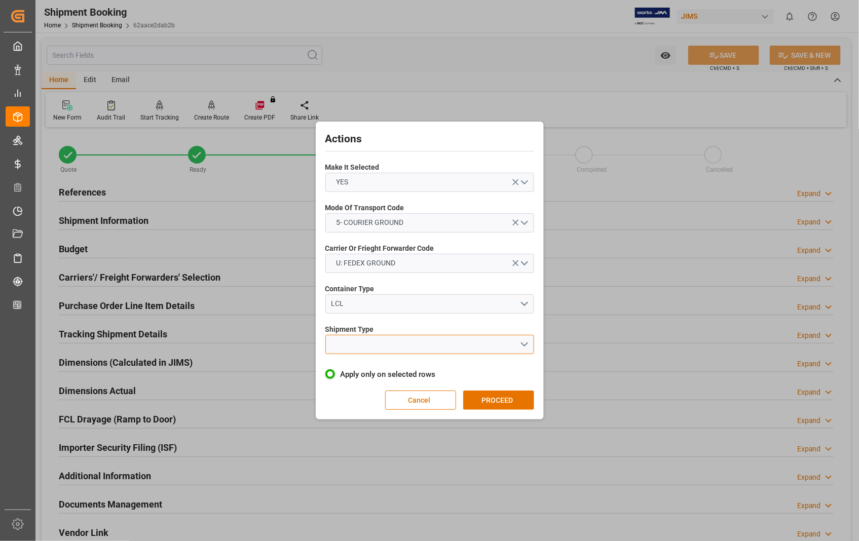
click at [524, 346] on button "open menu" at bounding box center [429, 344] width 209 height 19
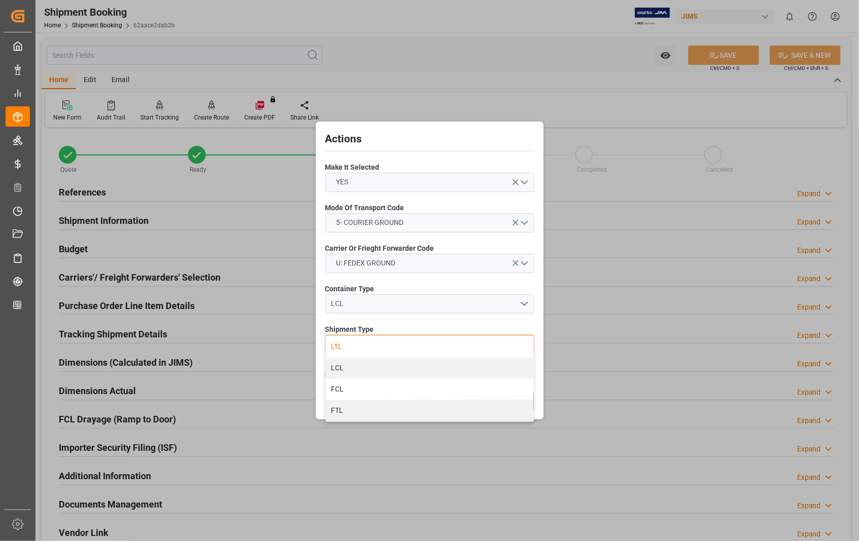
click at [363, 350] on div "LTL" at bounding box center [430, 346] width 208 height 21
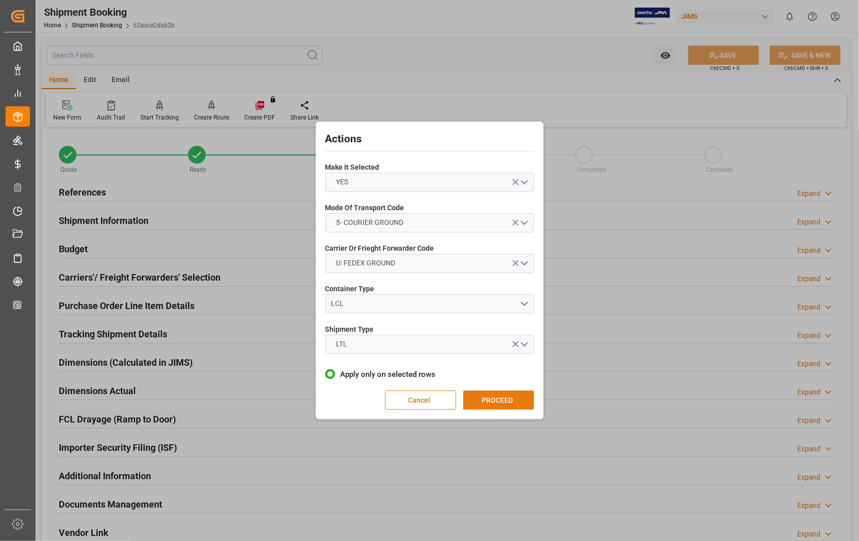
click at [497, 396] on button "PROCEED" at bounding box center [498, 400] width 71 height 19
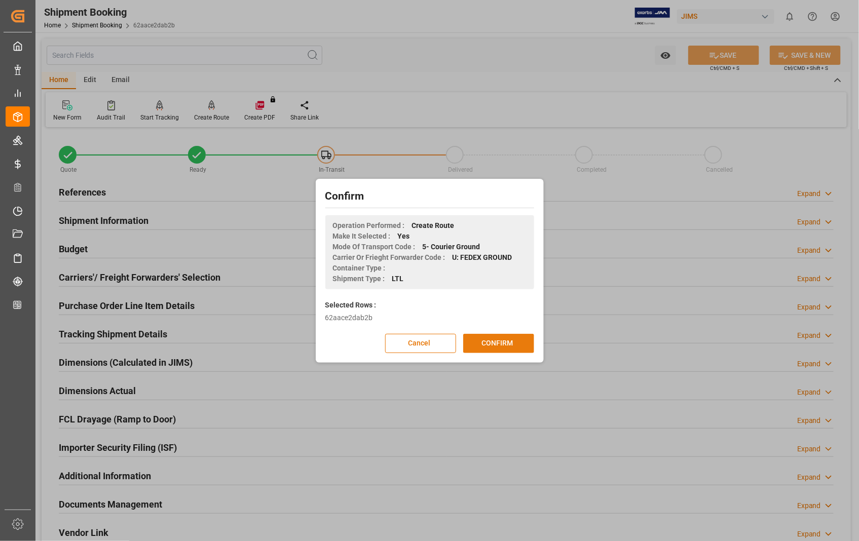
click at [490, 341] on button "CONFIRM" at bounding box center [498, 343] width 71 height 19
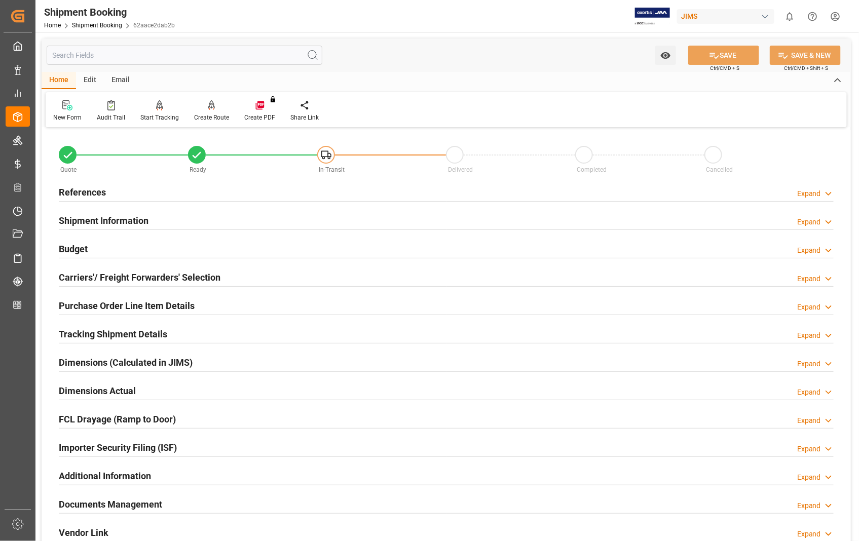
click at [100, 505] on h2 "Documents Management" at bounding box center [110, 504] width 103 height 14
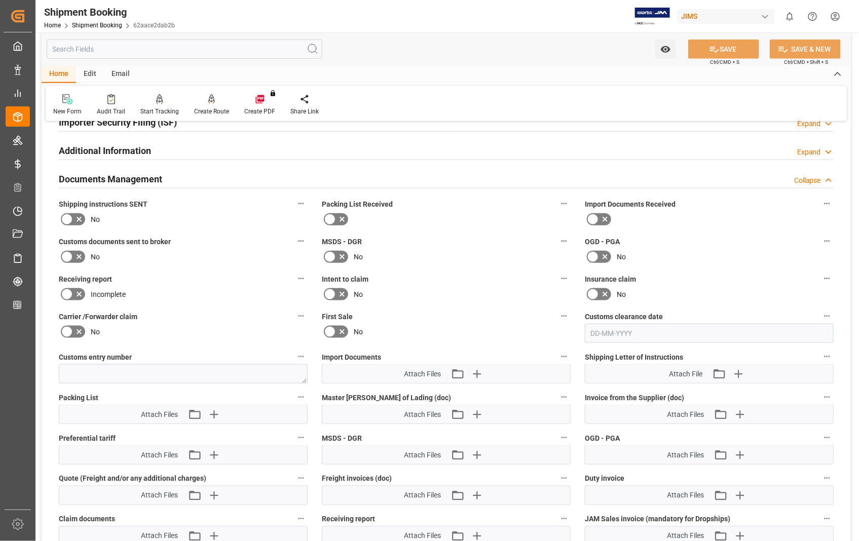
scroll to position [337, 0]
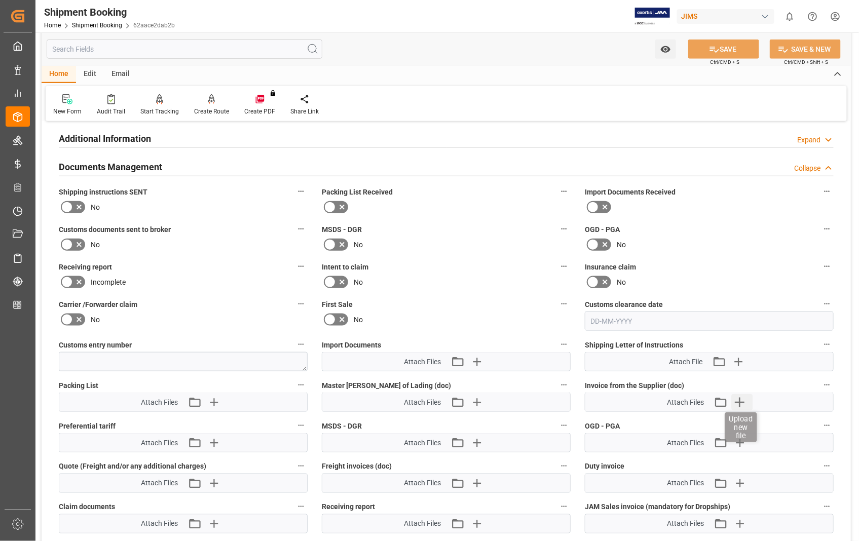
click at [741, 401] on icon "button" at bounding box center [739, 402] width 16 height 16
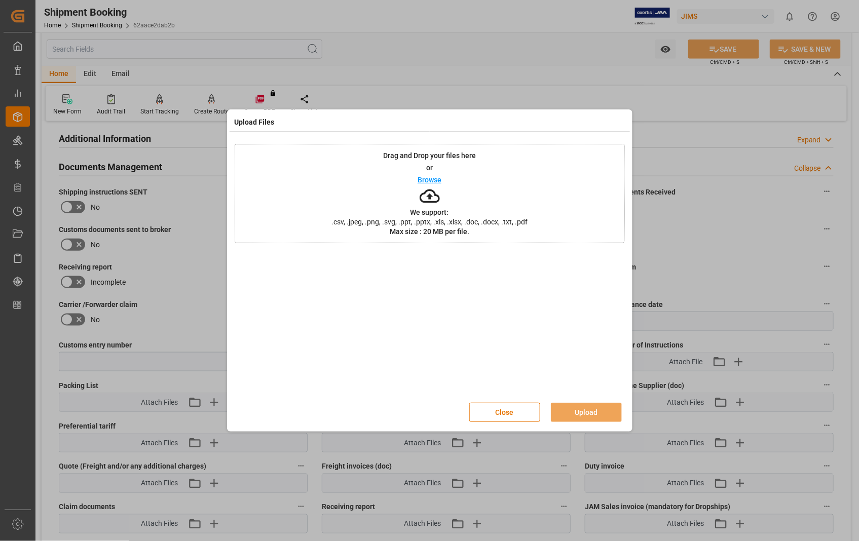
click at [428, 180] on p "Browse" at bounding box center [429, 179] width 24 height 7
click at [582, 415] on button "Upload" at bounding box center [586, 412] width 71 height 19
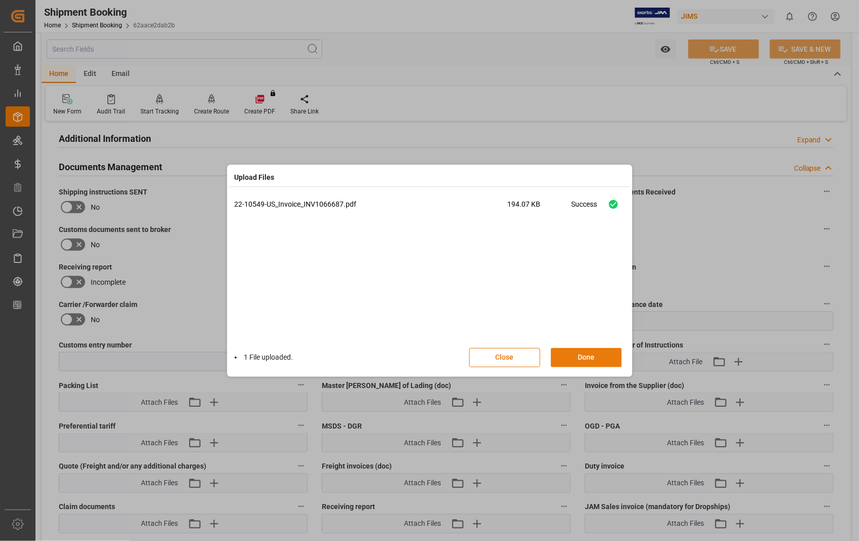
click at [583, 361] on button "Done" at bounding box center [586, 357] width 71 height 19
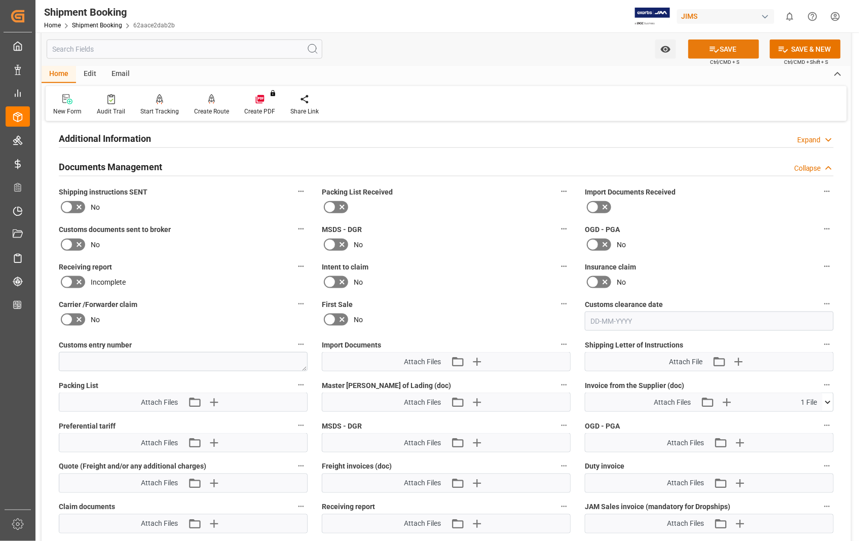
click at [725, 48] on button "SAVE" at bounding box center [723, 49] width 71 height 19
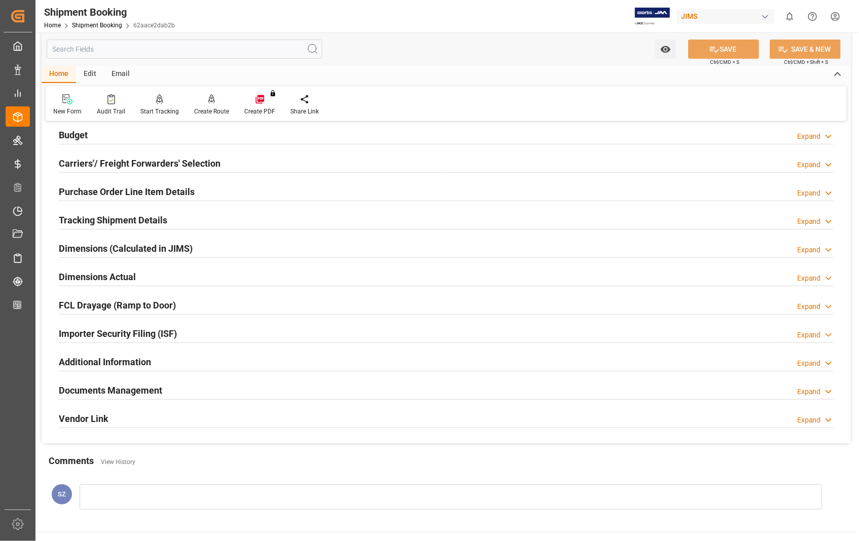
scroll to position [0, 0]
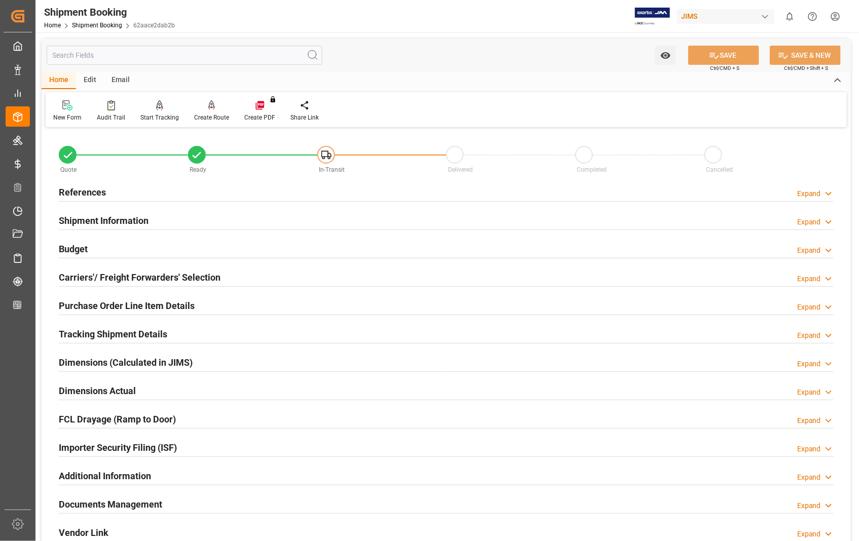
click at [101, 393] on h2 "Dimensions Actual" at bounding box center [97, 391] width 77 height 14
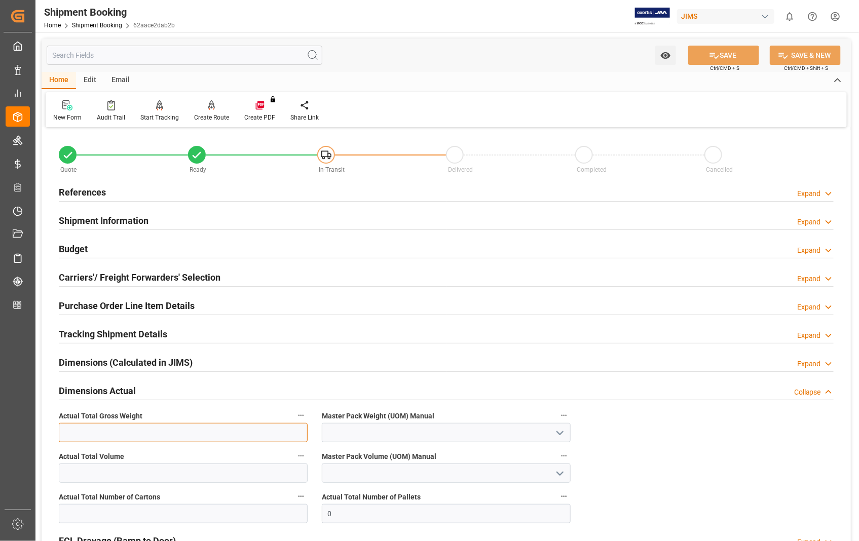
click at [93, 436] on input "text" at bounding box center [183, 432] width 249 height 19
type input "75"
click at [560, 433] on icon "open menu" at bounding box center [560, 433] width 12 height 12
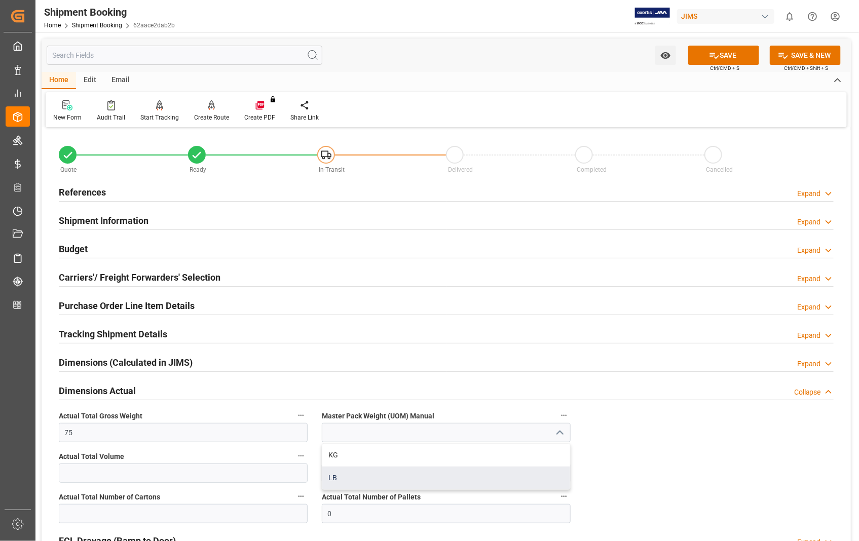
click at [365, 482] on div "LB" at bounding box center [446, 478] width 248 height 23
type input "LB"
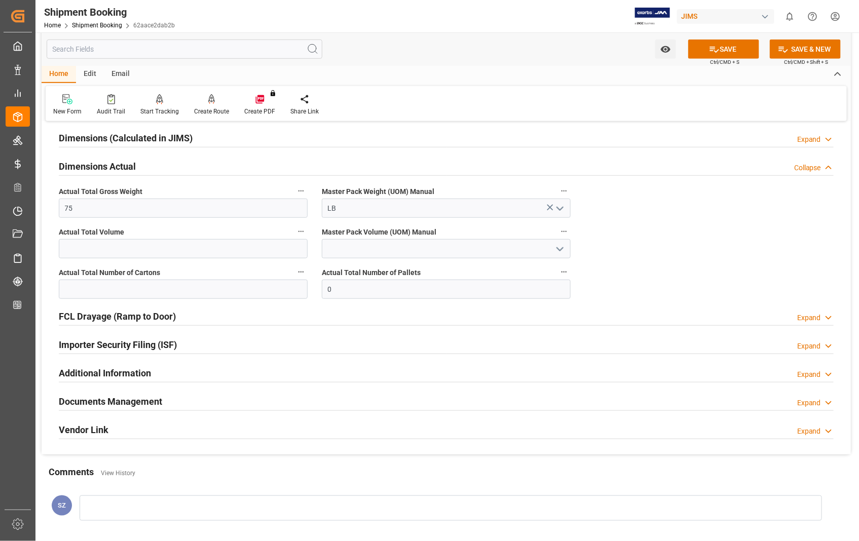
scroll to position [225, 0]
click at [102, 289] on input "text" at bounding box center [183, 288] width 249 height 19
type input "3"
click at [733, 43] on button "SAVE" at bounding box center [723, 49] width 71 height 19
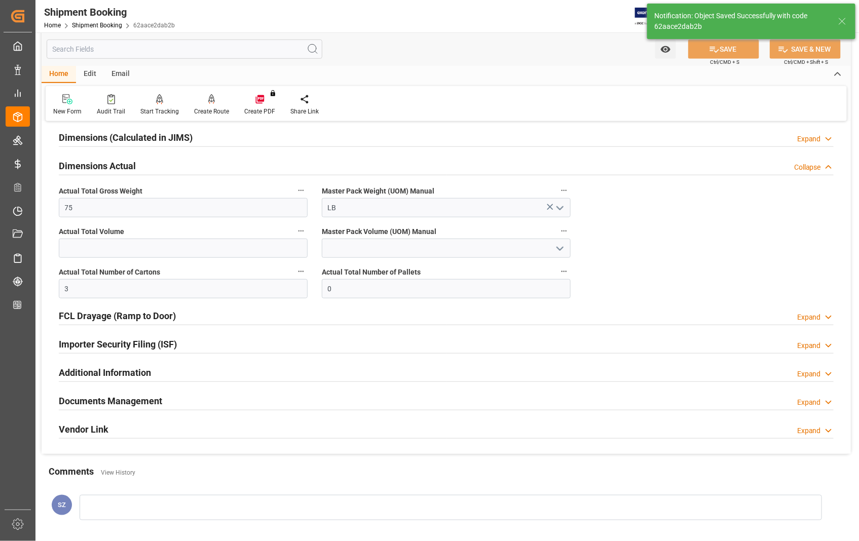
scroll to position [220, 0]
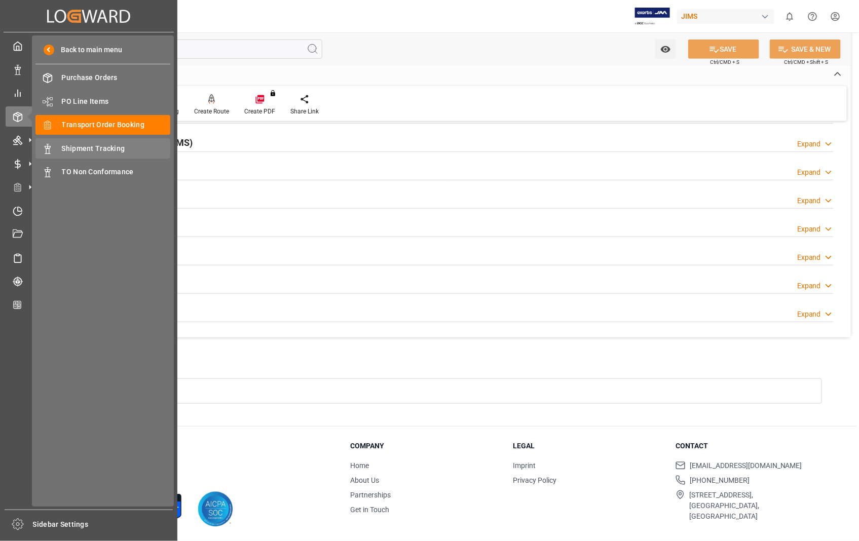
click at [84, 147] on span "Shipment Tracking" at bounding box center [116, 148] width 109 height 11
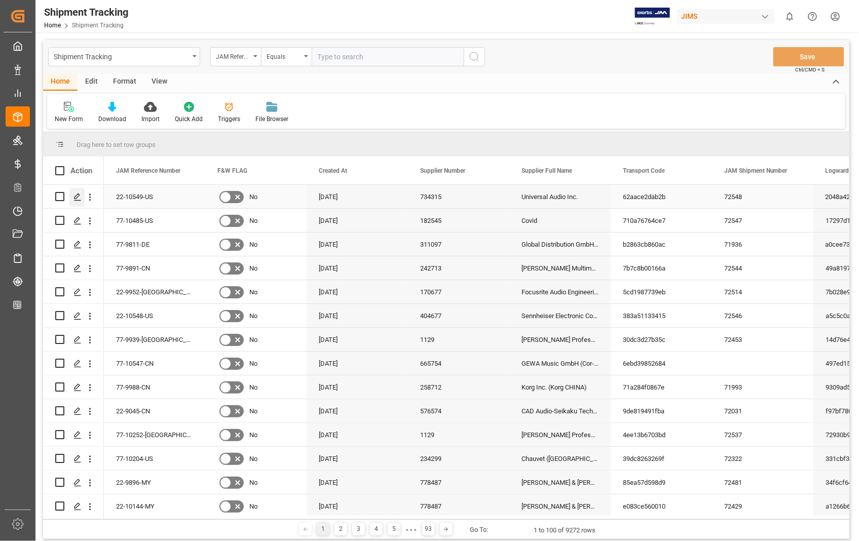
click at [75, 198] on icon "Press SPACE to select this row." at bounding box center [77, 197] width 8 height 8
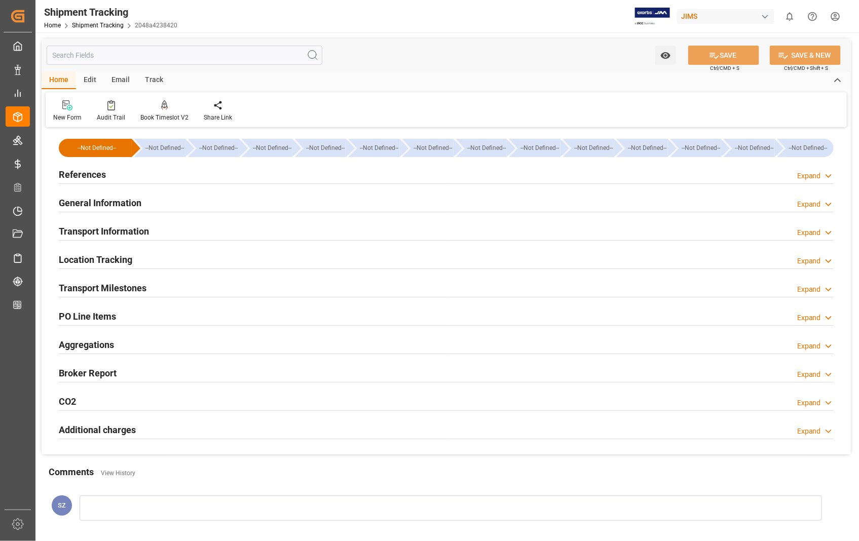
click at [122, 229] on h2 "Transport Information" at bounding box center [104, 231] width 90 height 14
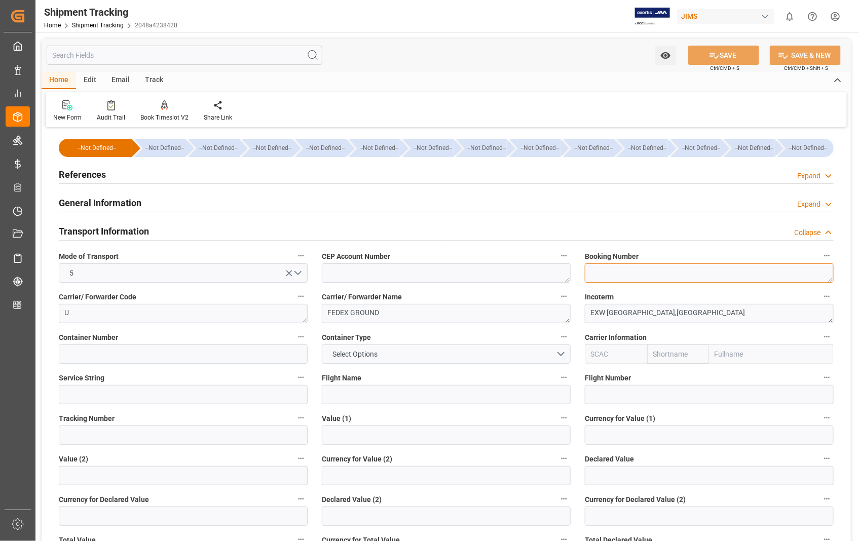
click at [638, 274] on textarea at bounding box center [709, 272] width 249 height 19
paste textarea "391998031348"
type textarea "391998031348"
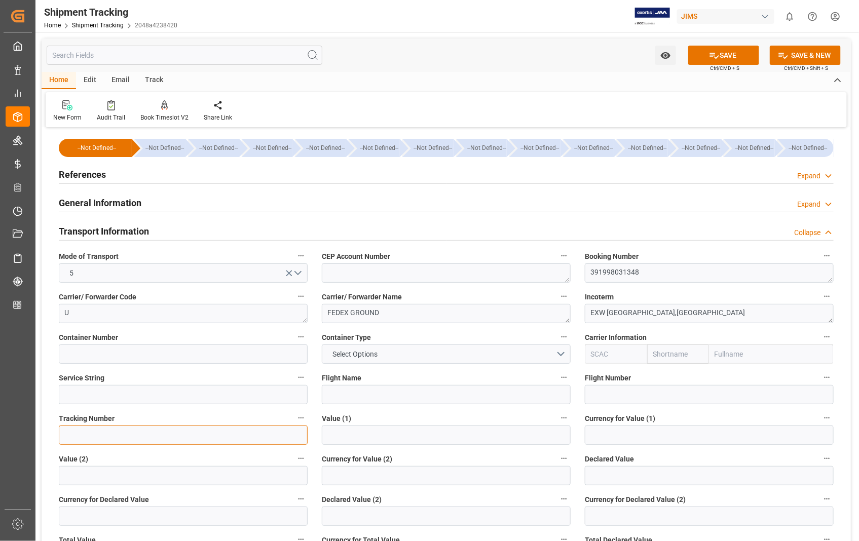
click at [67, 430] on input at bounding box center [183, 434] width 249 height 19
paste input "391998031348"
type input "391998031348"
click at [731, 54] on button "SAVE" at bounding box center [723, 55] width 71 height 19
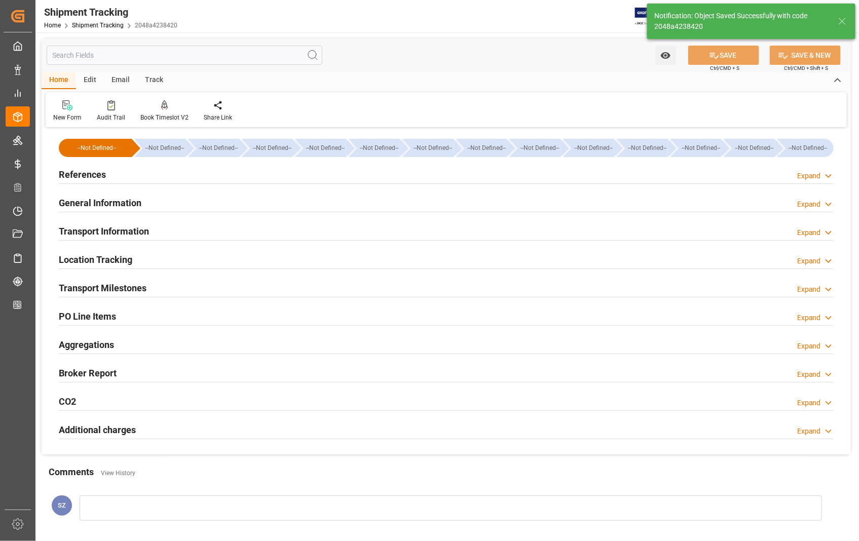
click at [123, 289] on h2 "Transport Milestones" at bounding box center [103, 288] width 88 height 14
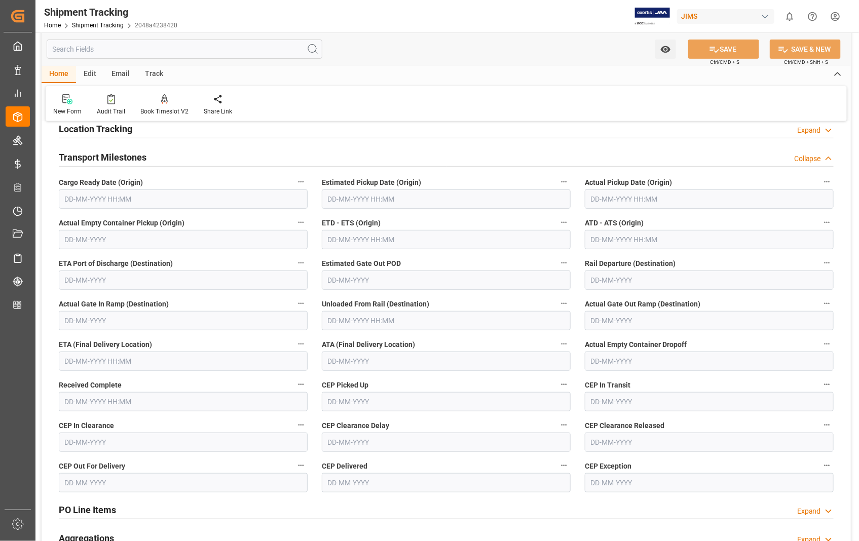
scroll to position [169, 0]
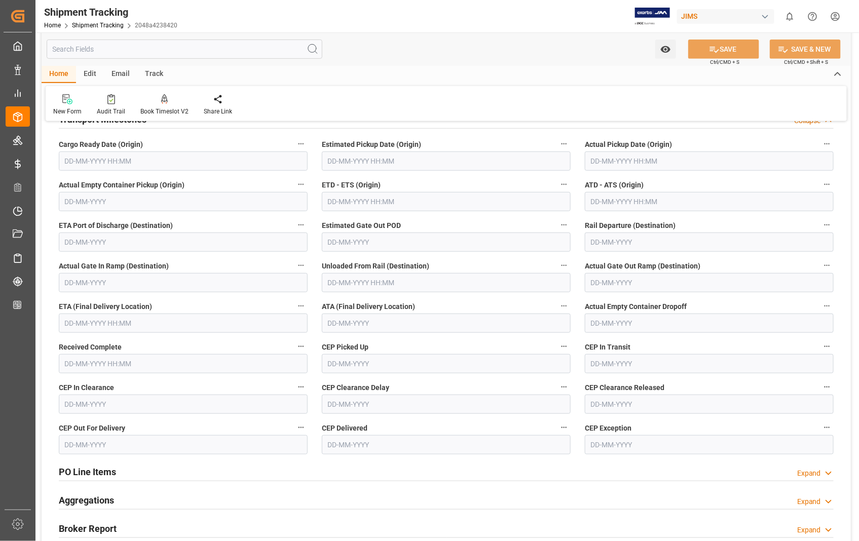
click at [389, 164] on input "text" at bounding box center [446, 160] width 249 height 19
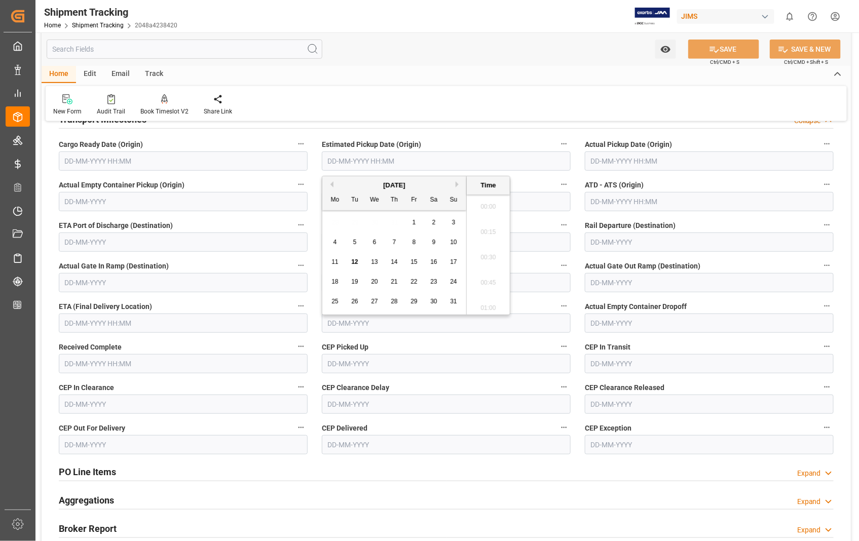
scroll to position [1447, 0]
click at [334, 263] on span "11" at bounding box center [334, 261] width 7 height 7
type input "[DATE] 00:00"
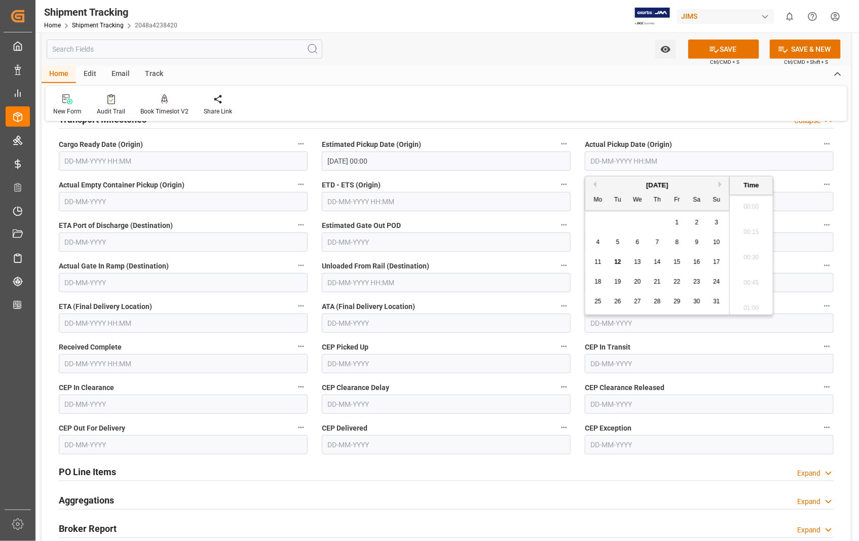
click at [639, 163] on input "text" at bounding box center [709, 160] width 249 height 19
click at [600, 261] on span "11" at bounding box center [597, 261] width 7 height 7
type input "[DATE] 00:00"
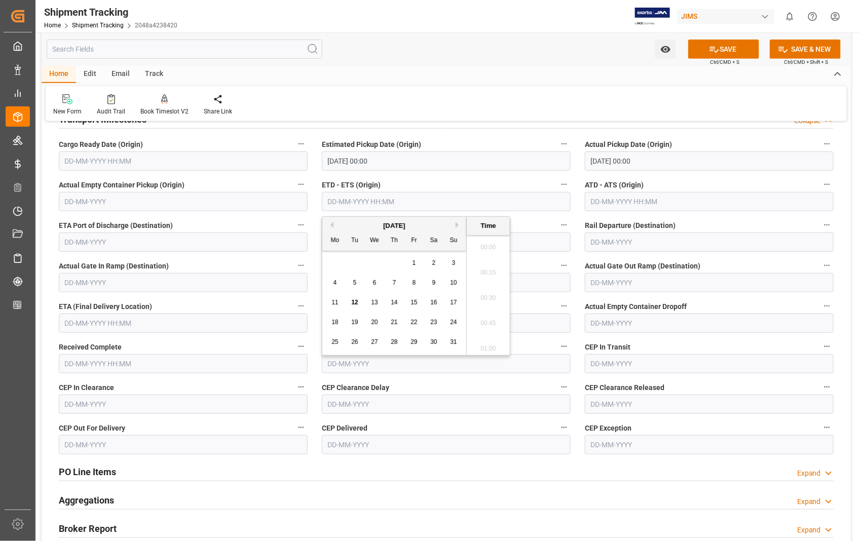
click at [451, 197] on input "text" at bounding box center [446, 201] width 249 height 19
click at [337, 304] on span "11" at bounding box center [334, 302] width 7 height 7
type input "[DATE] 00:00"
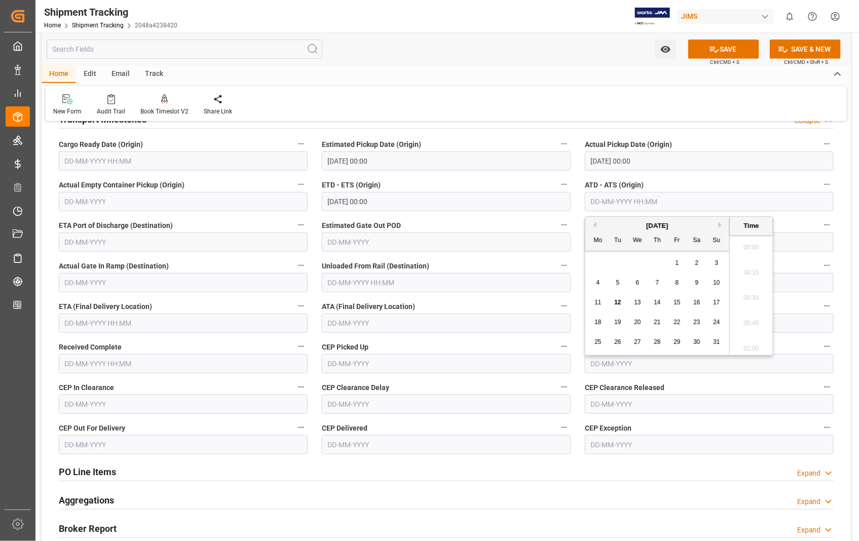
click at [660, 200] on input "text" at bounding box center [709, 201] width 249 height 19
click at [596, 299] on span "11" at bounding box center [597, 302] width 7 height 7
type input "[DATE] 00:00"
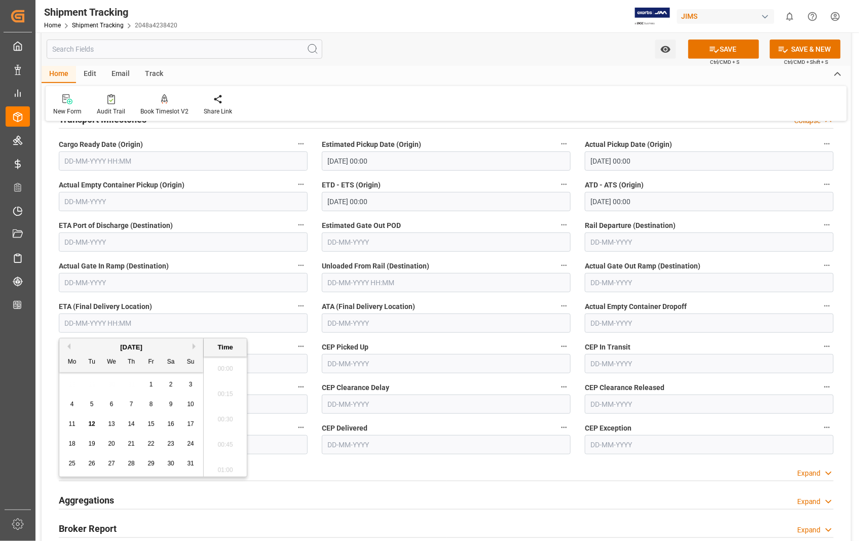
click at [150, 321] on input "text" at bounding box center [183, 323] width 249 height 19
click at [152, 423] on span "15" at bounding box center [150, 423] width 7 height 7
type input "[DATE] 00:00"
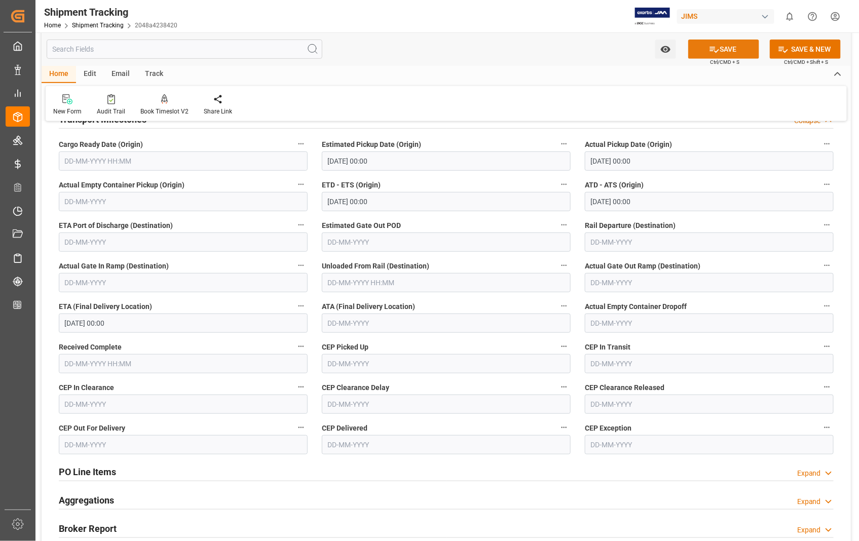
click at [748, 46] on button "SAVE" at bounding box center [723, 49] width 71 height 19
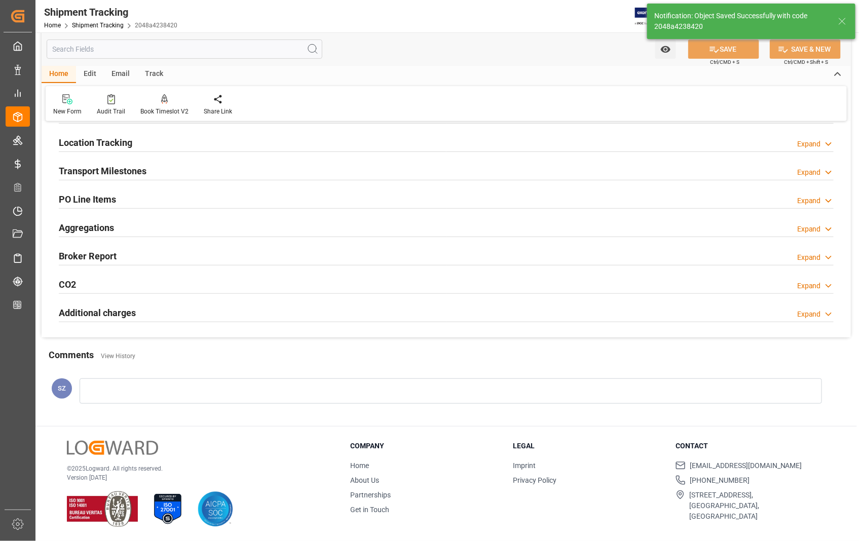
scroll to position [117, 0]
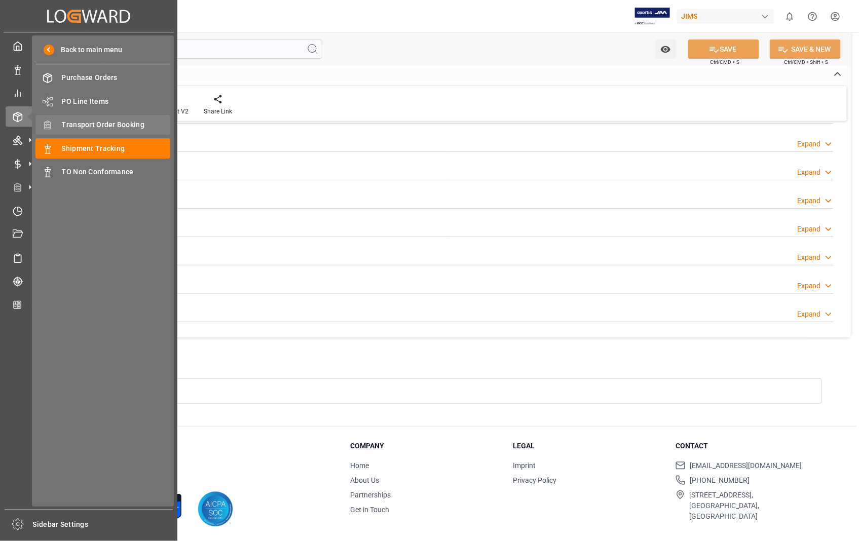
click at [118, 122] on span "Transport Order Booking" at bounding box center [116, 125] width 109 height 11
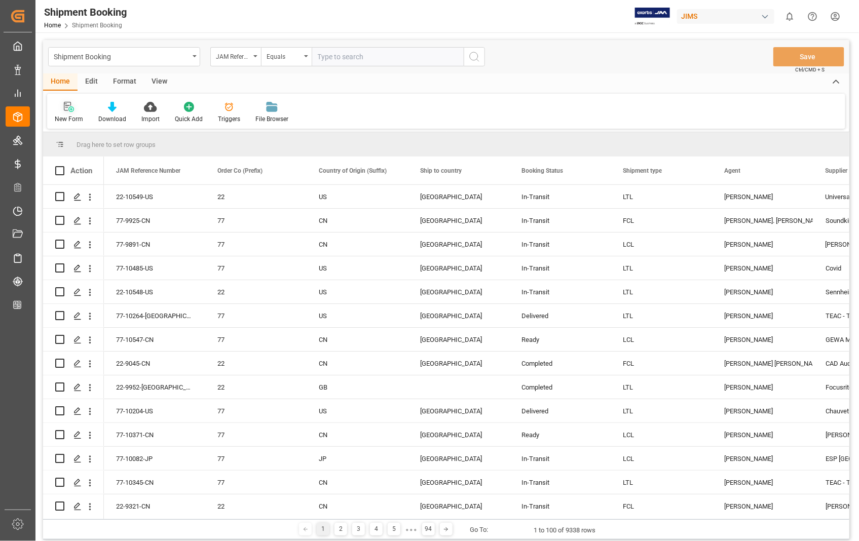
click at [69, 108] on icon at bounding box center [69, 107] width 10 height 10
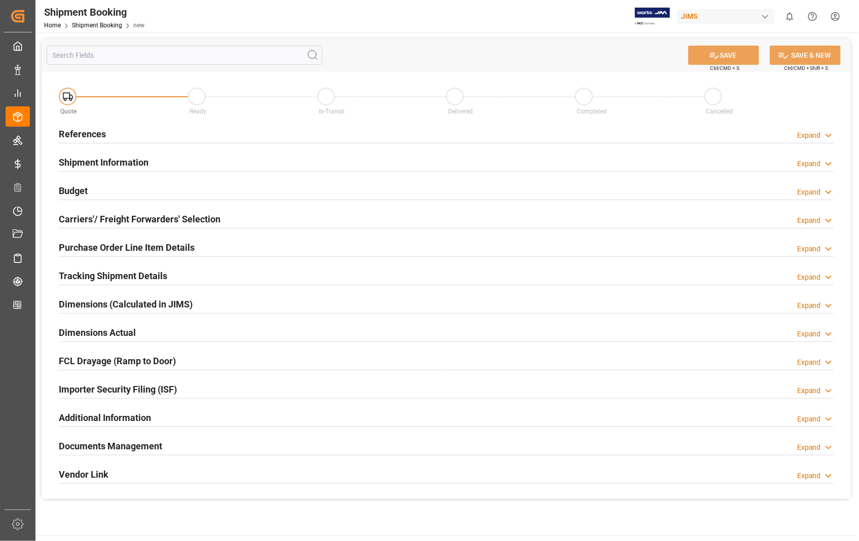
click at [94, 133] on h2 "References" at bounding box center [82, 134] width 47 height 14
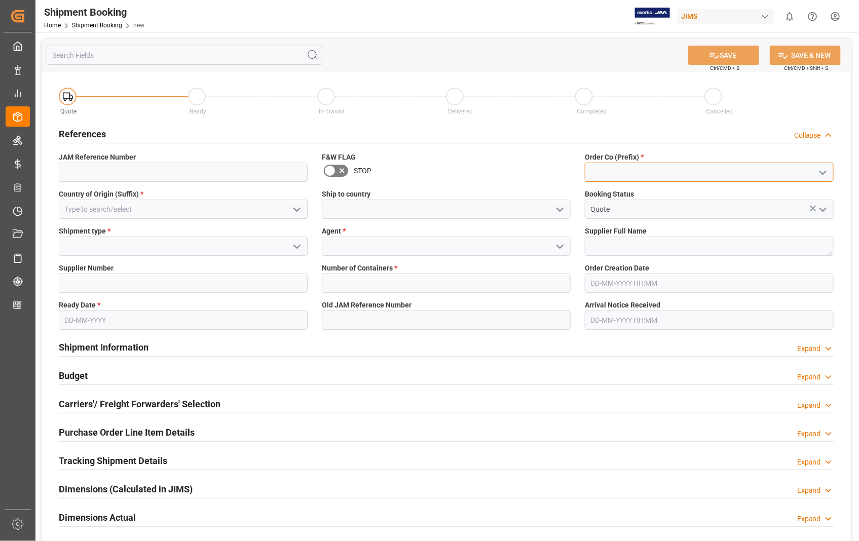
click at [621, 170] on input at bounding box center [709, 172] width 249 height 19
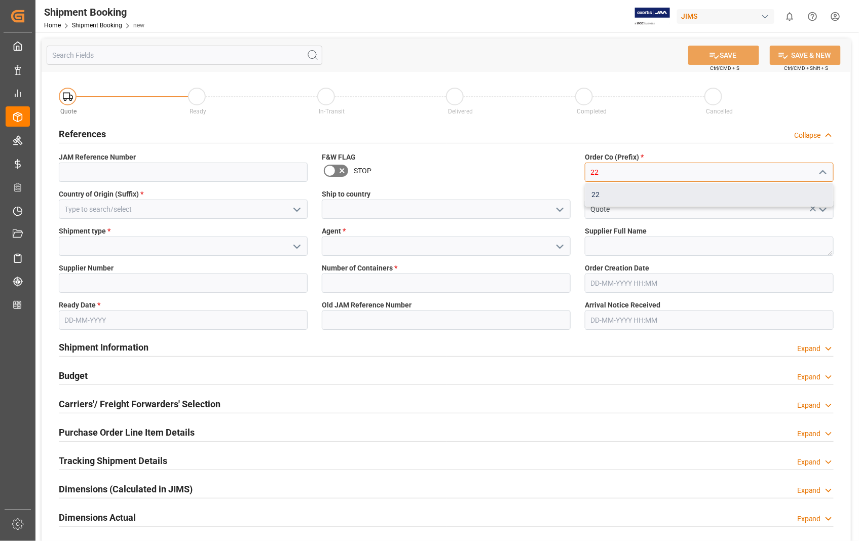
click at [597, 196] on div "22" at bounding box center [709, 194] width 248 height 23
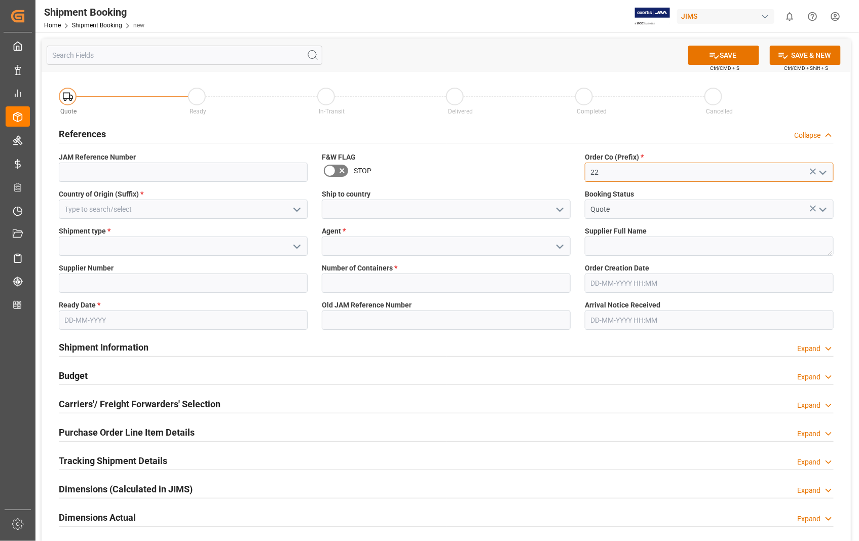
type input "22"
click at [93, 240] on input at bounding box center [183, 246] width 249 height 19
type input "u"
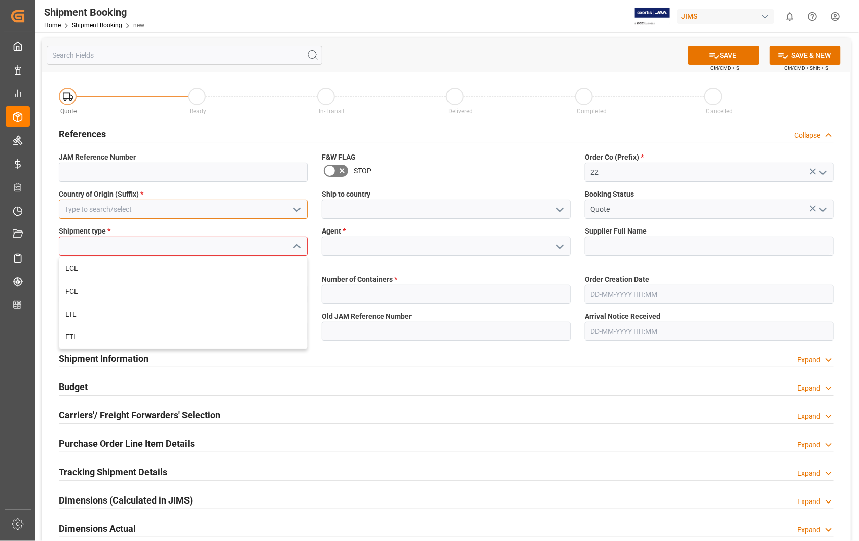
click at [133, 213] on input at bounding box center [183, 209] width 249 height 19
click at [133, 209] on input at bounding box center [183, 209] width 249 height 19
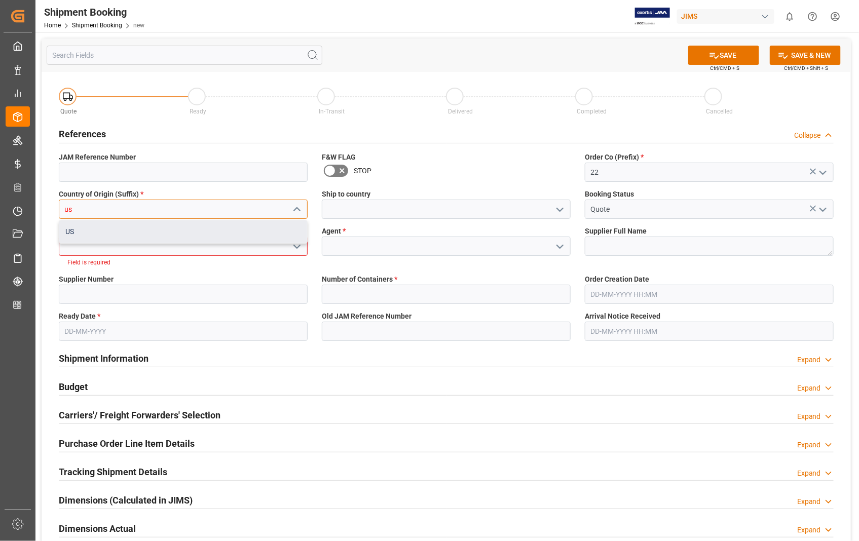
click at [77, 232] on div "US" at bounding box center [183, 231] width 248 height 23
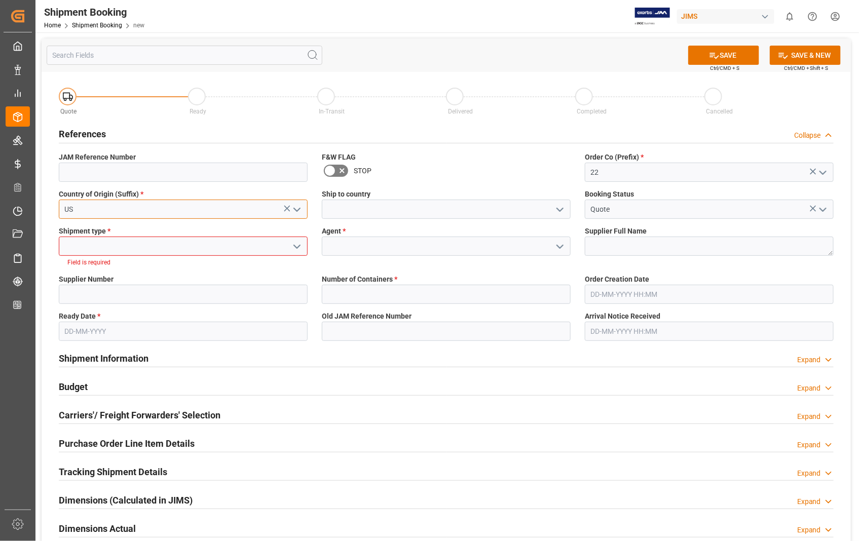
type input "US"
click at [345, 210] on input at bounding box center [446, 209] width 249 height 19
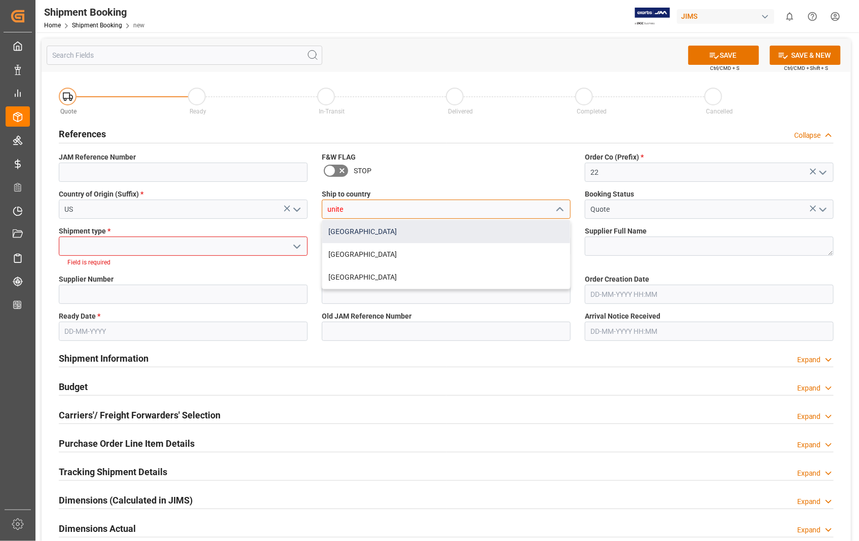
click at [347, 230] on div "[GEOGRAPHIC_DATA]" at bounding box center [446, 231] width 248 height 23
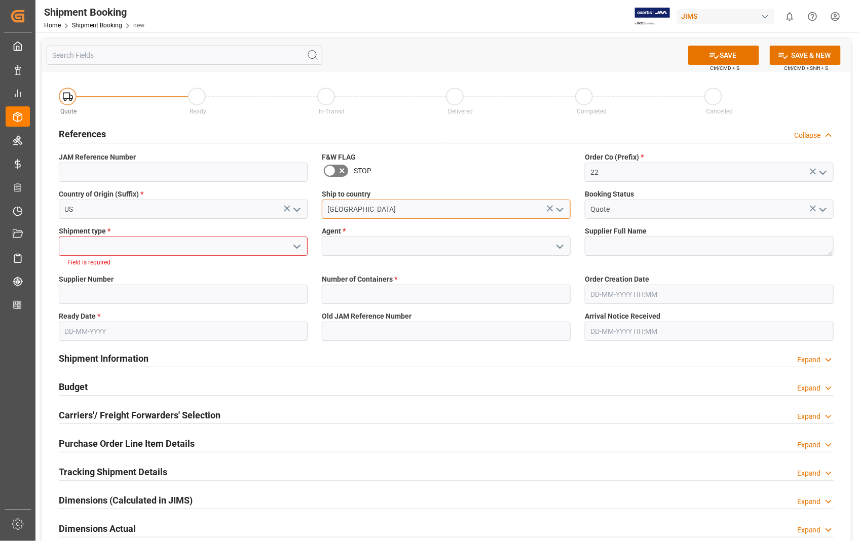
type input "[GEOGRAPHIC_DATA]"
click at [164, 247] on input at bounding box center [183, 246] width 249 height 19
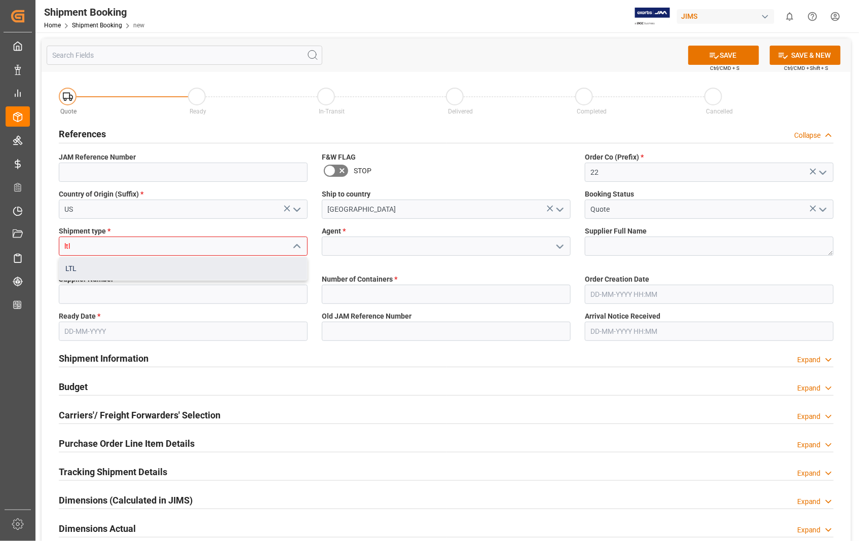
click at [93, 275] on div "LTL" at bounding box center [183, 268] width 248 height 23
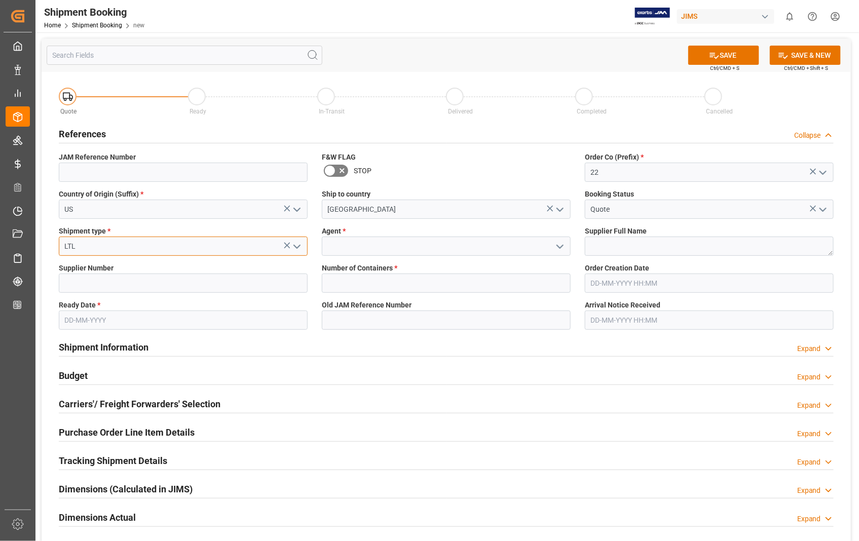
type input "LTL"
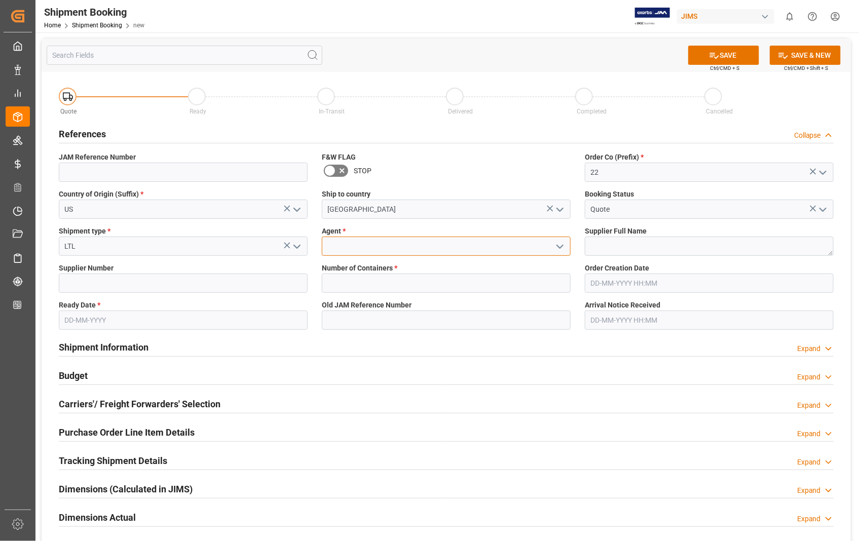
click at [346, 244] on input at bounding box center [446, 246] width 249 height 19
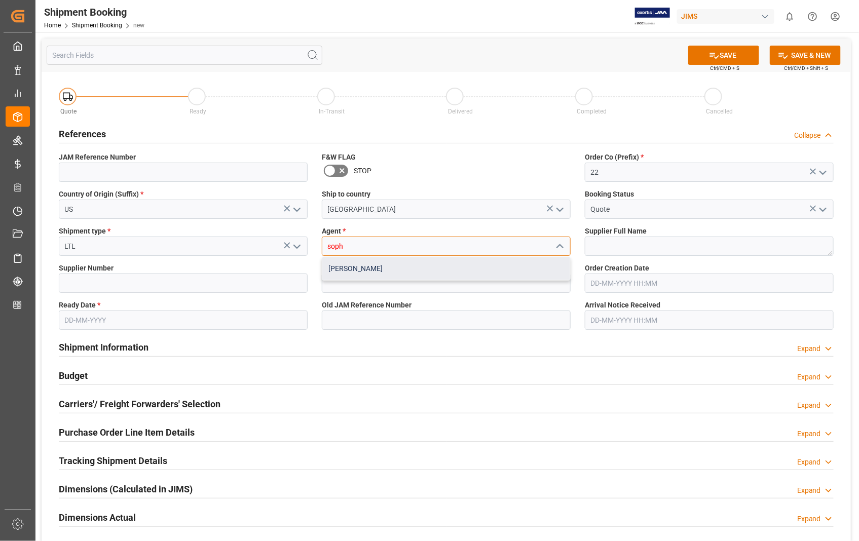
click at [358, 269] on div "[PERSON_NAME]" at bounding box center [446, 268] width 248 height 23
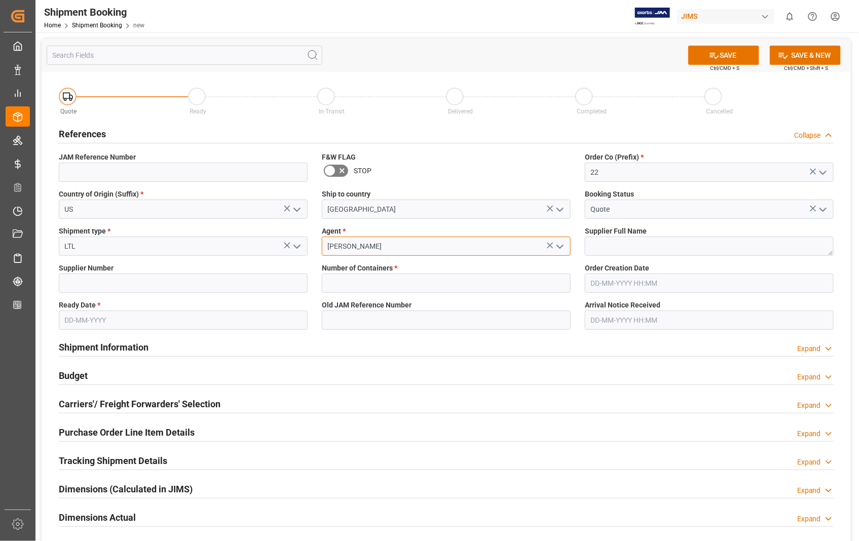
type input "[PERSON_NAME]"
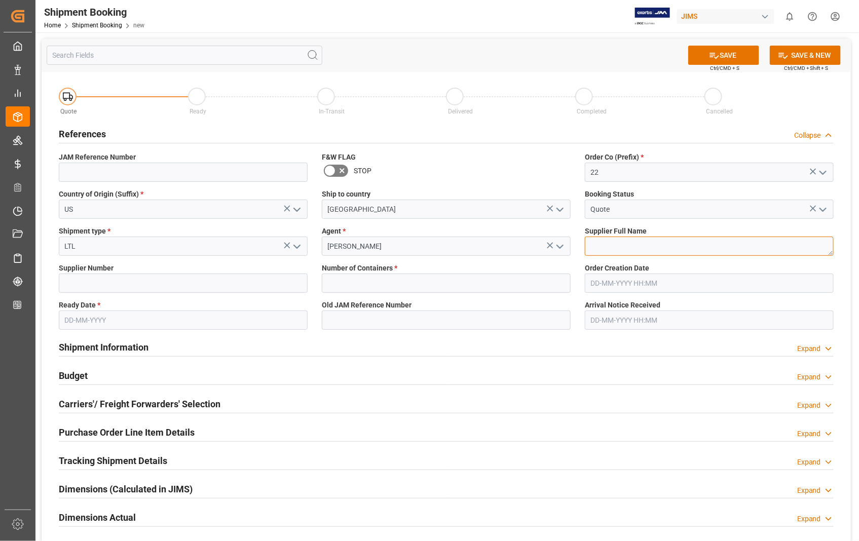
click at [645, 239] on textarea at bounding box center [709, 246] width 249 height 19
paste textarea "Universal Audio Inc"
type textarea "Universal Audio Inc"
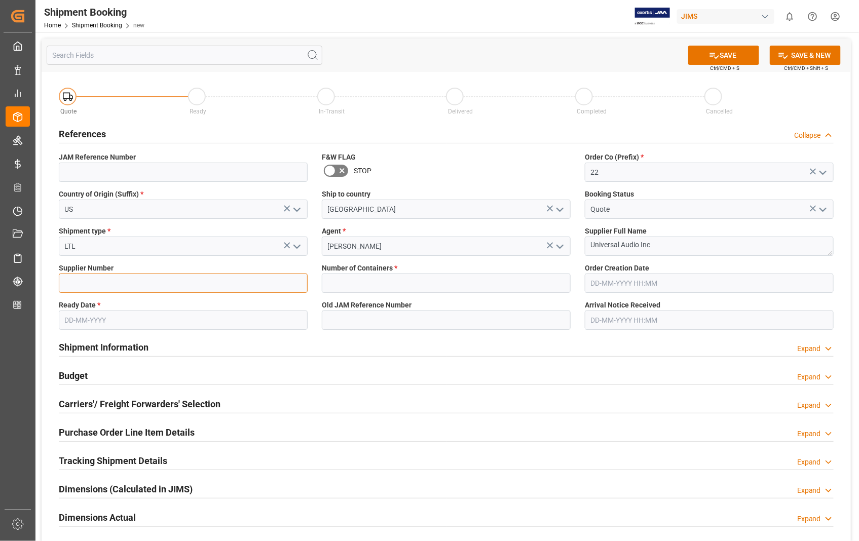
click at [218, 282] on input at bounding box center [183, 283] width 249 height 19
type input "734315"
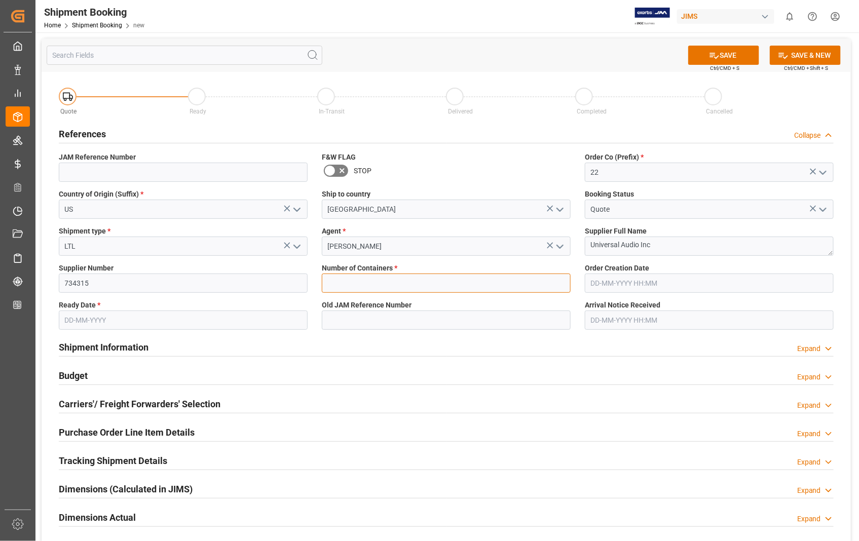
click at [341, 284] on input "text" at bounding box center [446, 283] width 249 height 19
type input "0"
type input "[DATE]"
type input "12-08-2025 00:00"
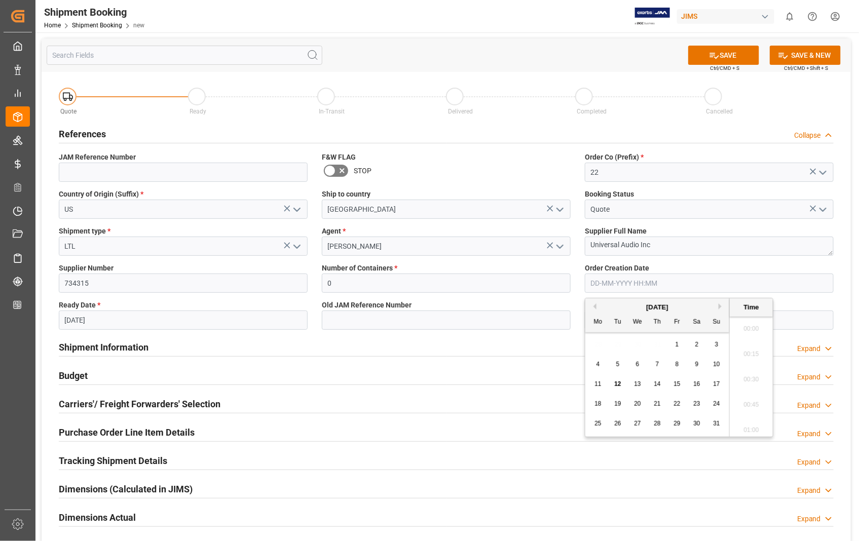
click at [702, 283] on input "text" at bounding box center [709, 283] width 249 height 19
click at [676, 286] on input "text" at bounding box center [709, 283] width 249 height 19
type input "16-06-2025 00:00"
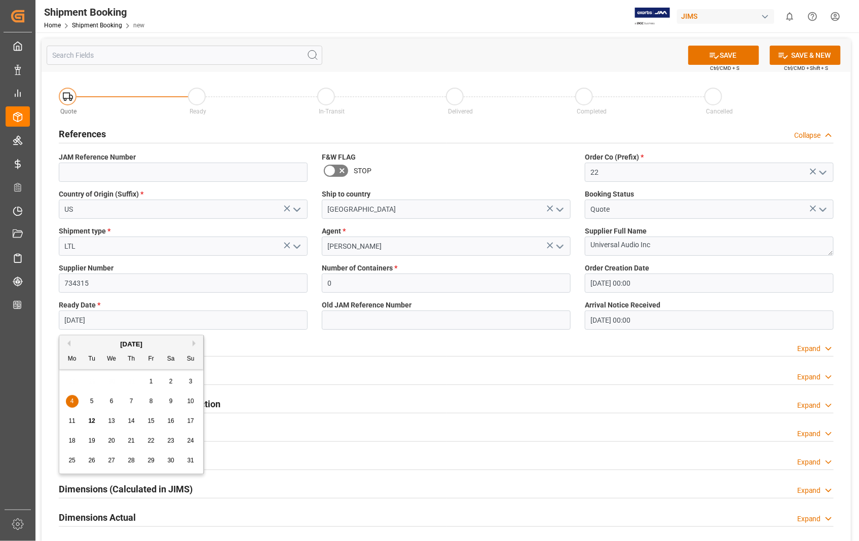
click at [226, 321] on input "[DATE]" at bounding box center [183, 320] width 249 height 19
click at [119, 318] on input "[DATE]" at bounding box center [183, 320] width 249 height 19
click at [72, 417] on span "11" at bounding box center [71, 420] width 7 height 7
type input "[DATE]"
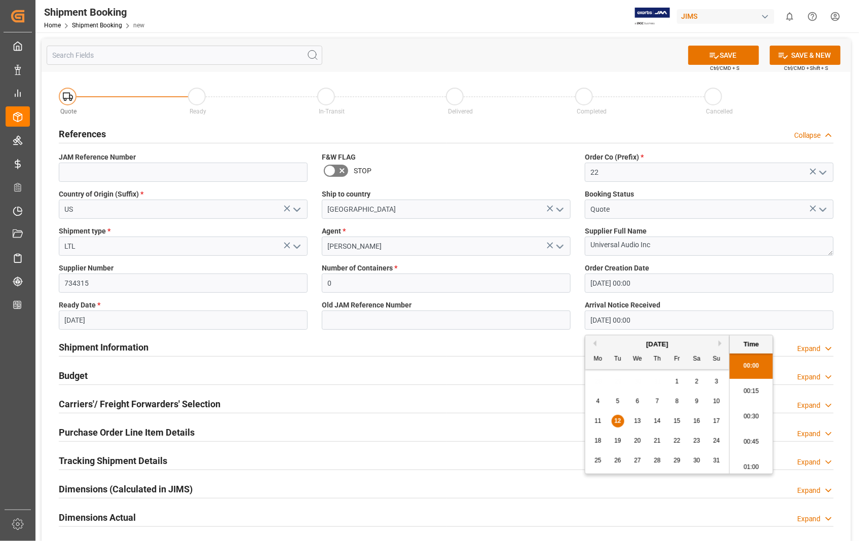
click at [674, 323] on input "12-08-2025 00:00" at bounding box center [709, 320] width 249 height 19
click at [677, 422] on span "15" at bounding box center [676, 420] width 7 height 7
type input "[DATE] 00:00"
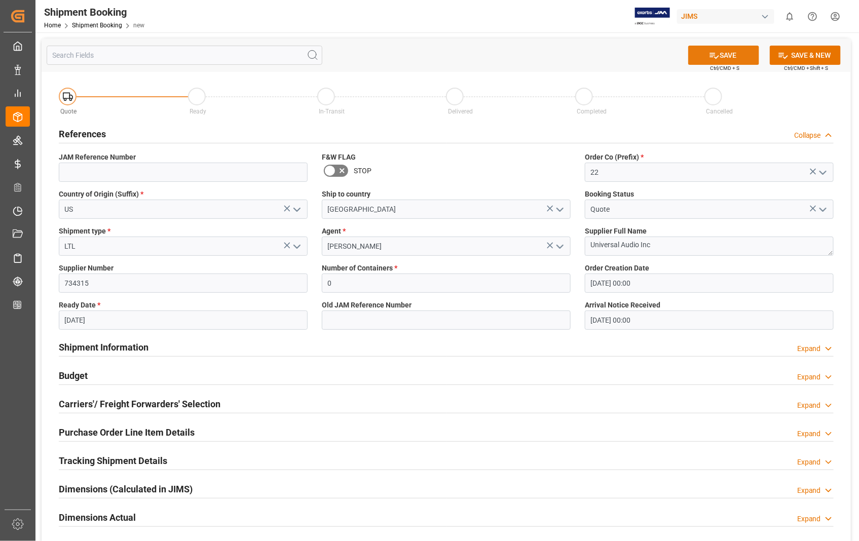
click at [731, 48] on button "SAVE" at bounding box center [723, 55] width 71 height 19
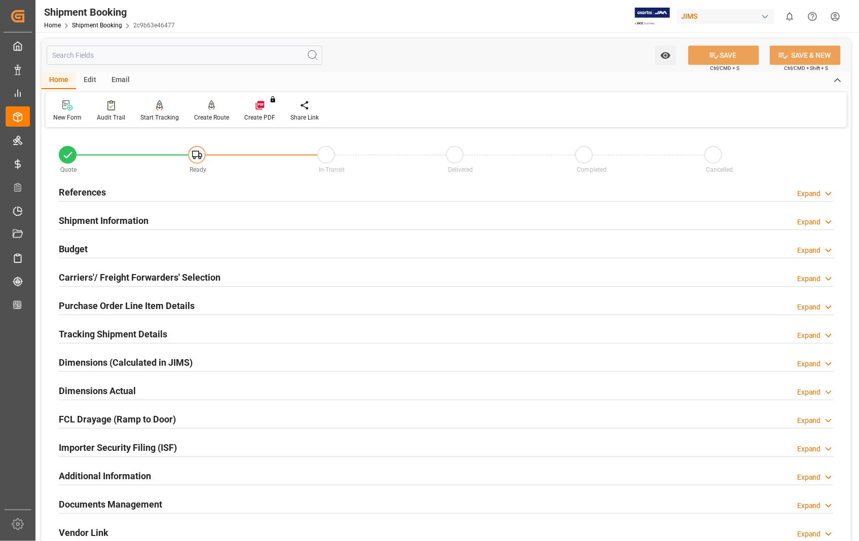
click at [203, 277] on h2 "Carriers'/ Freight Forwarders' Selection" at bounding box center [140, 277] width 162 height 14
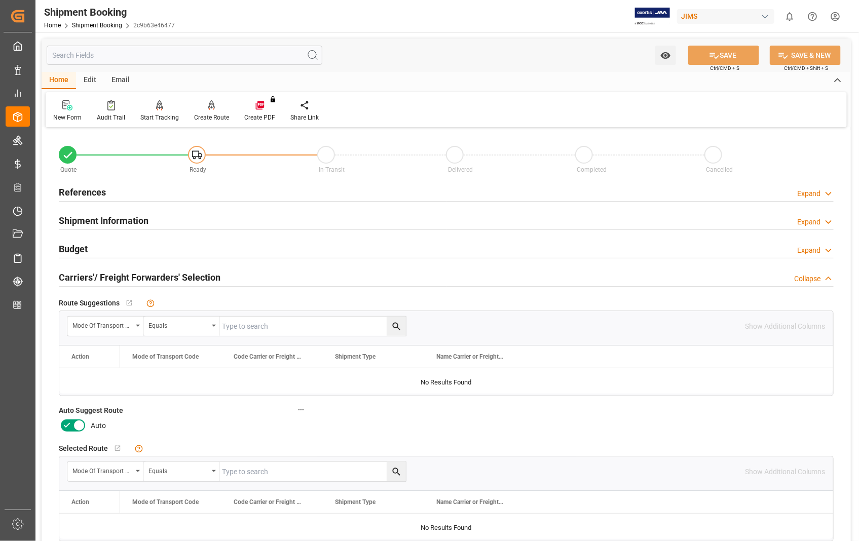
click at [77, 420] on icon at bounding box center [79, 425] width 12 height 12
click at [0, 0] on input "checkbox" at bounding box center [0, 0] width 0 height 0
click at [724, 57] on button "SAVE" at bounding box center [723, 55] width 71 height 19
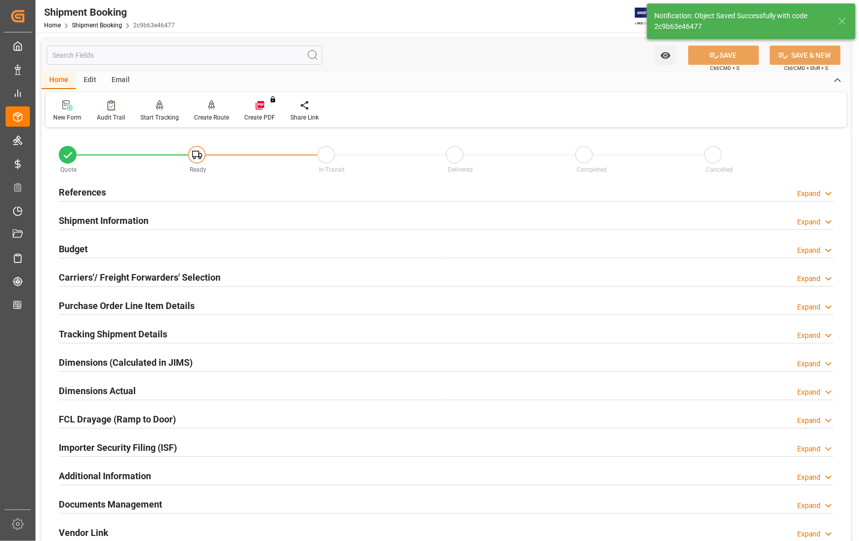
type input "Ready"
click at [79, 190] on h2 "References" at bounding box center [82, 192] width 47 height 14
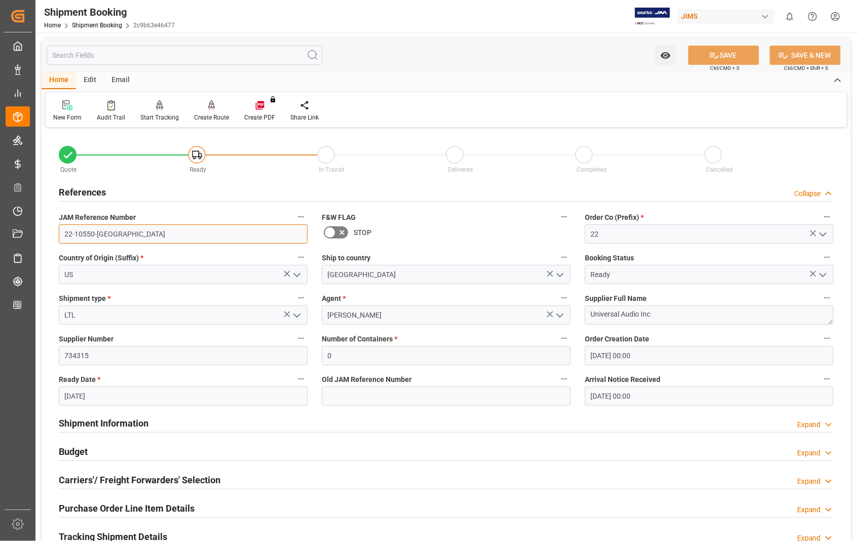
drag, startPoint x: 117, startPoint y: 239, endPoint x: 61, endPoint y: 229, distance: 56.0
click at [61, 229] on input "22-10550-[GEOGRAPHIC_DATA]" at bounding box center [183, 233] width 249 height 19
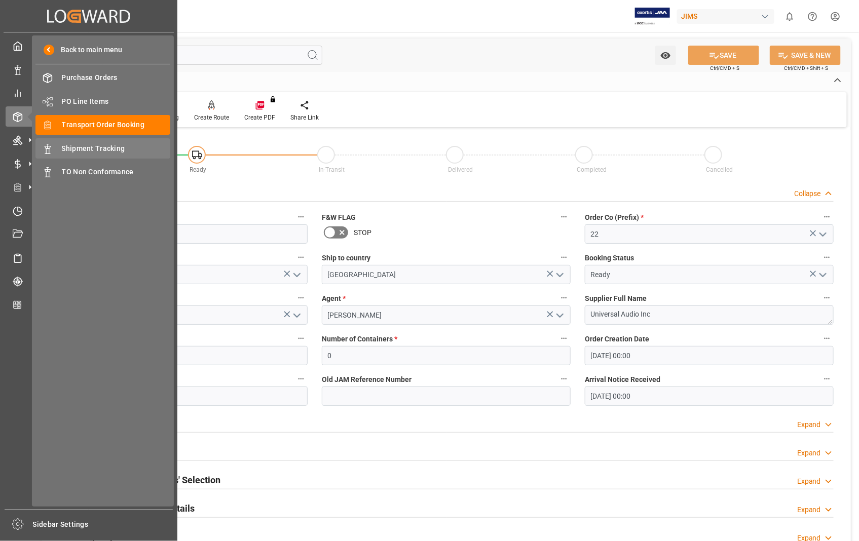
click at [85, 146] on span "Shipment Tracking" at bounding box center [116, 148] width 109 height 11
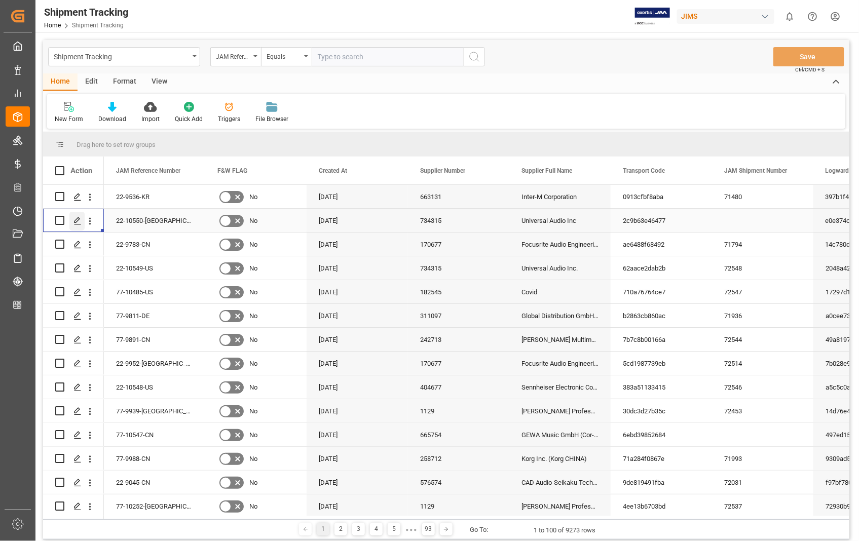
click at [78, 224] on icon "Press SPACE to select this row." at bounding box center [77, 221] width 8 height 8
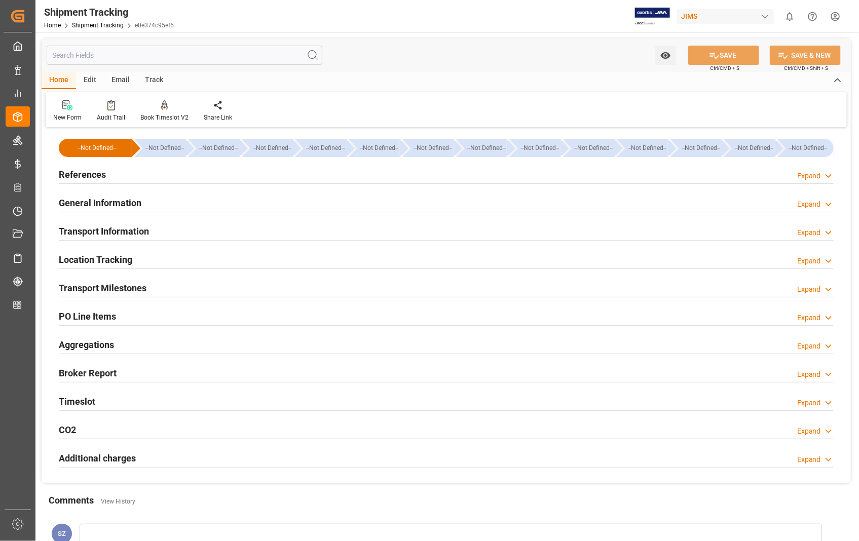
type input "12-08-2025"
click at [94, 178] on h2 "References" at bounding box center [82, 175] width 47 height 14
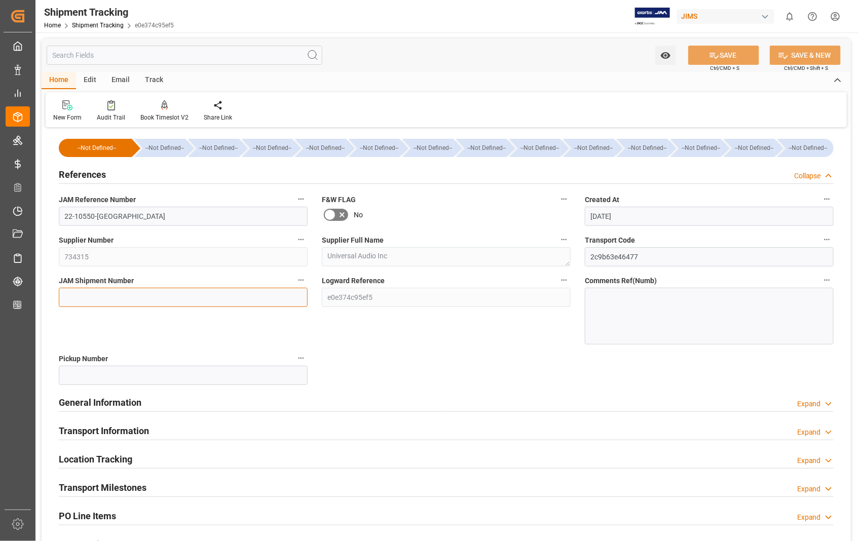
click at [203, 299] on input at bounding box center [183, 297] width 249 height 19
paste input "72549"
type input "72549"
click at [720, 53] on button "SAVE" at bounding box center [723, 55] width 71 height 19
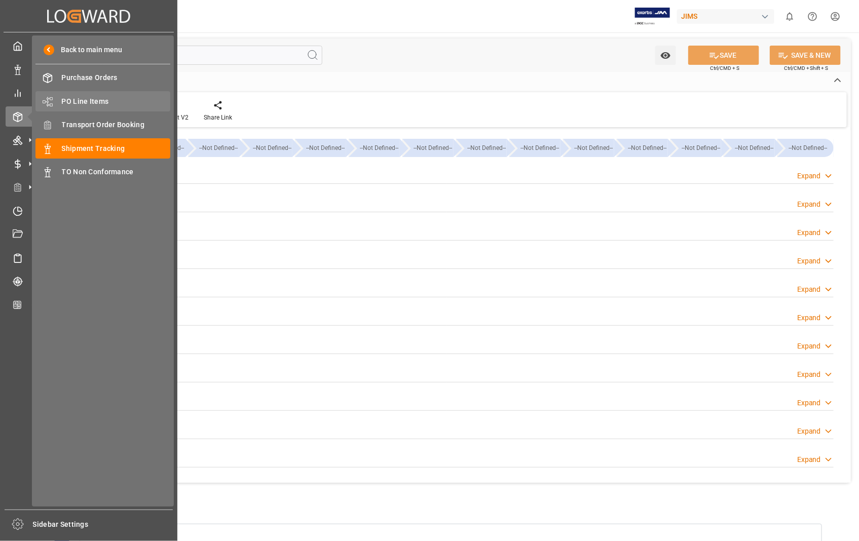
click at [88, 99] on span "PO Line Items" at bounding box center [116, 101] width 109 height 11
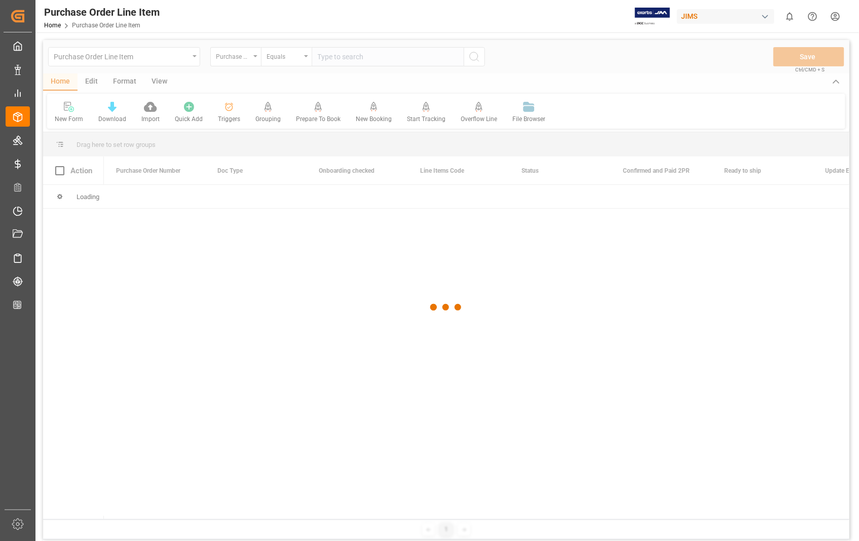
click at [365, 60] on div at bounding box center [446, 307] width 806 height 535
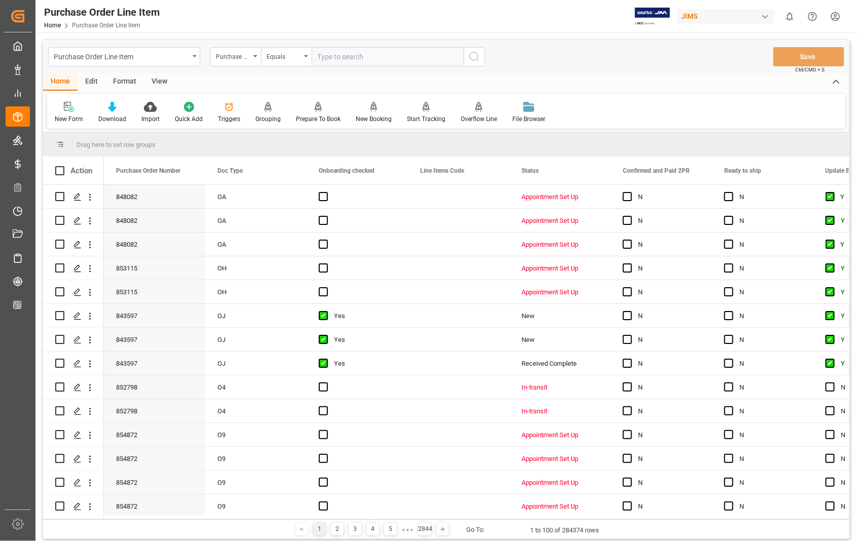
click at [375, 55] on input "text" at bounding box center [388, 56] width 152 height 19
type input "854178"
click at [479, 57] on icon "search button" at bounding box center [474, 57] width 12 height 12
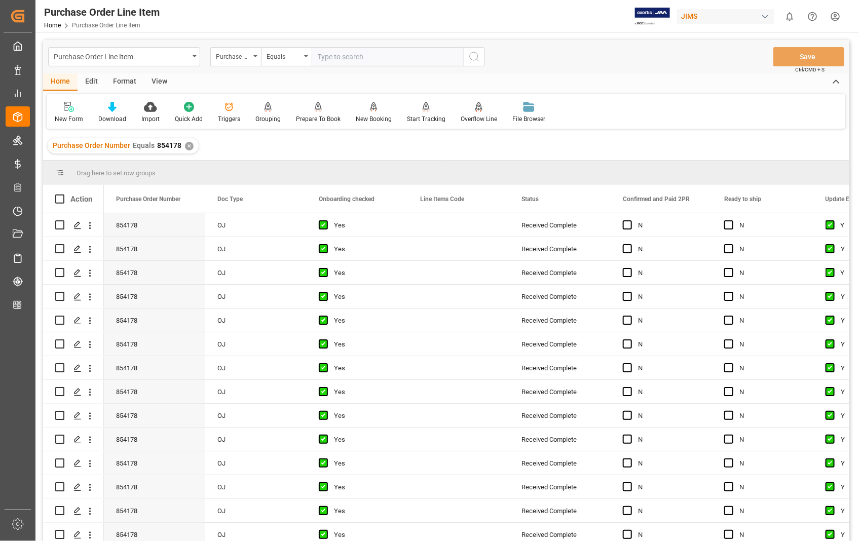
click at [158, 80] on div "View" at bounding box center [159, 81] width 31 height 17
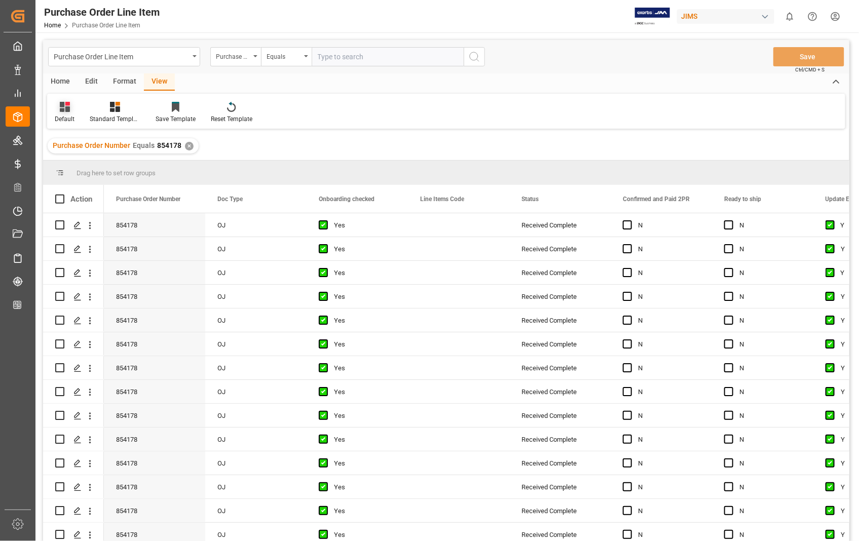
click at [69, 118] on div "Default" at bounding box center [65, 118] width 20 height 9
click at [73, 165] on div "Sophia setting." at bounding box center [104, 164] width 89 height 11
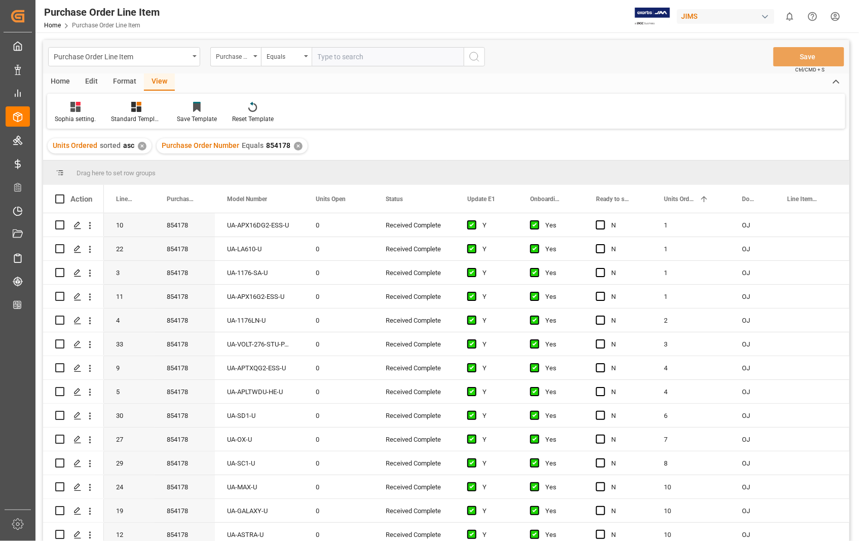
click at [67, 82] on div "Home" at bounding box center [60, 81] width 34 height 17
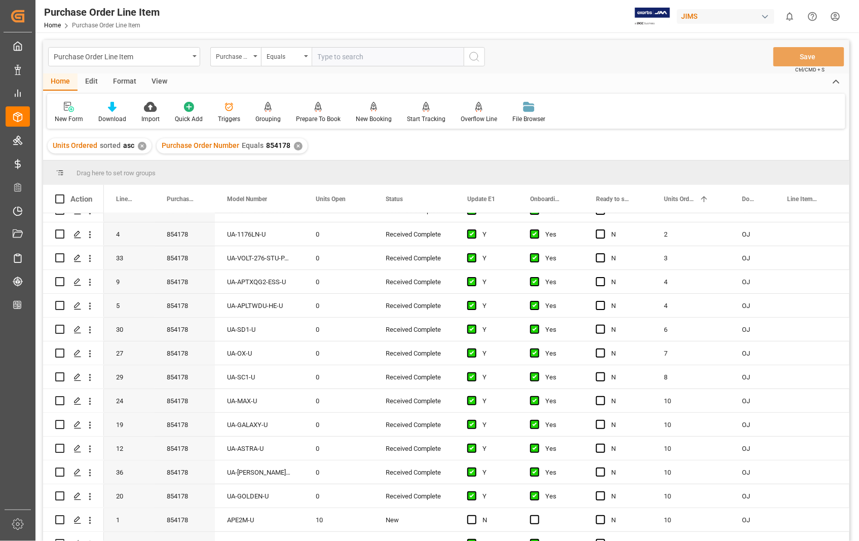
scroll to position [112, 0]
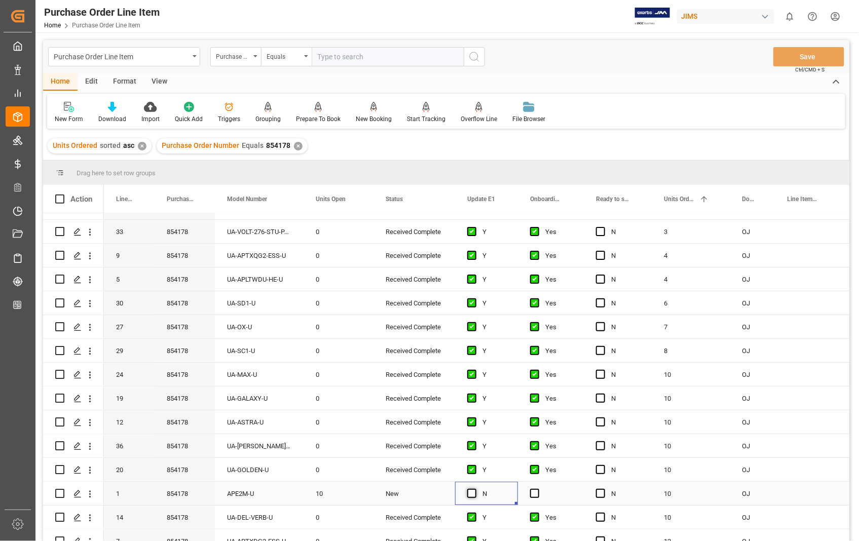
click at [473, 490] on span "Press SPACE to select this row." at bounding box center [471, 493] width 9 height 9
click at [475, 489] on input "Press SPACE to select this row." at bounding box center [475, 489] width 0 height 0
click at [539, 494] on div "Press SPACE to select this row." at bounding box center [551, 493] width 66 height 23
click at [535, 494] on span "Press SPACE to select this row." at bounding box center [534, 493] width 9 height 9
click at [537, 489] on input "Press SPACE to select this row." at bounding box center [537, 489] width 0 height 0
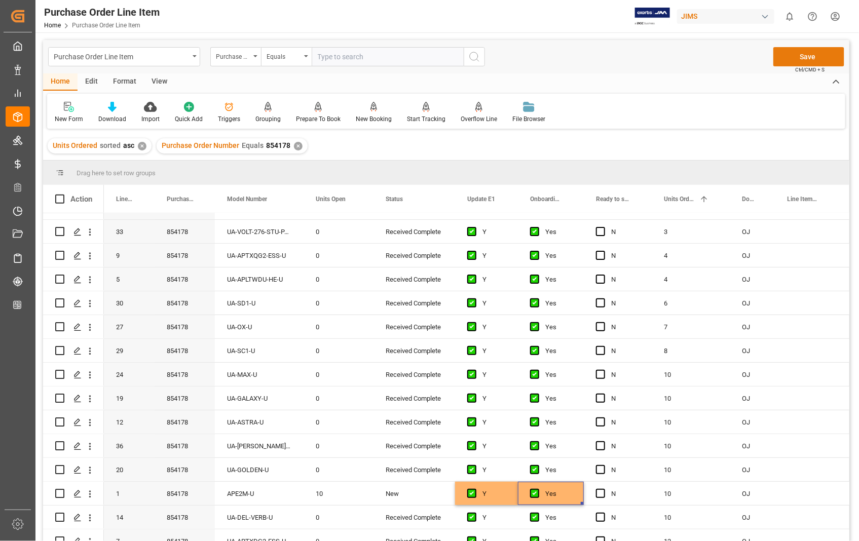
click at [802, 47] on button "Save" at bounding box center [808, 56] width 71 height 19
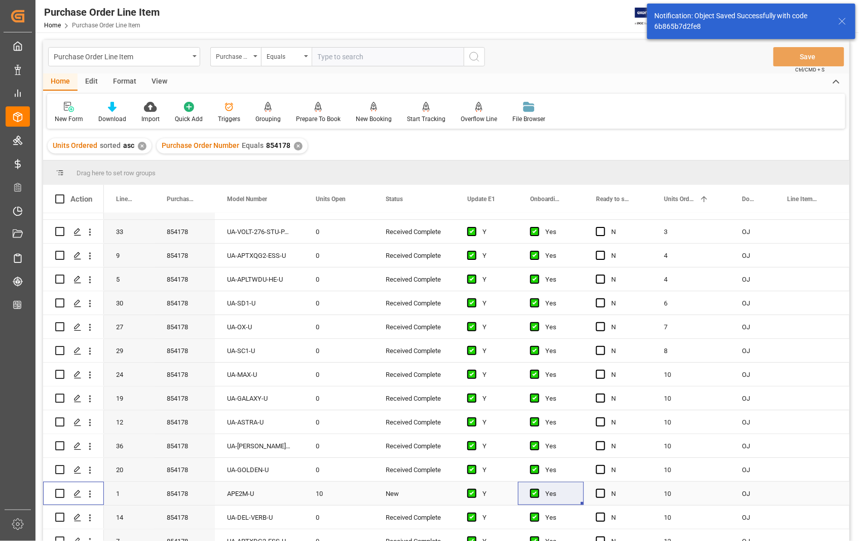
click at [61, 494] on input "Press Space to toggle row selection (unchecked)" at bounding box center [59, 493] width 9 height 9
checkbox input "true"
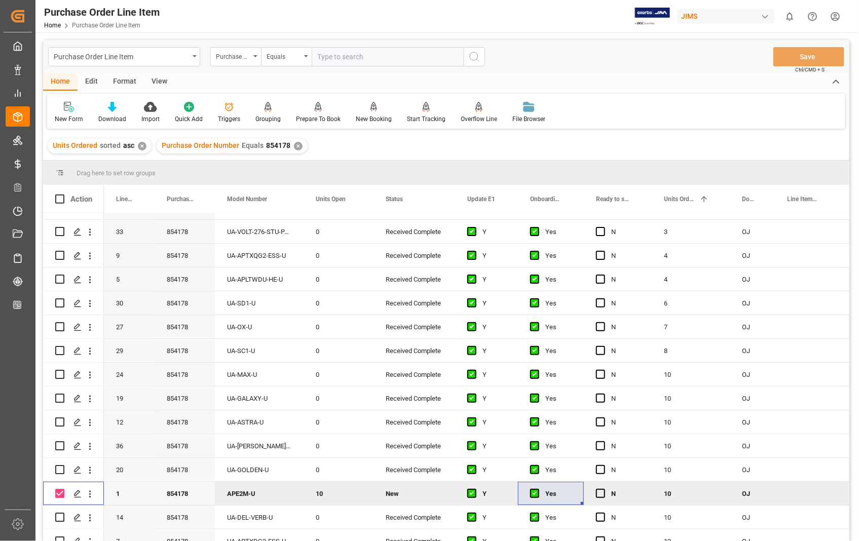
click at [130, 82] on div "Format" at bounding box center [124, 81] width 38 height 17
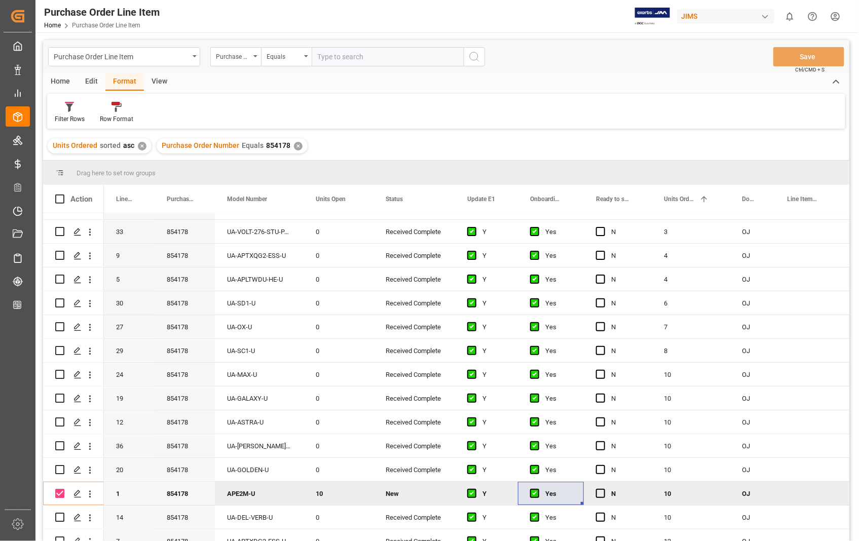
click at [130, 82] on div "Format" at bounding box center [124, 81] width 38 height 17
click at [62, 81] on div "Home" at bounding box center [60, 81] width 34 height 17
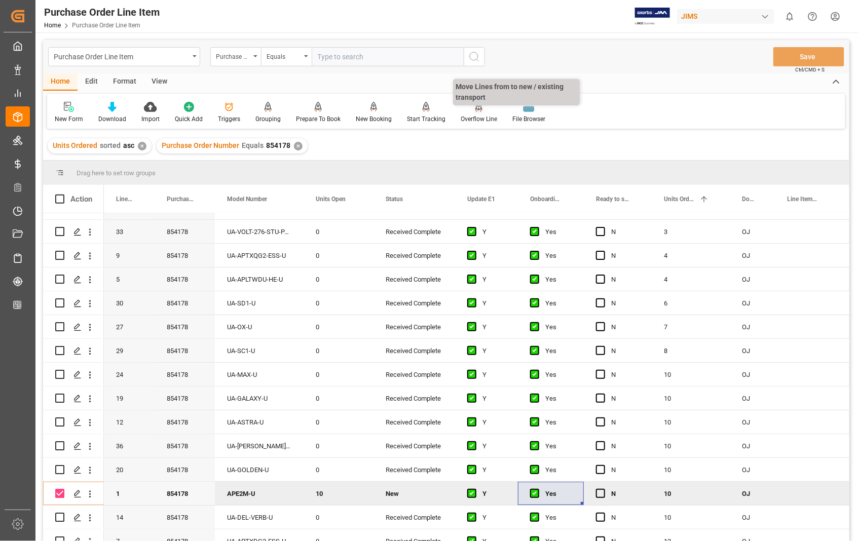
click at [475, 108] on icon at bounding box center [478, 106] width 7 height 9
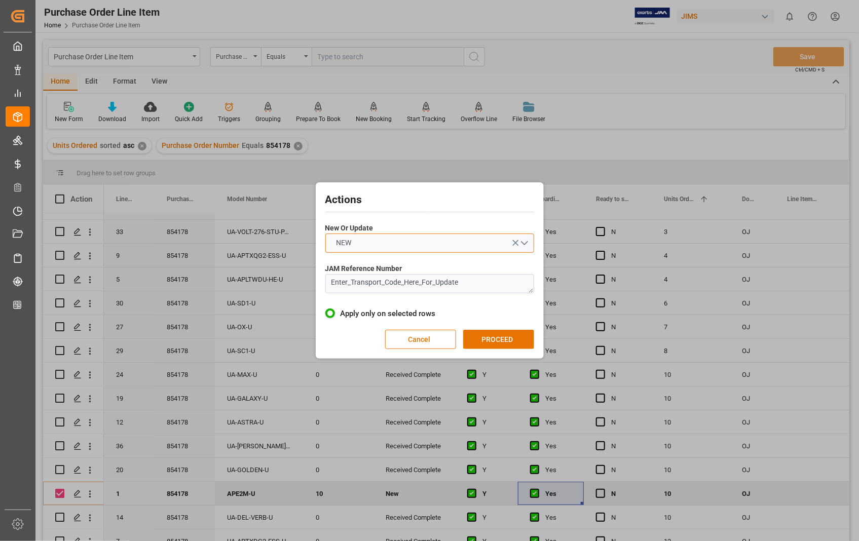
click at [525, 244] on button "NEW" at bounding box center [429, 243] width 209 height 19
click at [369, 264] on div "UPDATE" at bounding box center [430, 266] width 208 height 21
drag, startPoint x: 468, startPoint y: 284, endPoint x: 292, endPoint y: 285, distance: 175.3
click at [295, 285] on div "Actions New Or Update UPDATE JAM Reference Number Enter_Transport_Code_Here_For…" at bounding box center [429, 270] width 859 height 541
paste textarea "22-10550-[GEOGRAPHIC_DATA]"
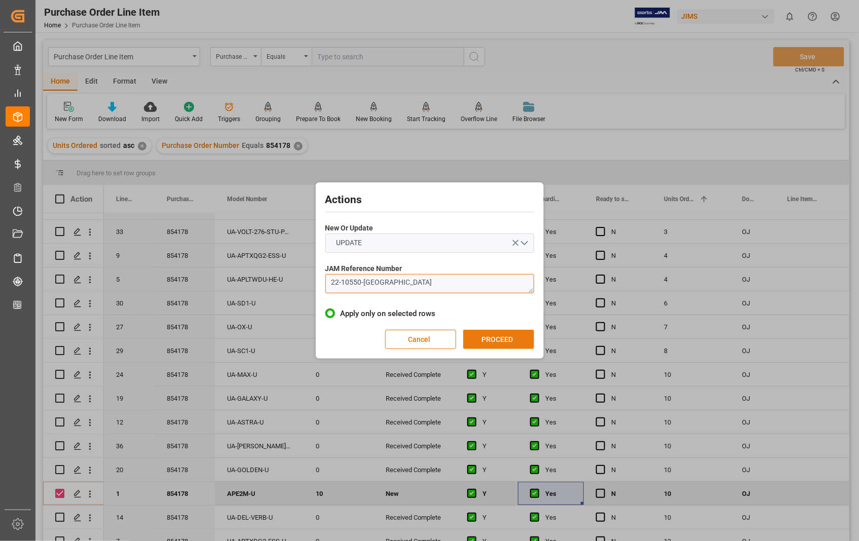
type textarea "22-10550-[GEOGRAPHIC_DATA]"
click at [500, 342] on button "PROCEED" at bounding box center [498, 339] width 71 height 19
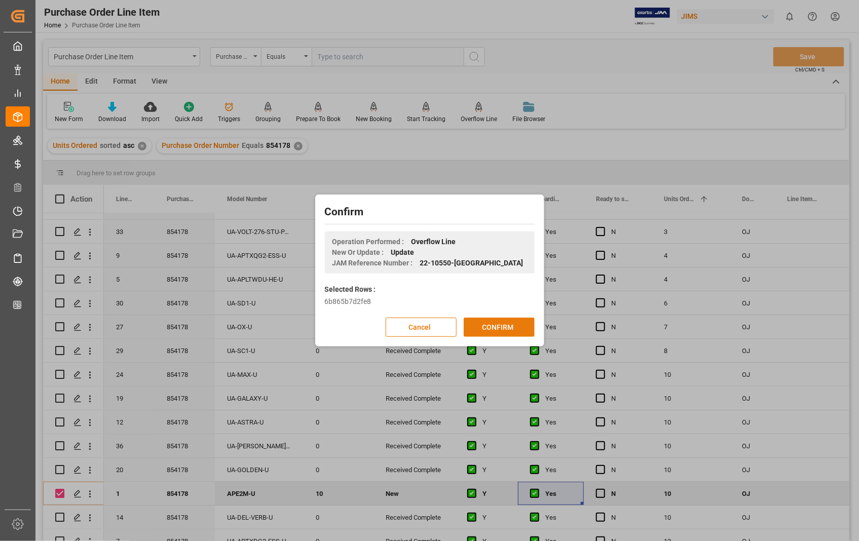
click at [500, 327] on button "CONFIRM" at bounding box center [498, 327] width 71 height 19
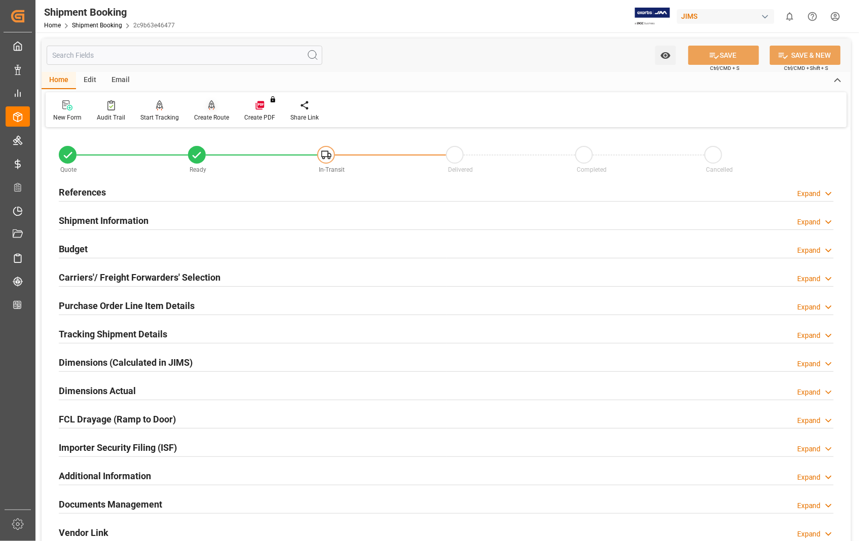
click at [209, 118] on div "Create Route" at bounding box center [211, 117] width 35 height 9
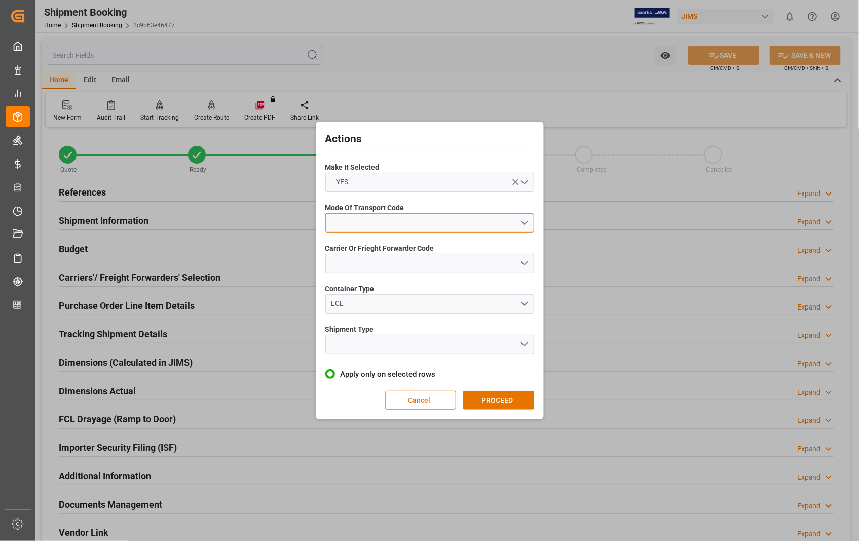
click at [525, 220] on button "open menu" at bounding box center [429, 222] width 209 height 19
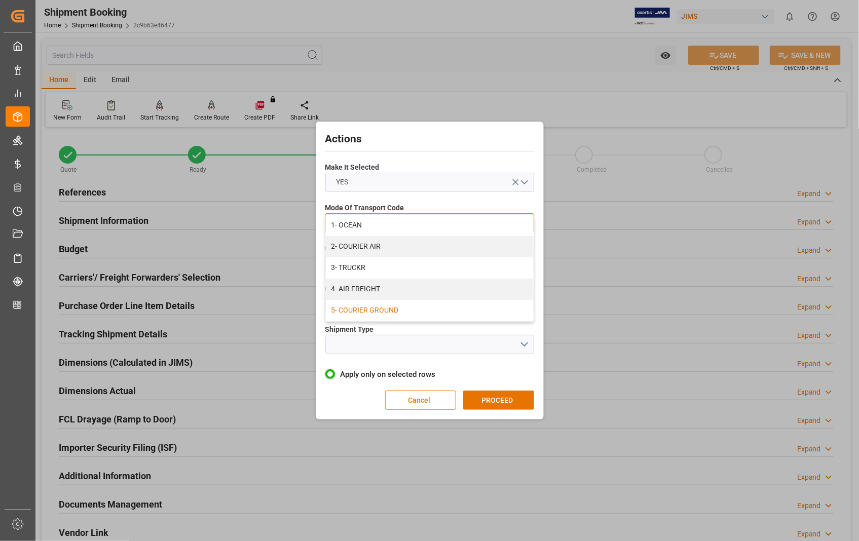
click at [447, 309] on div "5- COURIER GROUND" at bounding box center [430, 310] width 208 height 21
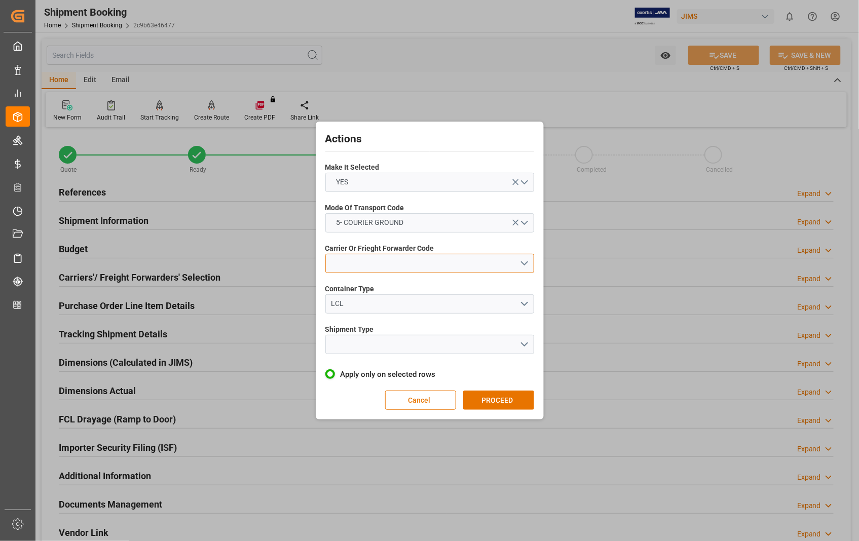
click at [527, 260] on button "open menu" at bounding box center [429, 263] width 209 height 19
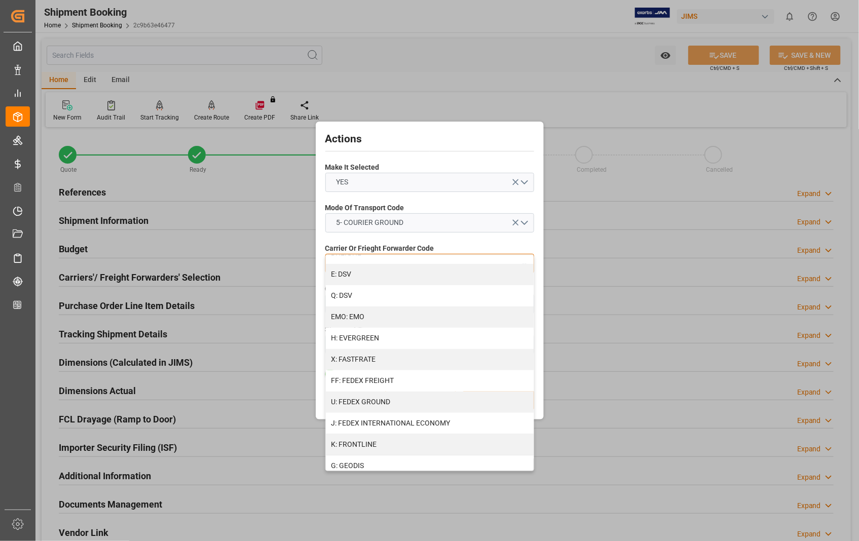
scroll to position [225, 0]
click at [447, 358] on div "U: FEDEX GROUND" at bounding box center [430, 360] width 208 height 21
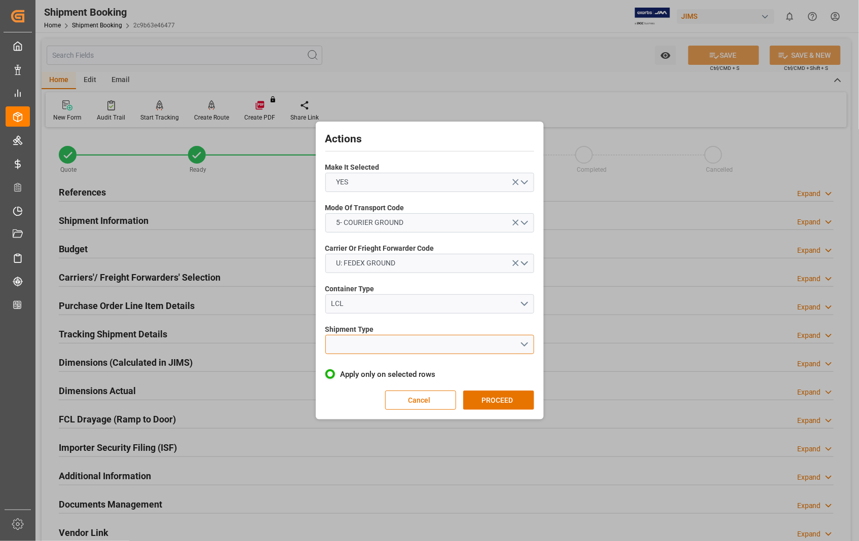
click at [525, 343] on button "open menu" at bounding box center [429, 344] width 209 height 19
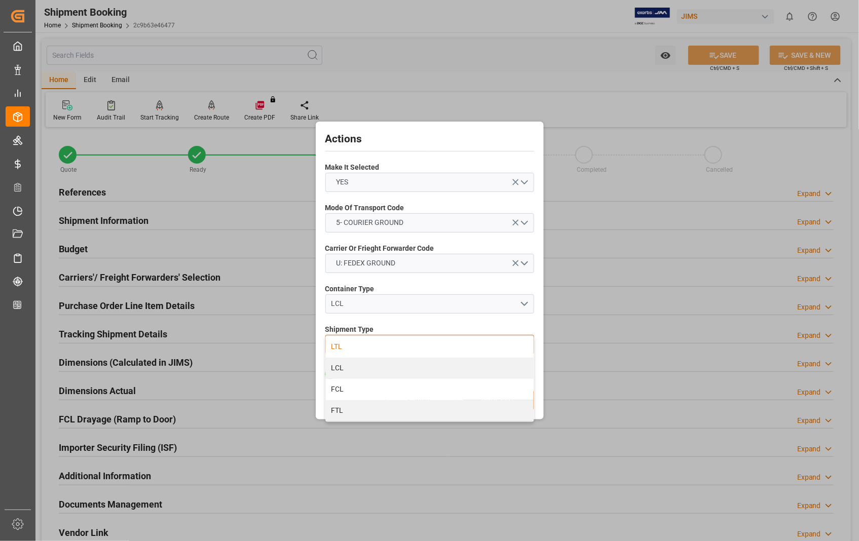
click at [336, 347] on div "LTL" at bounding box center [430, 346] width 208 height 21
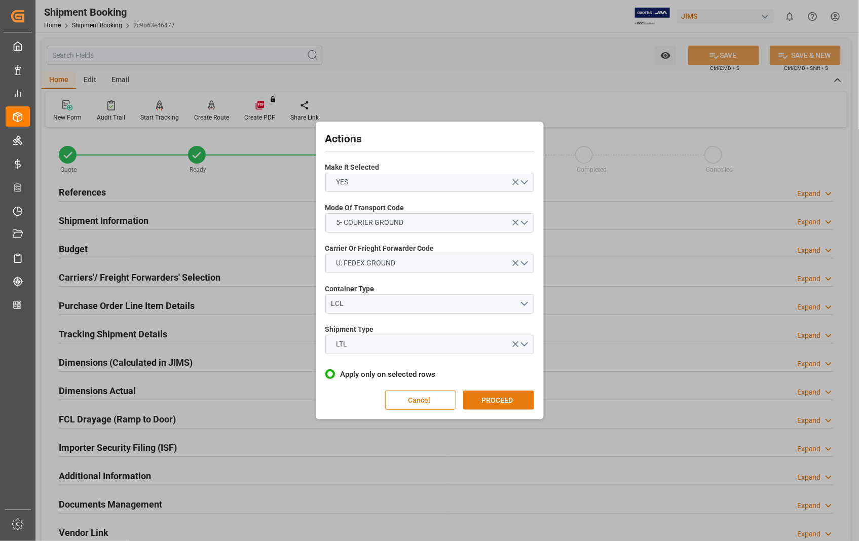
click at [497, 399] on button "PROCEED" at bounding box center [498, 400] width 71 height 19
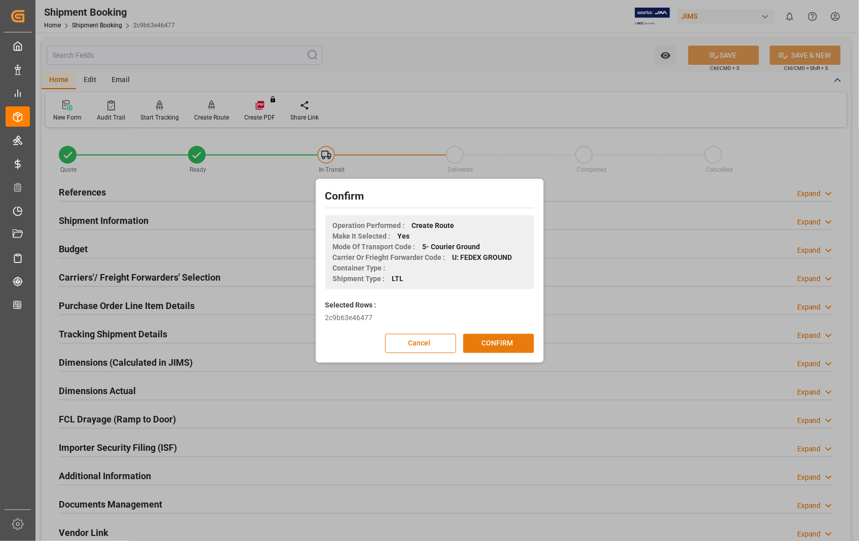
click at [505, 341] on button "CONFIRM" at bounding box center [498, 343] width 71 height 19
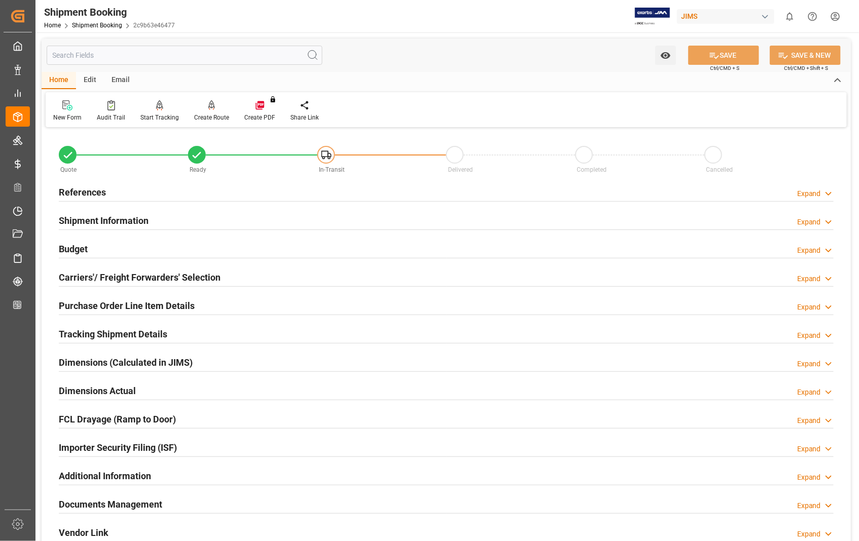
click at [113, 392] on h2 "Dimensions Actual" at bounding box center [97, 391] width 77 height 14
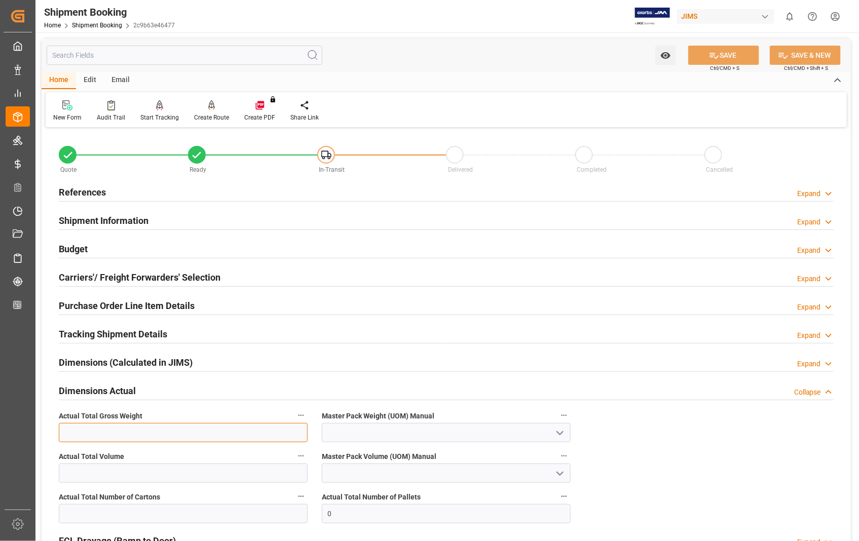
click at [161, 436] on input "text" at bounding box center [183, 432] width 249 height 19
type input "16"
click at [563, 434] on icon "open menu" at bounding box center [560, 433] width 12 height 12
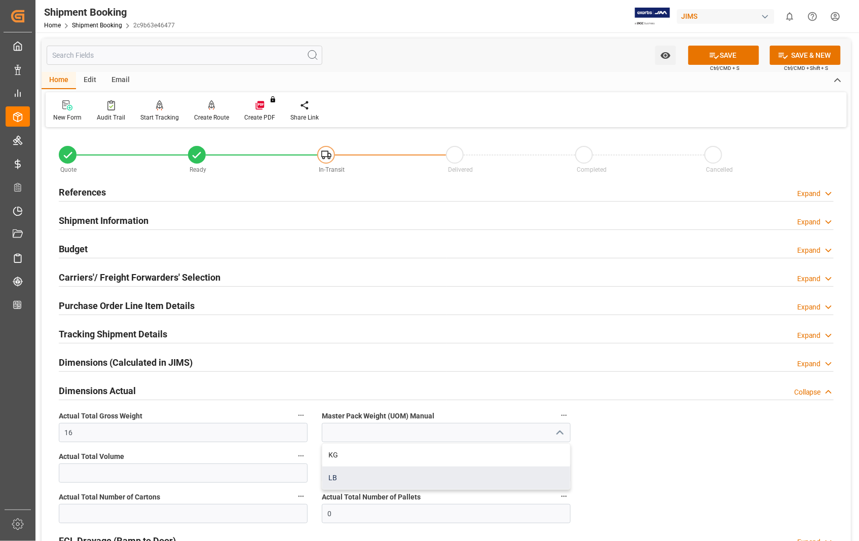
click at [343, 474] on div "LB" at bounding box center [446, 478] width 248 height 23
type input "LB"
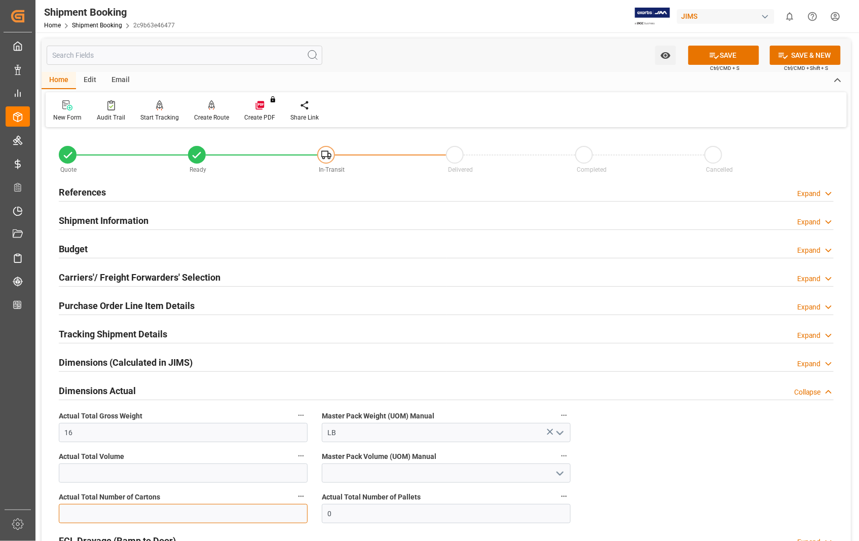
click at [185, 510] on input "text" at bounding box center [183, 513] width 249 height 19
type input "1"
click at [743, 52] on button "SAVE" at bounding box center [723, 55] width 71 height 19
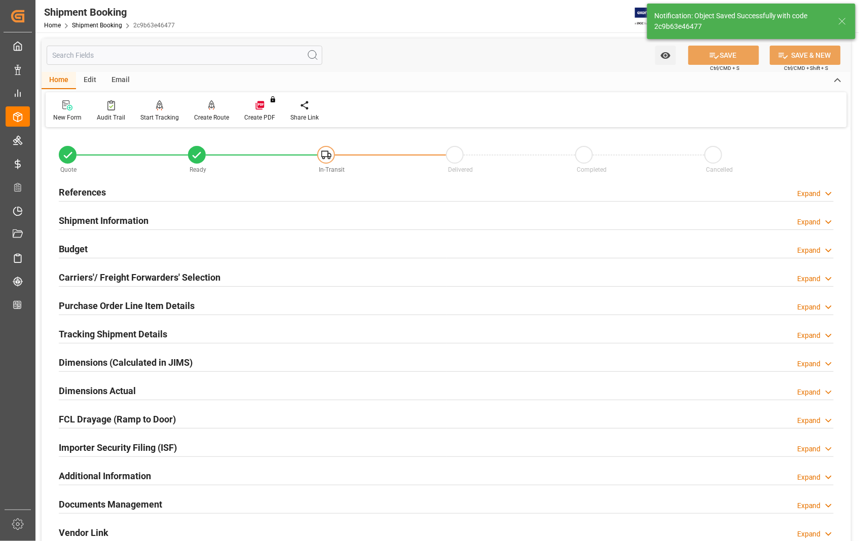
click at [148, 500] on h2 "Documents Management" at bounding box center [110, 504] width 103 height 14
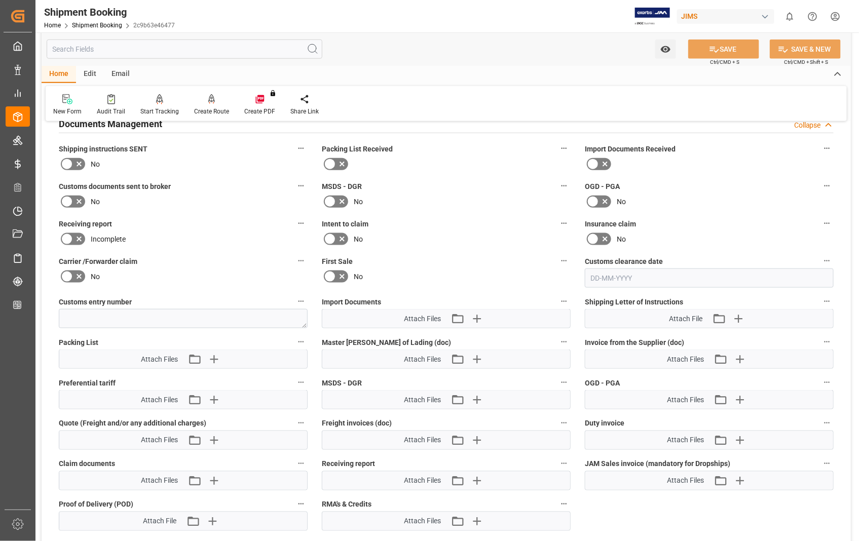
scroll to position [394, 0]
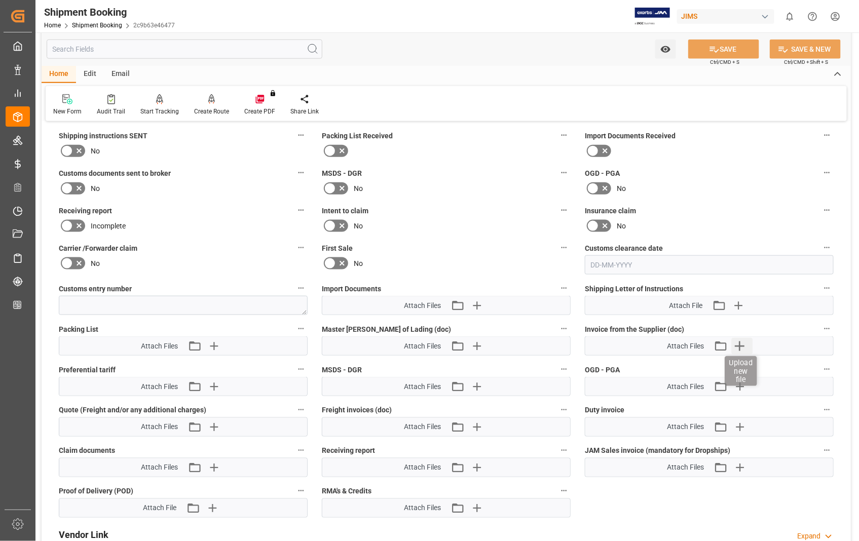
click at [738, 348] on icon "button" at bounding box center [739, 346] width 16 height 16
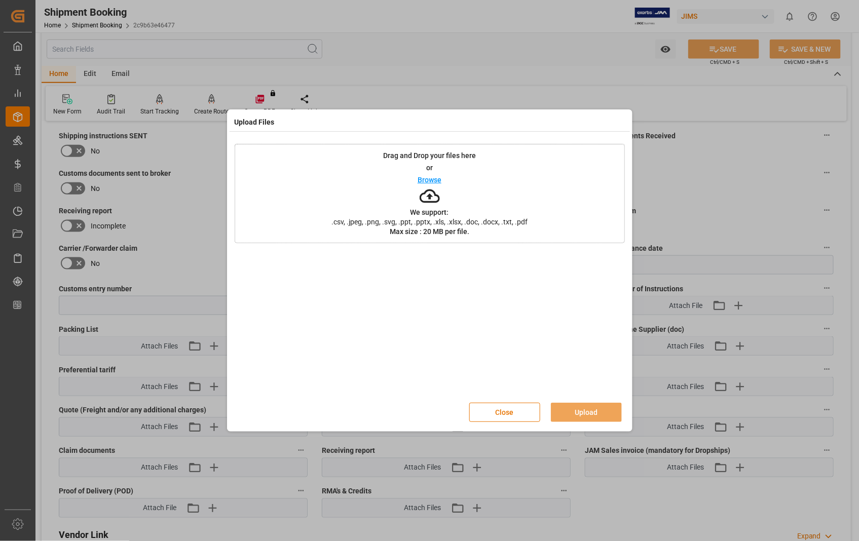
click at [426, 177] on p "Browse" at bounding box center [429, 179] width 24 height 7
click at [572, 416] on button "Upload" at bounding box center [586, 412] width 71 height 19
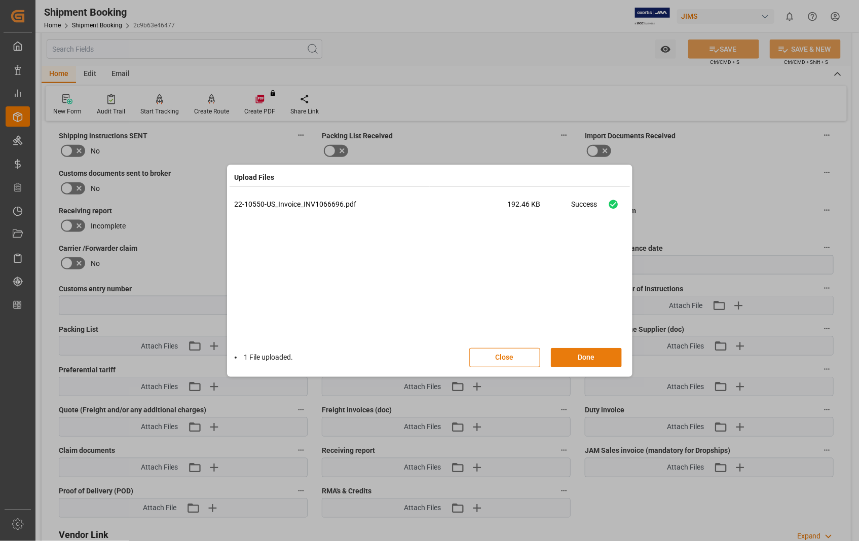
click at [588, 358] on button "Done" at bounding box center [586, 357] width 71 height 19
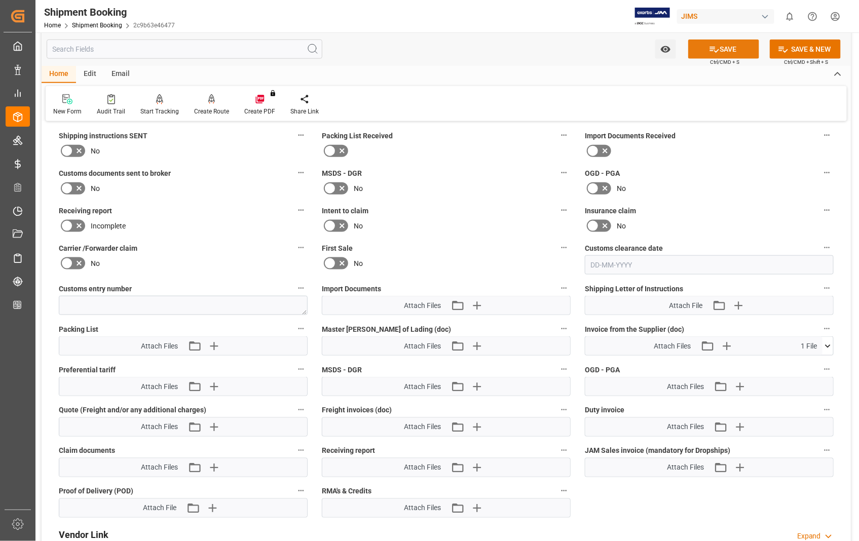
click at [727, 48] on button "SAVE" at bounding box center [723, 49] width 71 height 19
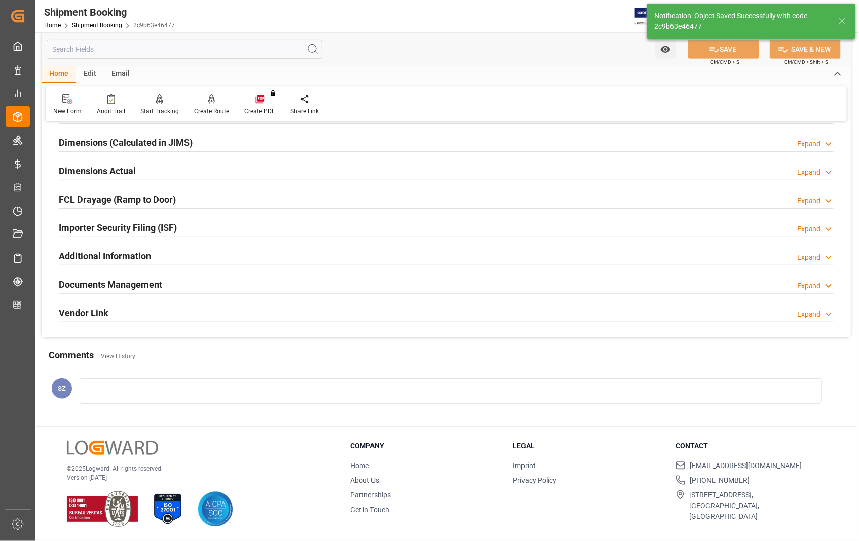
scroll to position [220, 0]
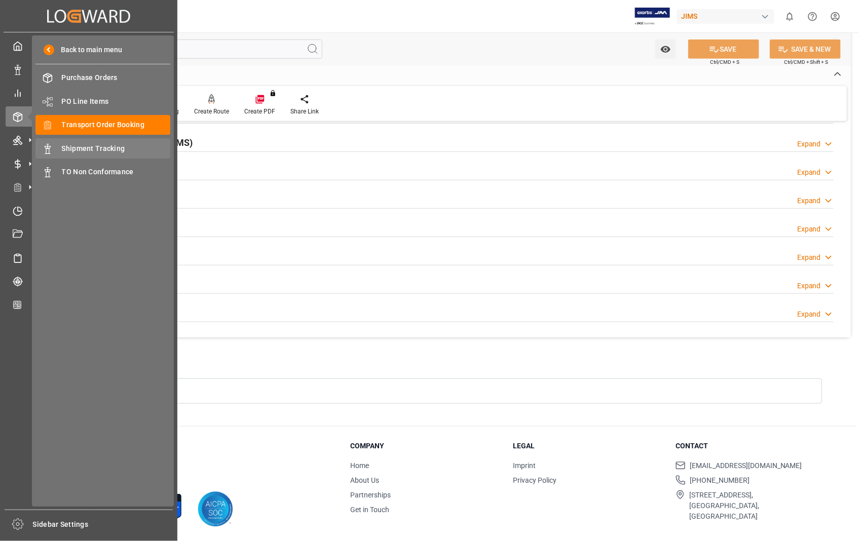
click at [110, 152] on span "Shipment Tracking" at bounding box center [116, 148] width 109 height 11
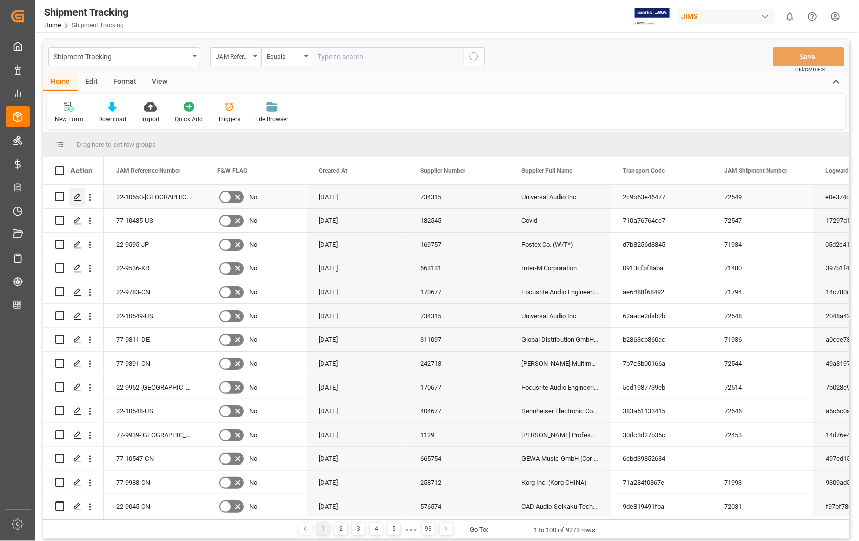
click at [79, 195] on polygon "Press SPACE to select this row." at bounding box center [76, 195] width 5 height 5
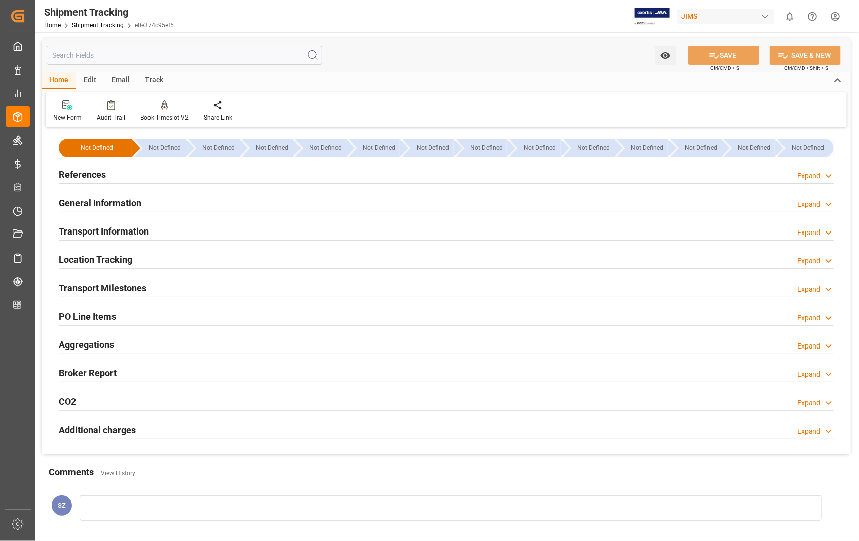
click at [128, 230] on h2 "Transport Information" at bounding box center [104, 231] width 90 height 14
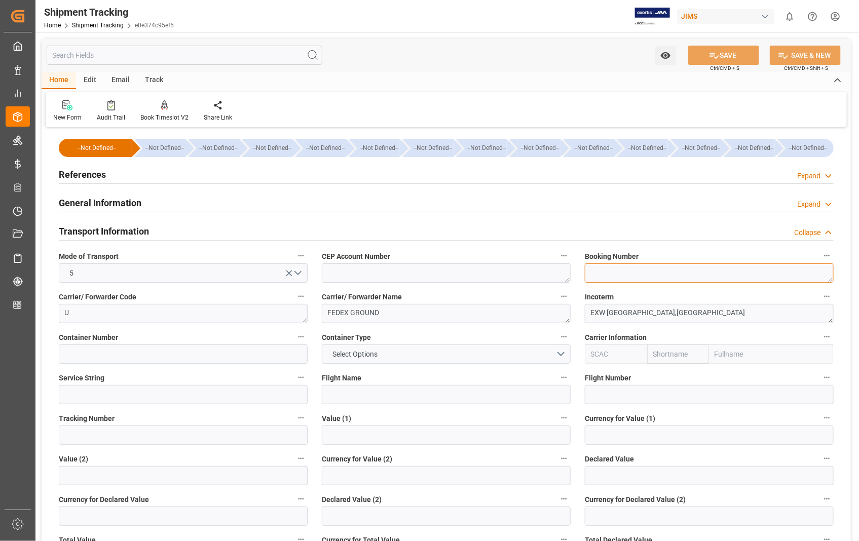
click at [681, 270] on textarea at bounding box center [709, 272] width 249 height 19
paste textarea "392005584784"
type textarea "392005584784"
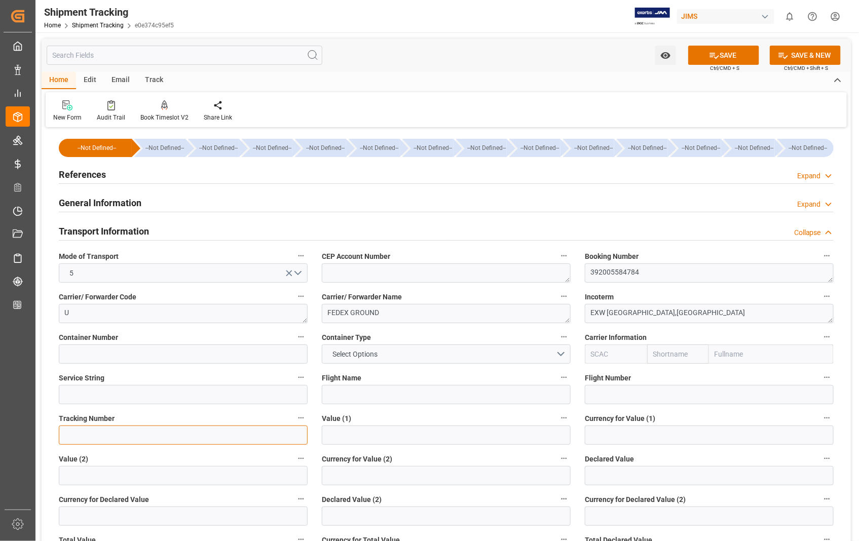
click at [95, 427] on input at bounding box center [183, 434] width 249 height 19
paste input "392005584784"
type input "392005584784"
click at [741, 49] on button "SAVE" at bounding box center [723, 55] width 71 height 19
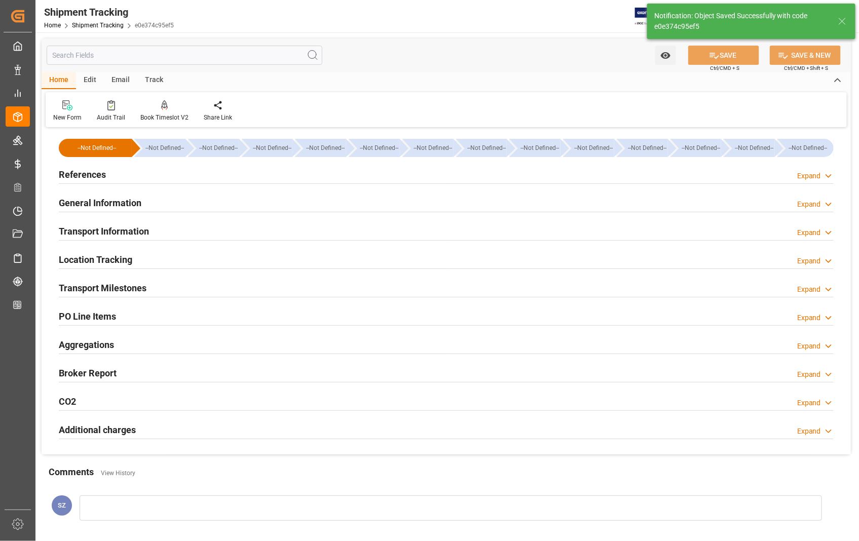
click at [133, 291] on h2 "Transport Milestones" at bounding box center [103, 288] width 88 height 14
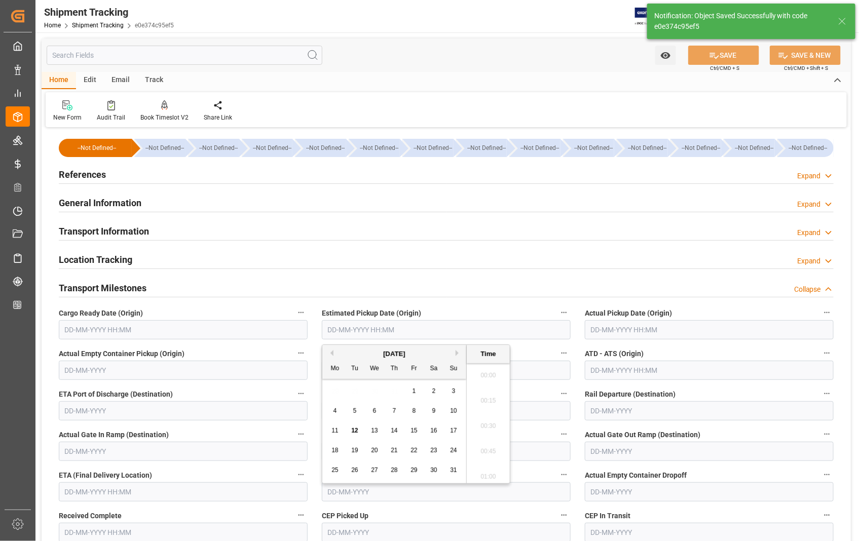
click at [409, 333] on input "text" at bounding box center [446, 329] width 249 height 19
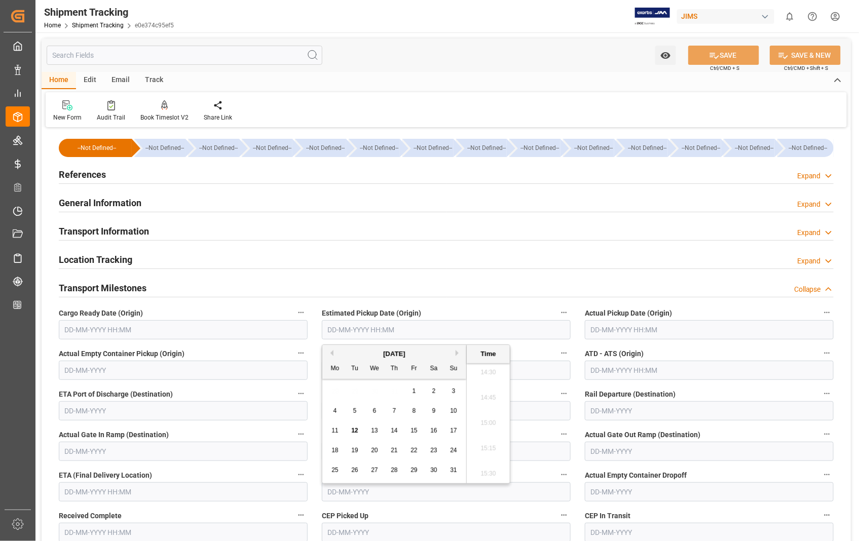
click at [336, 428] on span "11" at bounding box center [334, 430] width 7 height 7
type input "[DATE] 00:00"
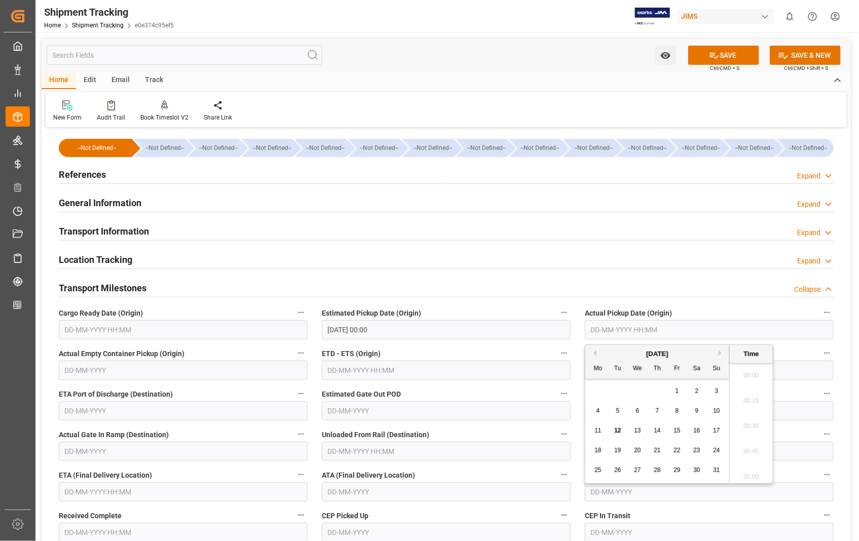
click at [634, 330] on input "text" at bounding box center [709, 329] width 249 height 19
click at [597, 433] on span "11" at bounding box center [597, 430] width 7 height 7
type input "[DATE] 00:00"
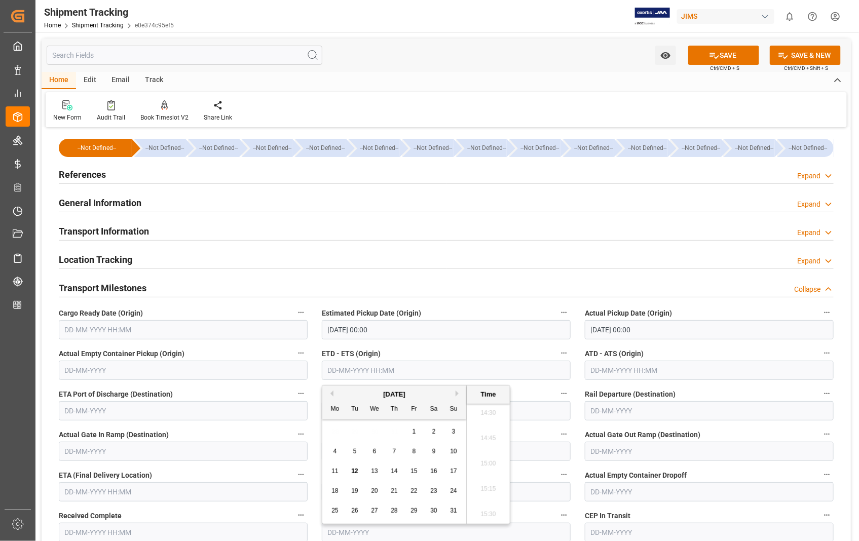
click at [383, 367] on input "text" at bounding box center [446, 370] width 249 height 19
click at [333, 470] on span "11" at bounding box center [334, 471] width 7 height 7
type input "[DATE] 00:00"
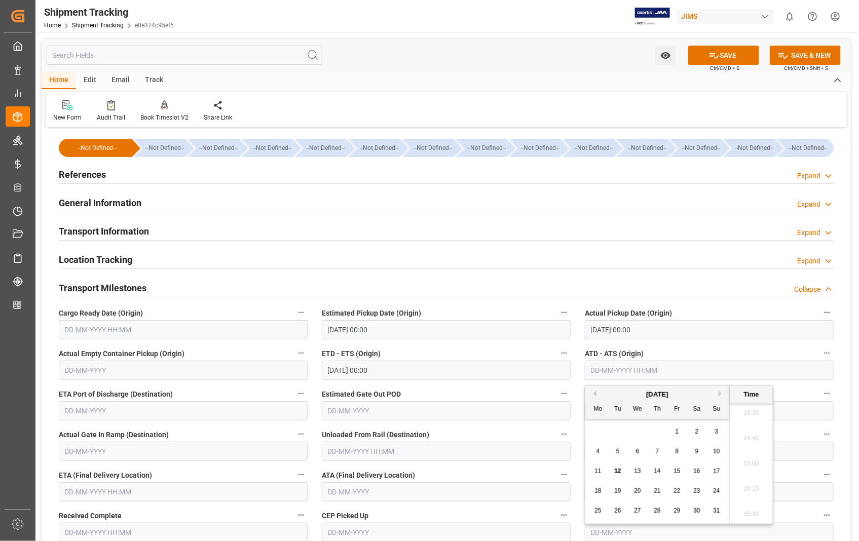
click at [661, 371] on input "text" at bounding box center [709, 370] width 249 height 19
click at [598, 473] on span "11" at bounding box center [597, 471] width 7 height 7
type input "[DATE] 00:00"
click at [147, 490] on input "text" at bounding box center [183, 491] width 249 height 19
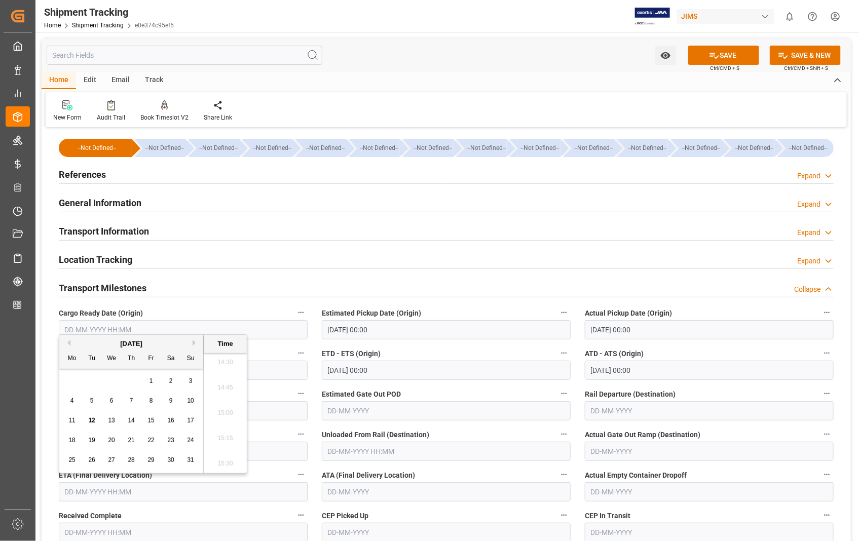
click at [153, 421] on span "15" at bounding box center [150, 420] width 7 height 7
type input "[DATE] 00:00"
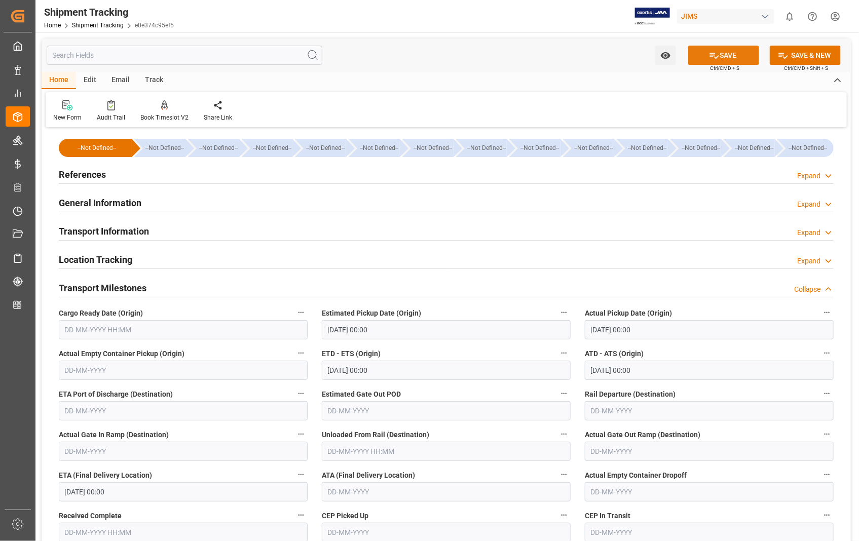
click at [729, 53] on button "SAVE" at bounding box center [723, 55] width 71 height 19
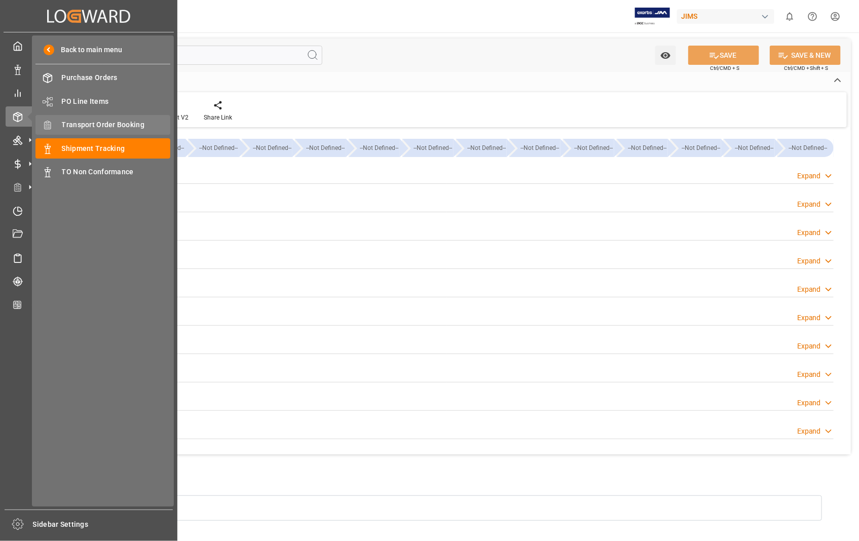
click at [139, 125] on span "Transport Order Booking" at bounding box center [116, 125] width 109 height 11
